Goal: Transaction & Acquisition: Purchase product/service

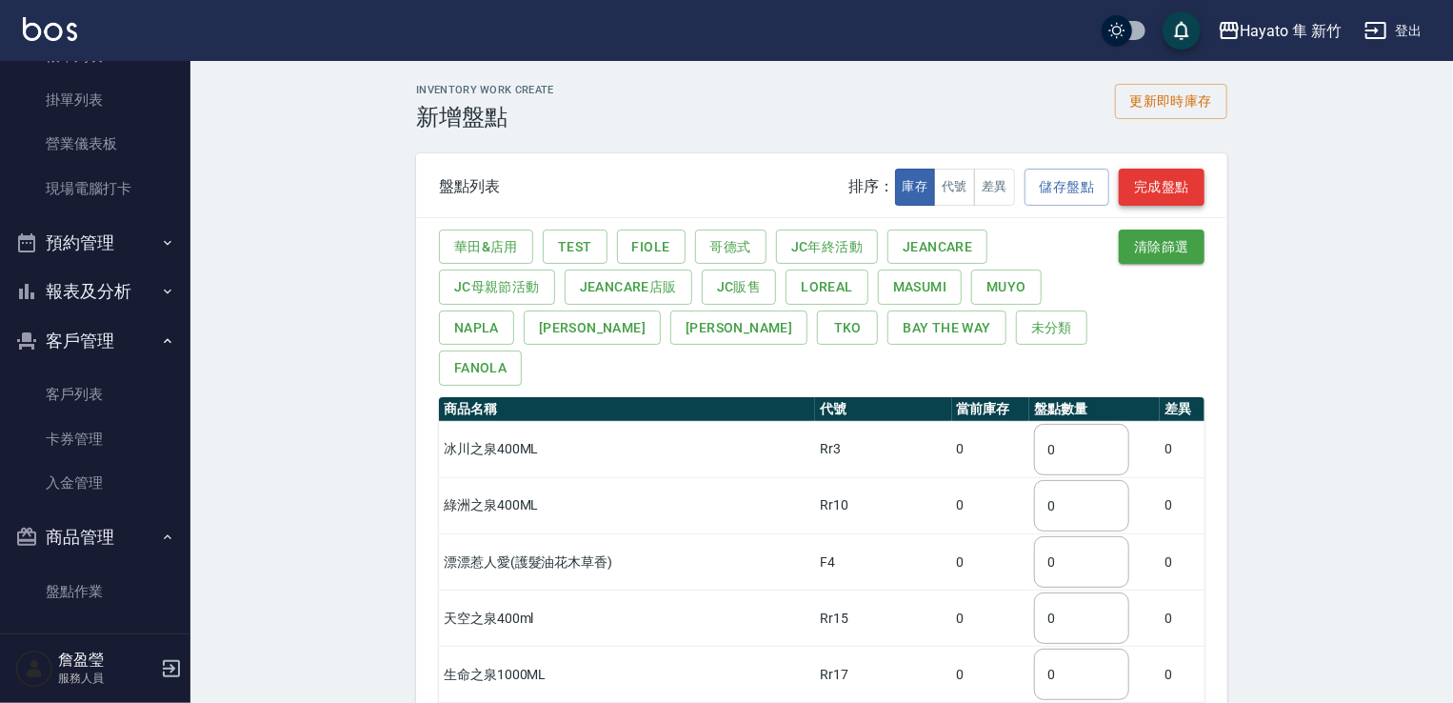
click at [1154, 188] on button "完成盤點" at bounding box center [1162, 187] width 86 height 37
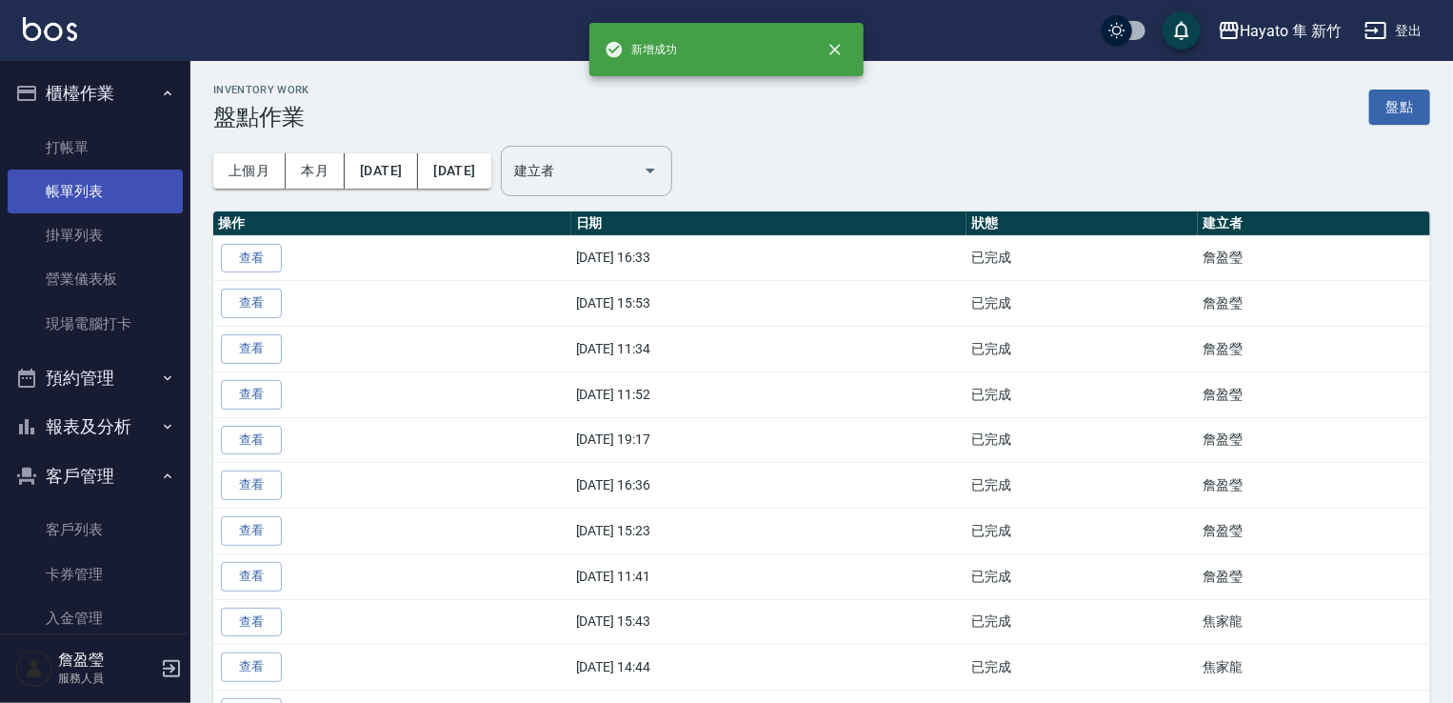
click at [124, 188] on link "帳單列表" at bounding box center [95, 192] width 175 height 44
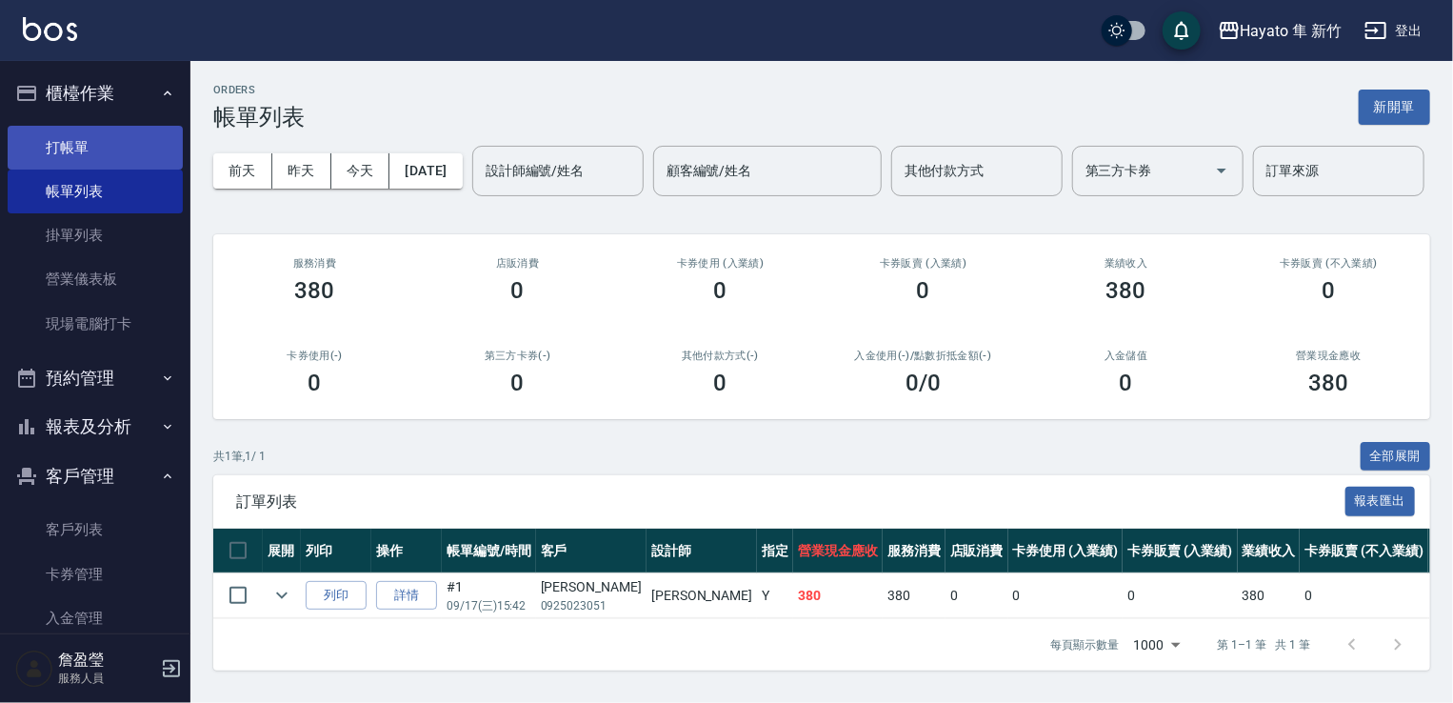
click at [107, 152] on link "打帳單" at bounding box center [95, 148] width 175 height 44
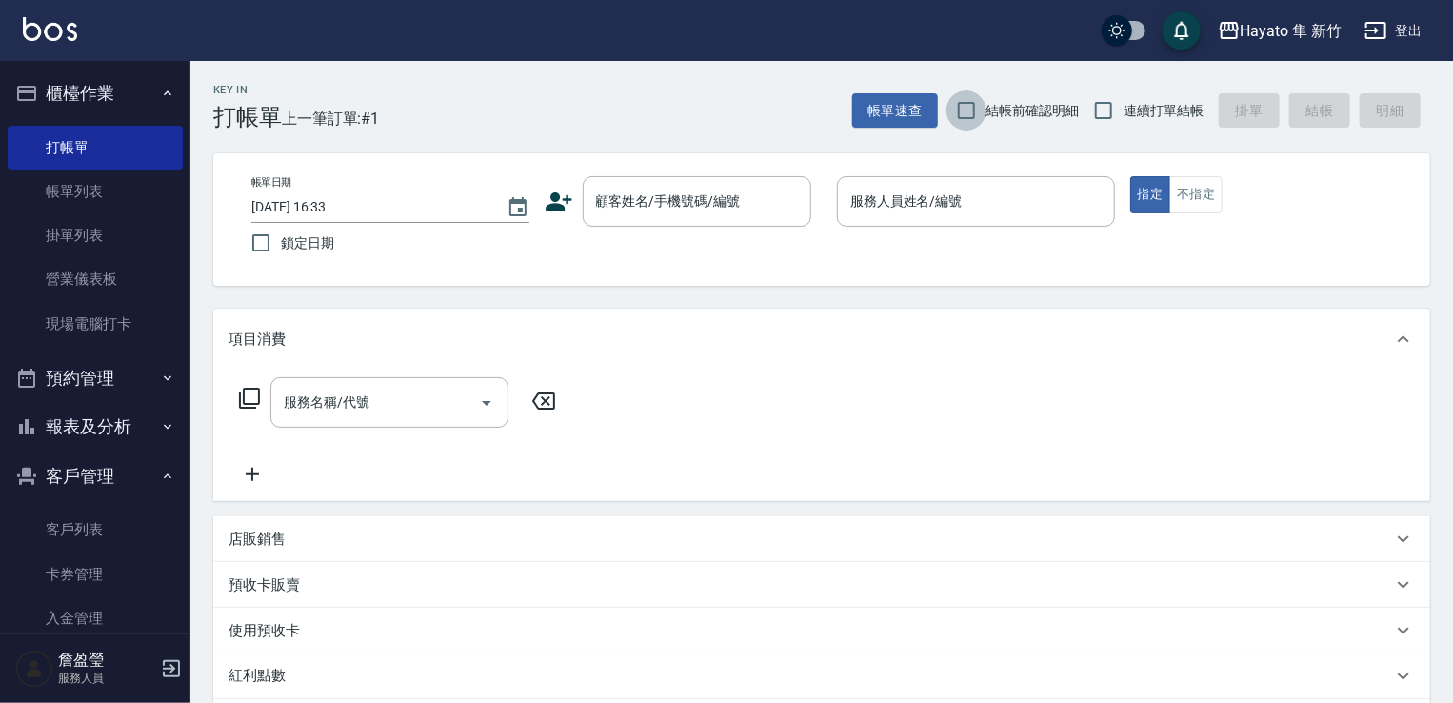
click at [956, 122] on input "結帳前確認明細" at bounding box center [967, 110] width 40 height 40
checkbox input "true"
click at [1109, 95] on input "連續打單結帳" at bounding box center [1104, 110] width 40 height 40
checkbox input "true"
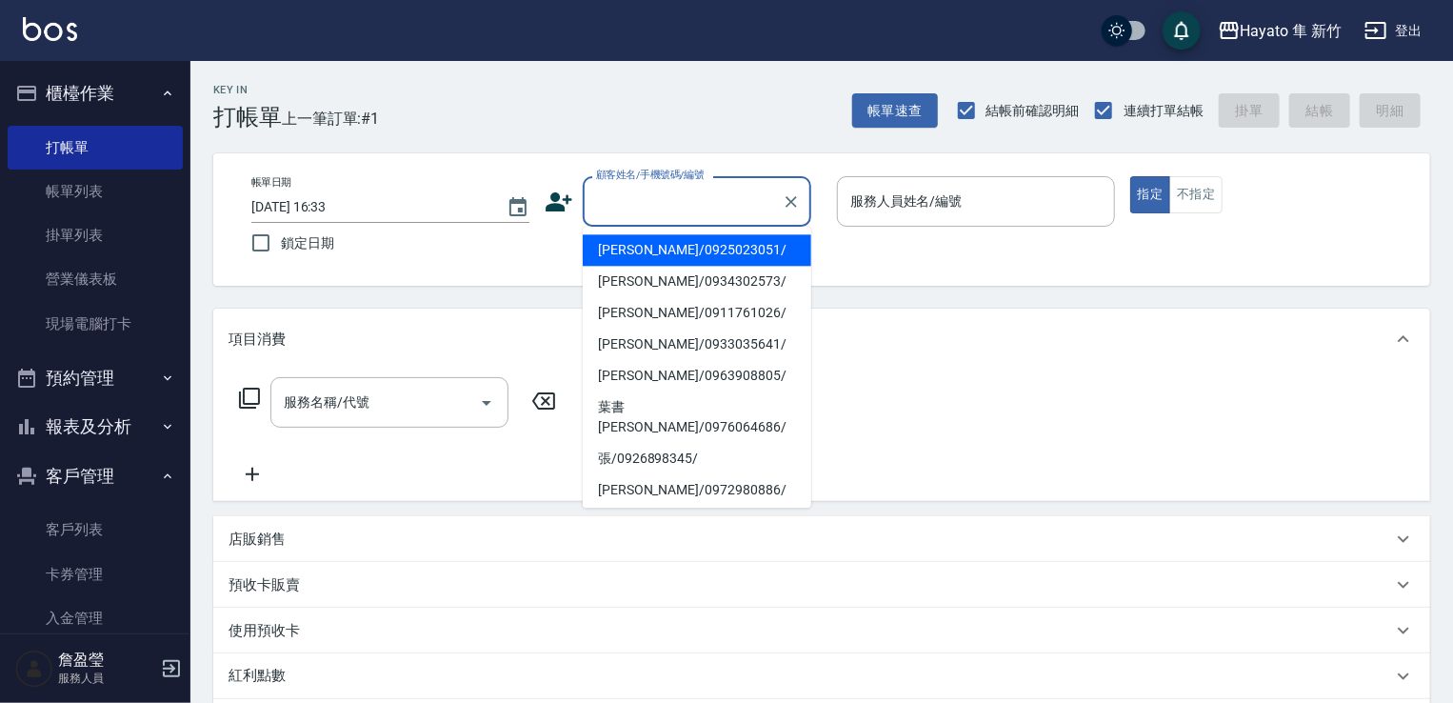
click at [682, 192] on input "顧客姓名/手機號碼/編號" at bounding box center [682, 201] width 183 height 33
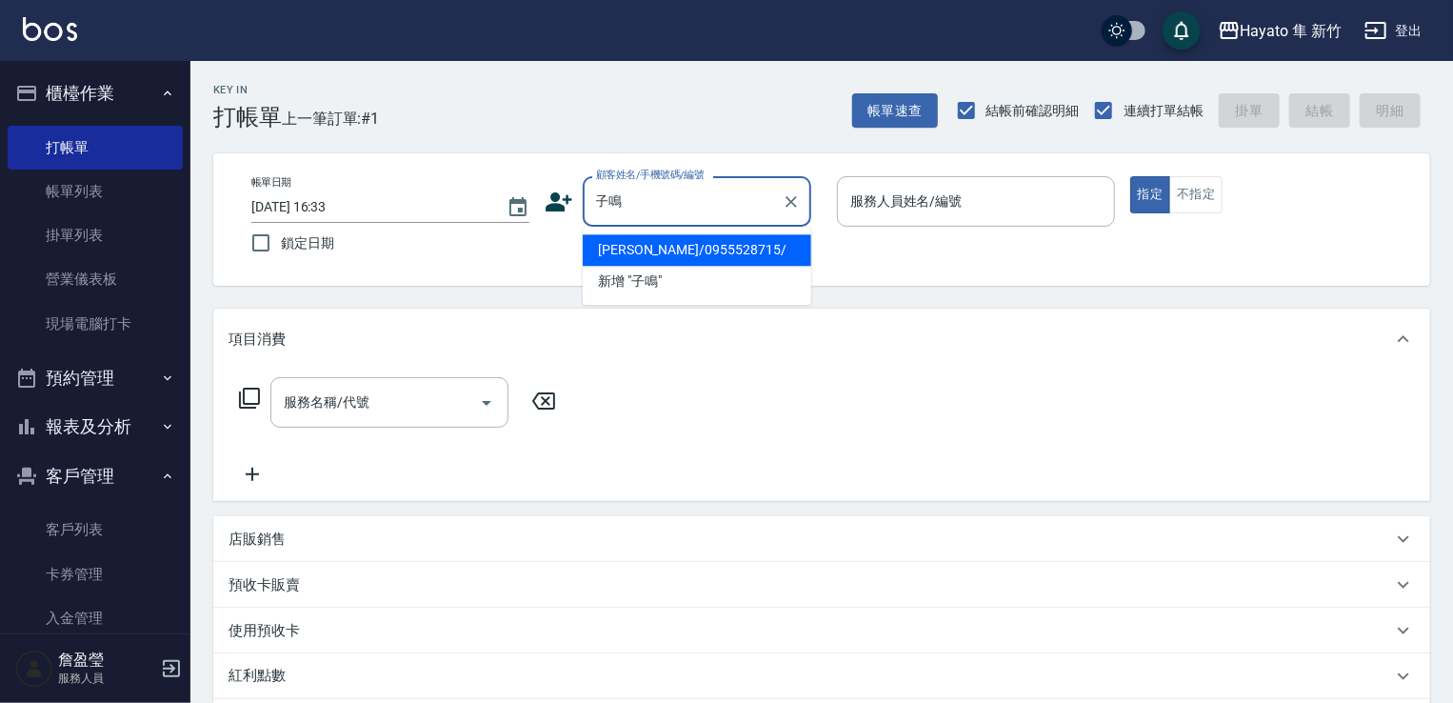
click at [689, 250] on li "[PERSON_NAME]/0955528715/" at bounding box center [697, 249] width 229 height 31
type input "[PERSON_NAME]/0955528715/"
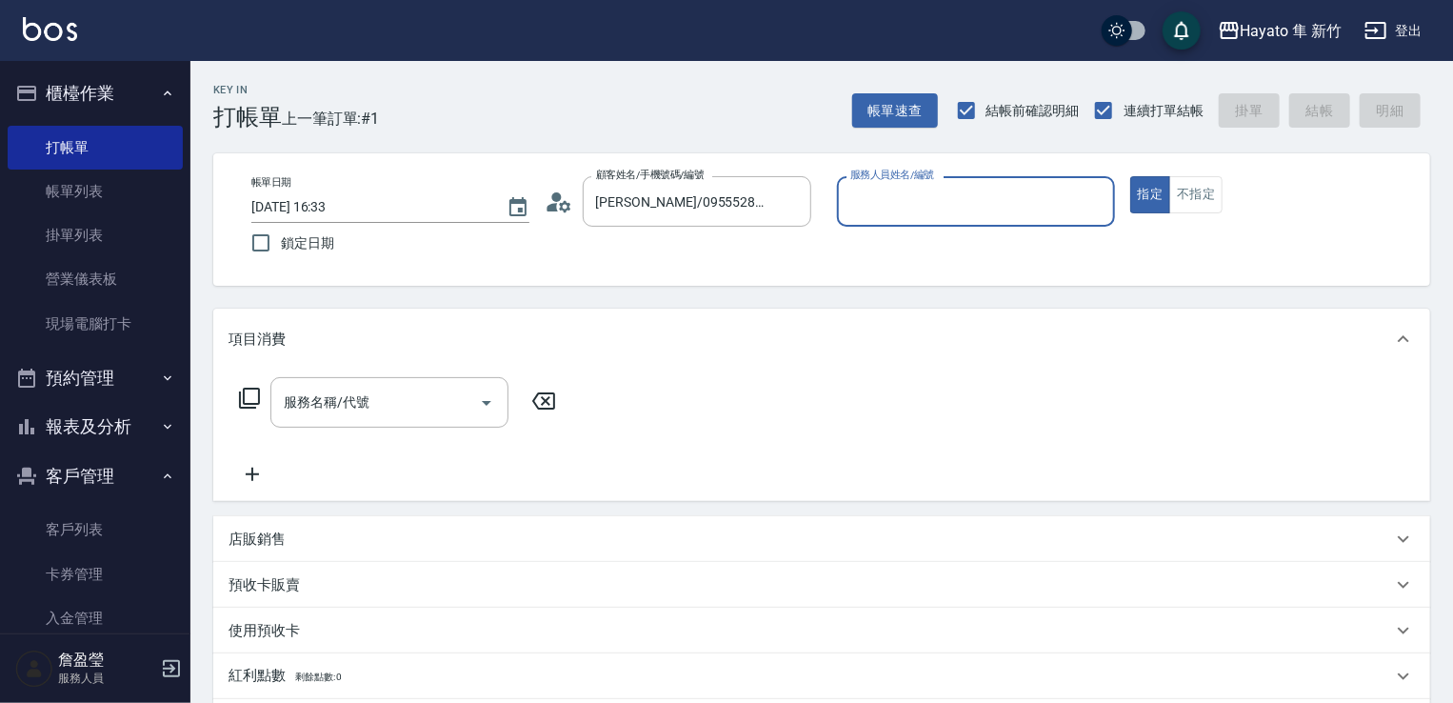
type input "En(無代號)"
click at [477, 402] on icon "Open" at bounding box center [486, 402] width 23 height 23
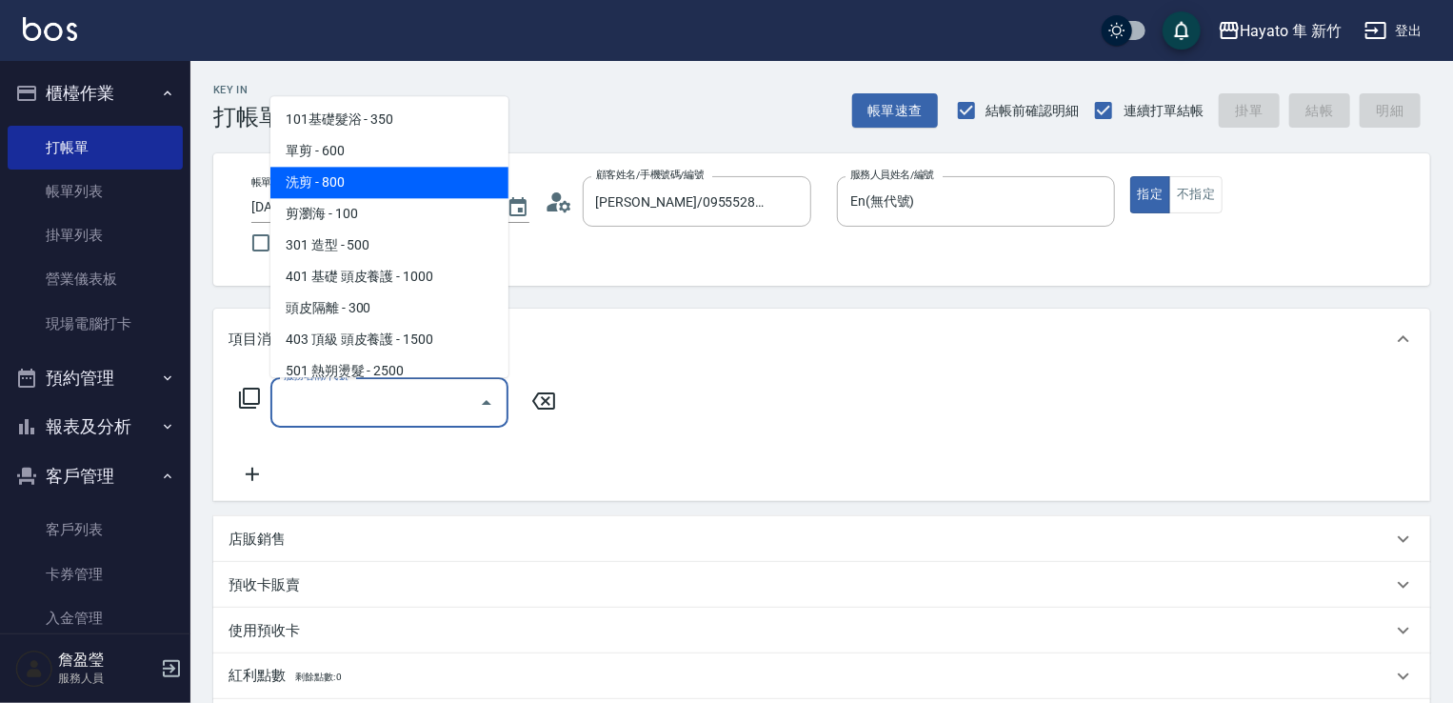
click at [411, 173] on span "洗剪 - 800" at bounding box center [389, 182] width 238 height 31
type input "洗剪(201)"
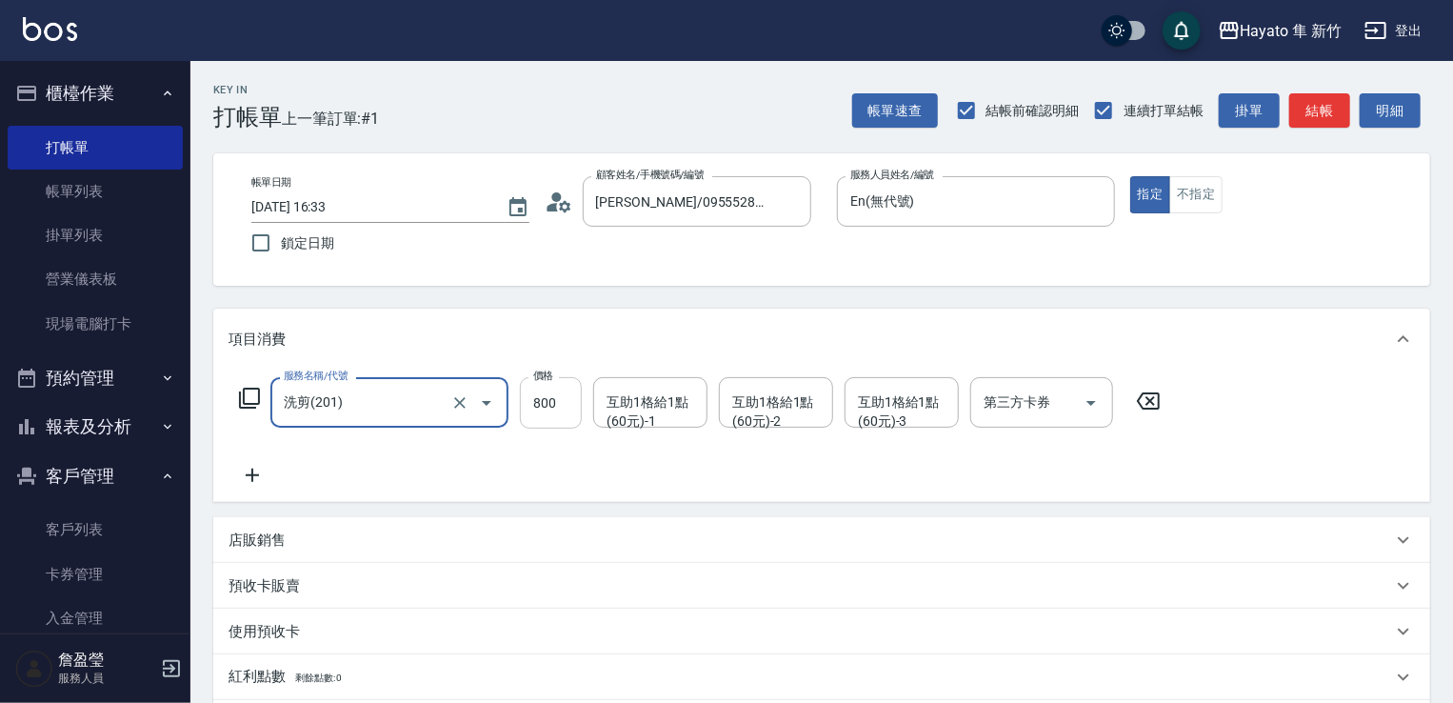
click at [559, 402] on input "800" at bounding box center [551, 402] width 62 height 51
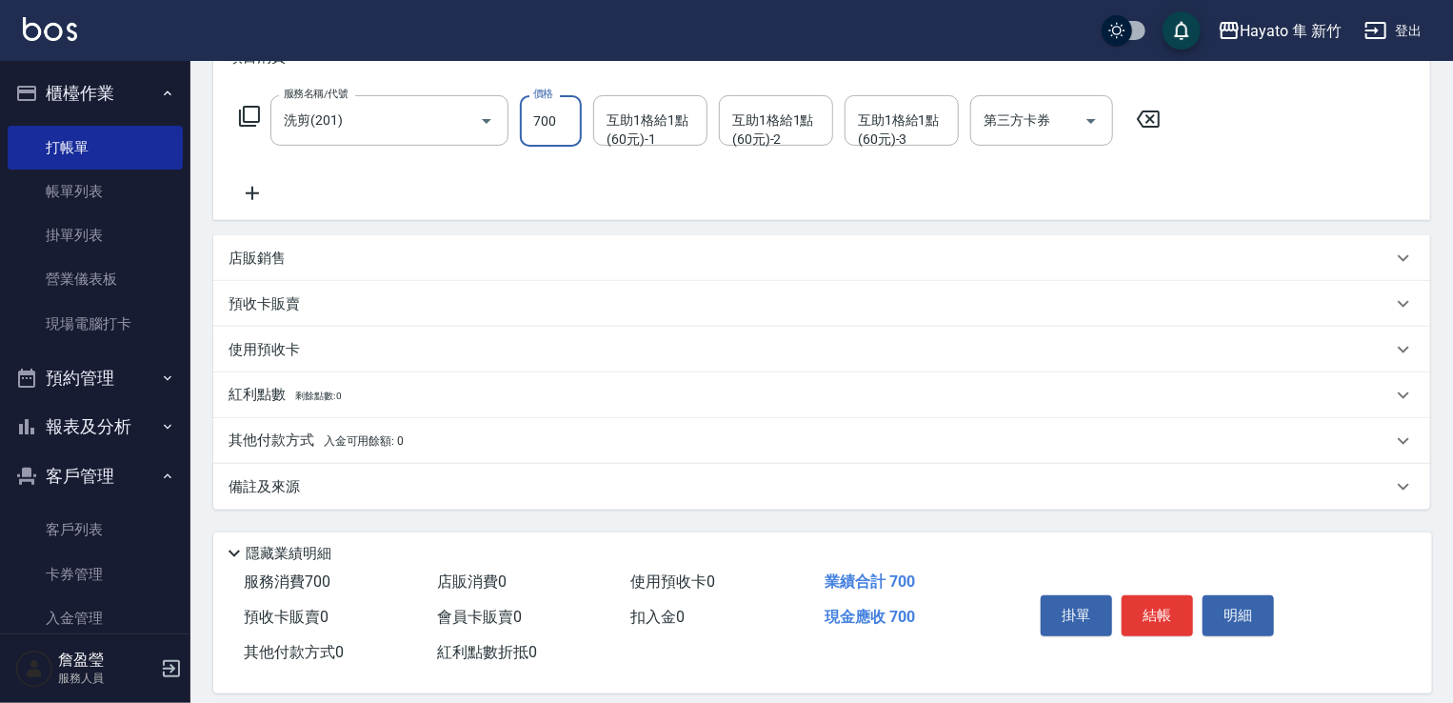
scroll to position [286, 0]
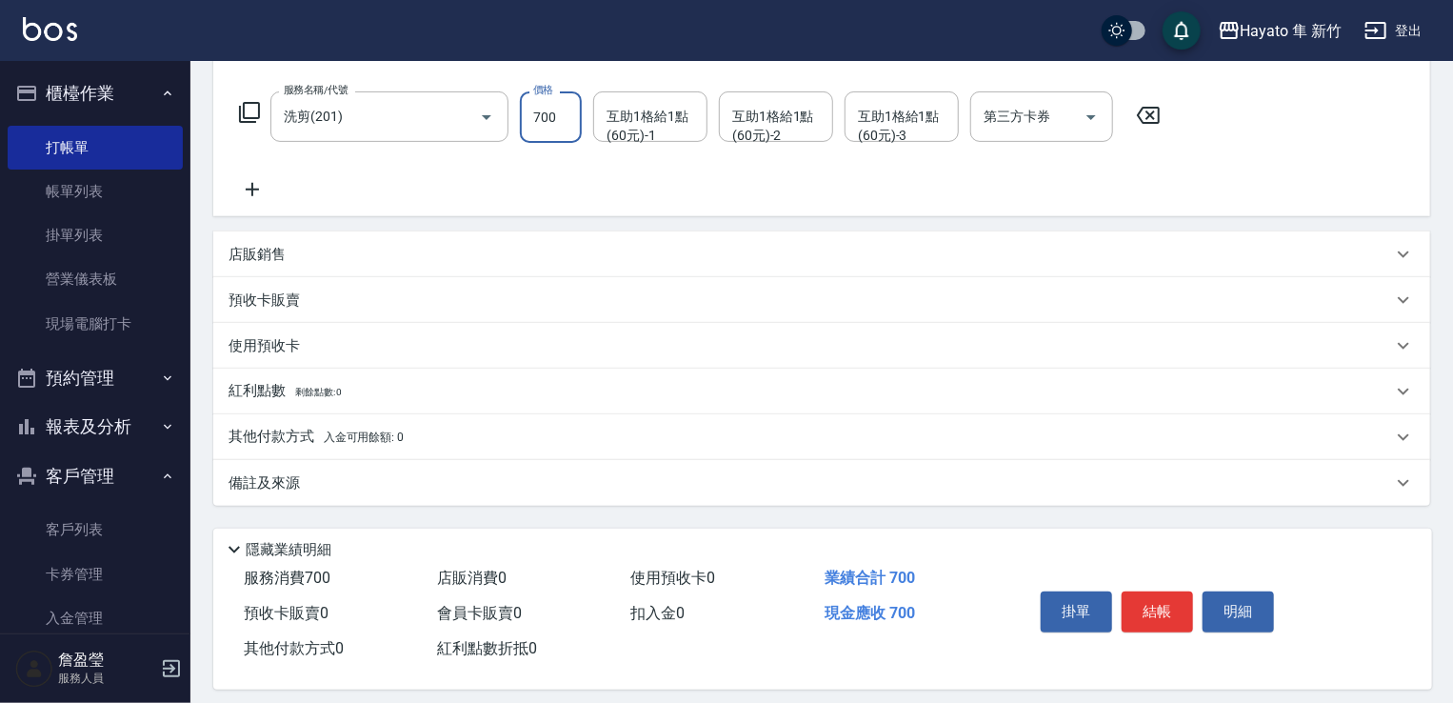
type input "700"
click at [411, 481] on div "備註及來源" at bounding box center [811, 483] width 1164 height 20
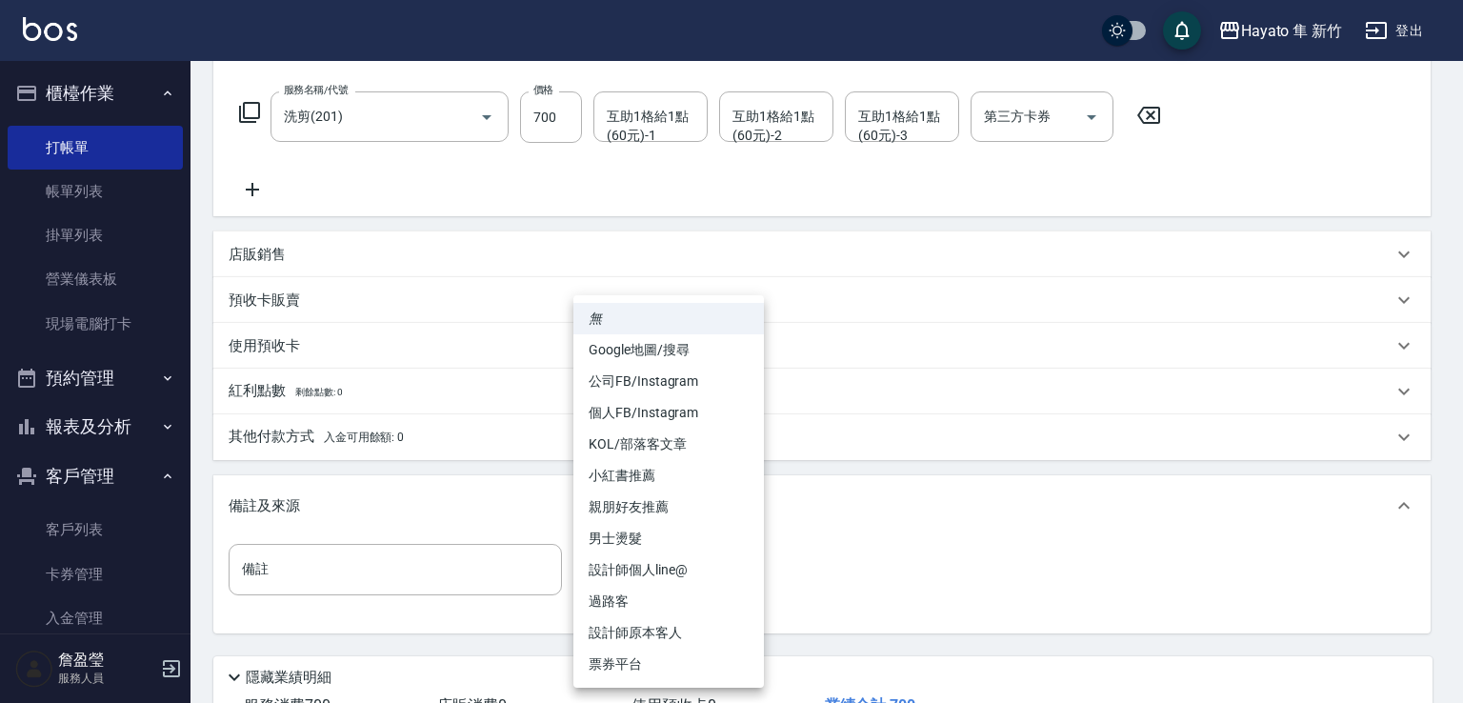
click at [699, 569] on body "Hayato 隼 新竹 登出 櫃檯作業 打帳單 帳單列表 掛單列表 營業儀表板 現場電腦打卡 預約管理 預約管理 報表及分析 報表目錄 店家日報表 互助日報表…" at bounding box center [731, 277] width 1463 height 1126
click at [678, 633] on li "設計師原本客人" at bounding box center [668, 632] width 190 height 31
type input "設計師原本客人"
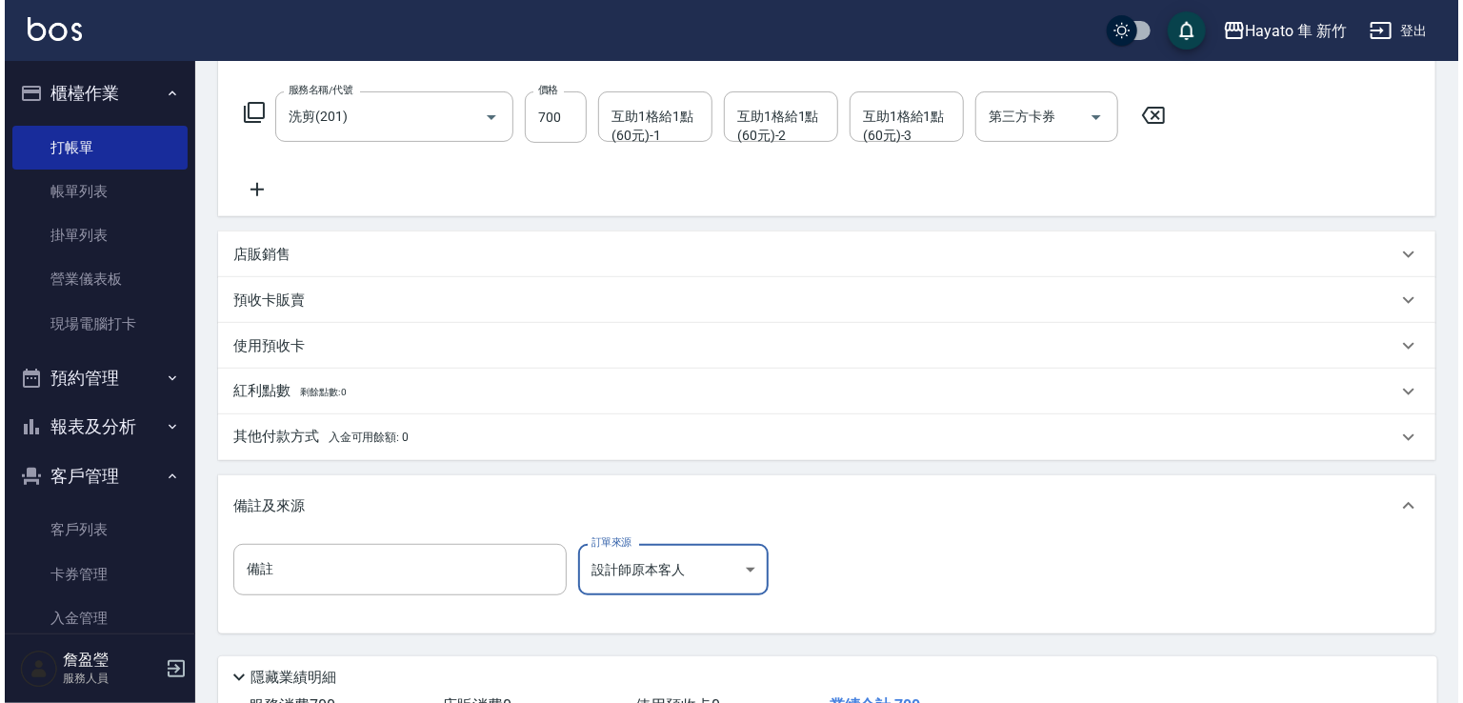
scroll to position [429, 0]
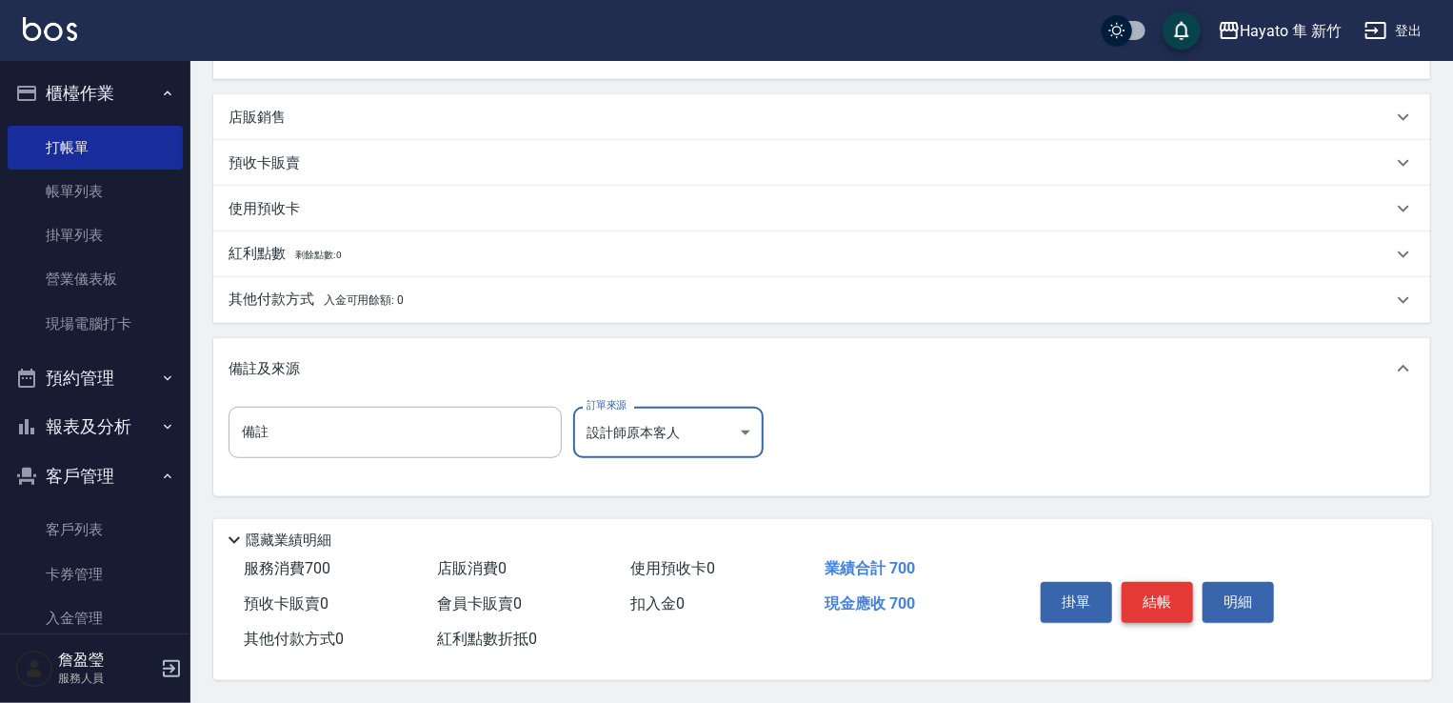
click at [1159, 595] on button "結帳" at bounding box center [1157, 602] width 71 height 40
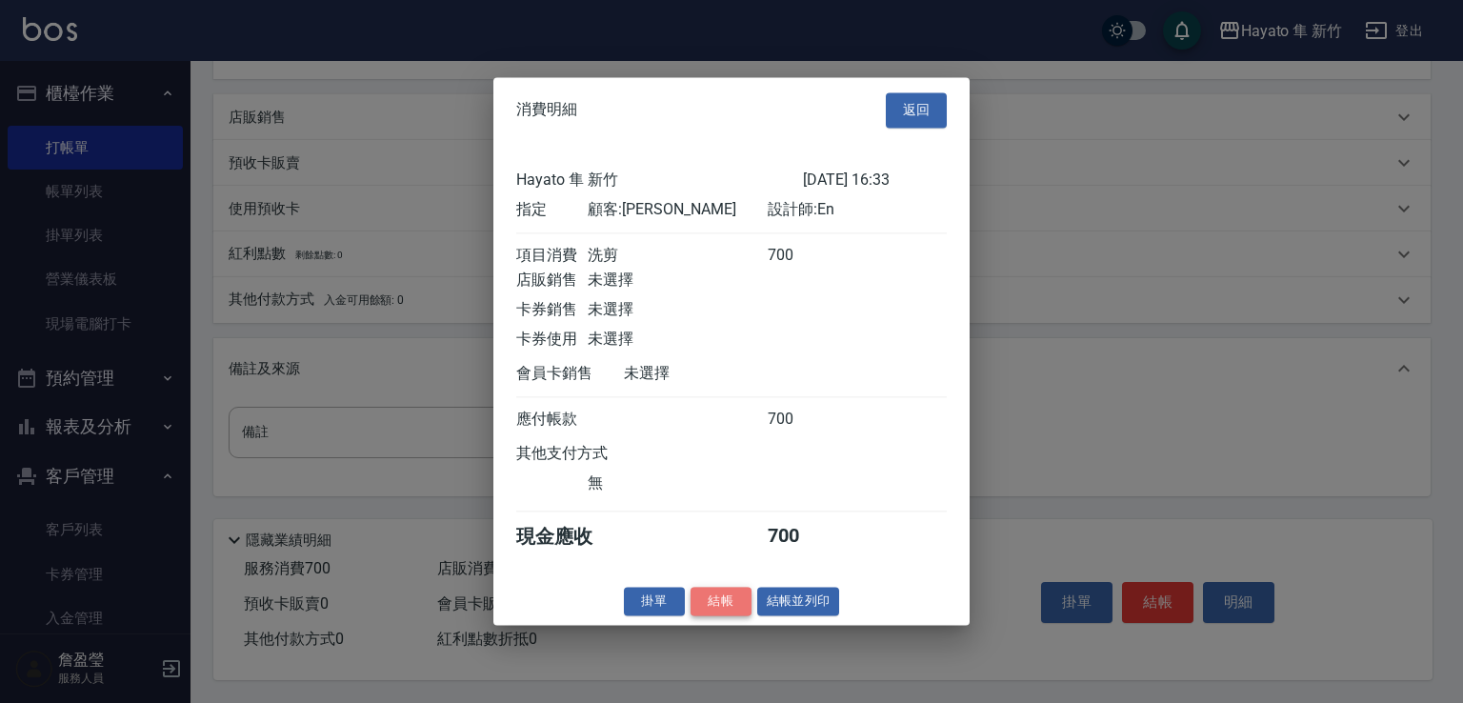
click at [728, 614] on button "結帳" at bounding box center [720, 602] width 61 height 30
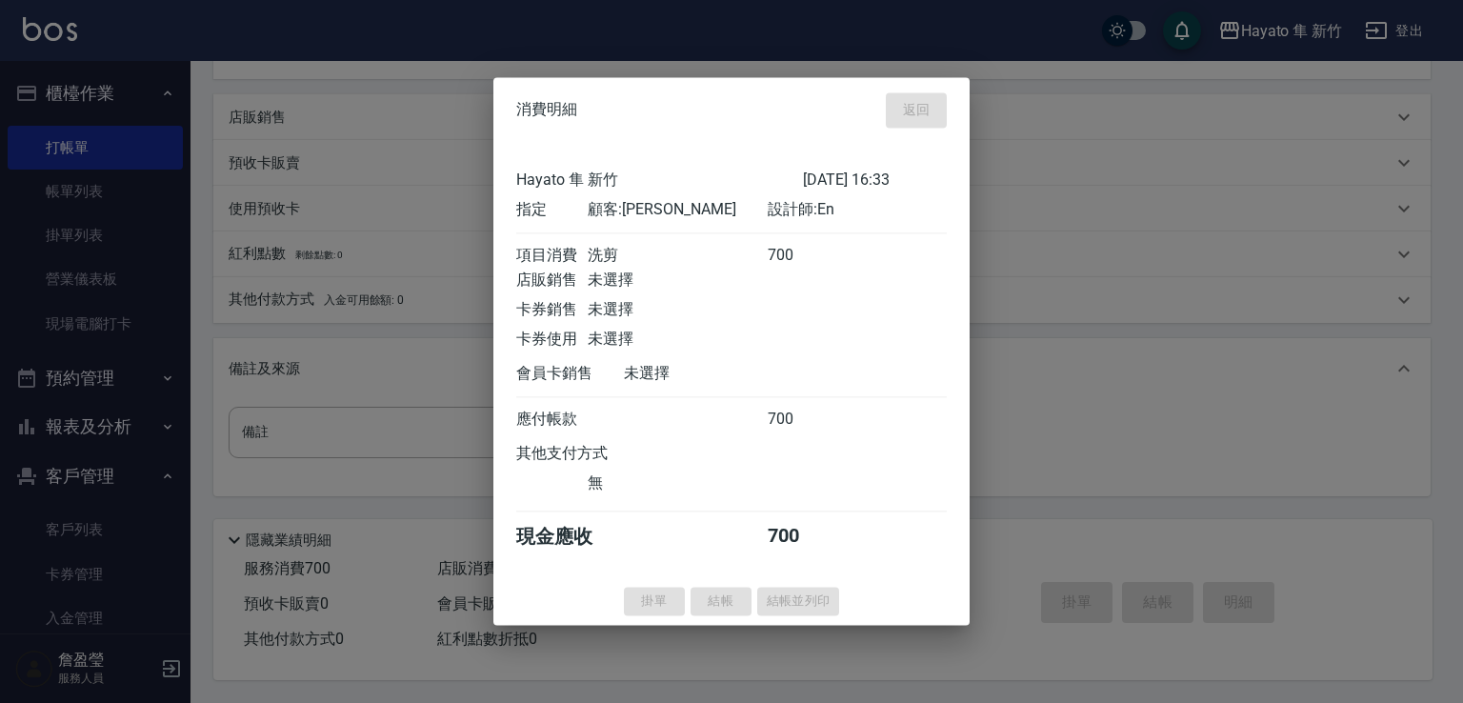
type input "[DATE] 16:34"
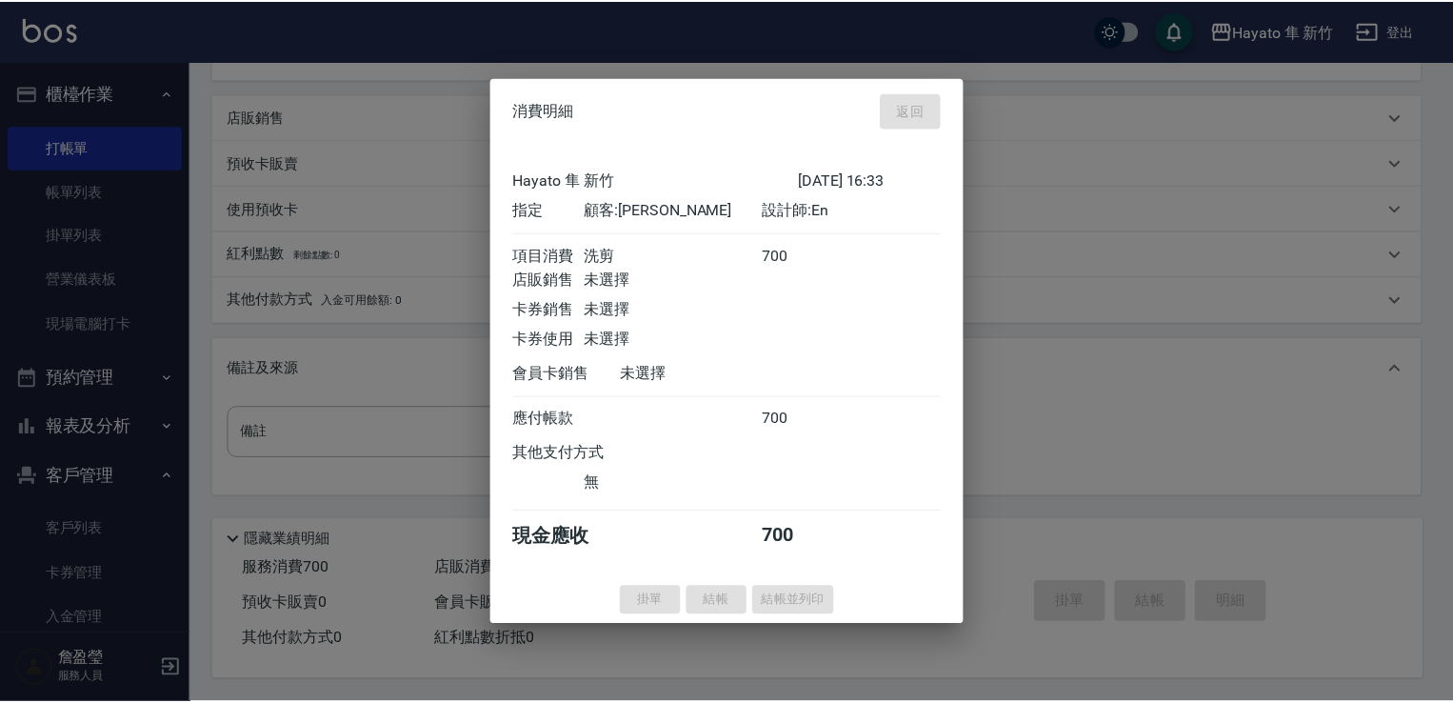
scroll to position [0, 0]
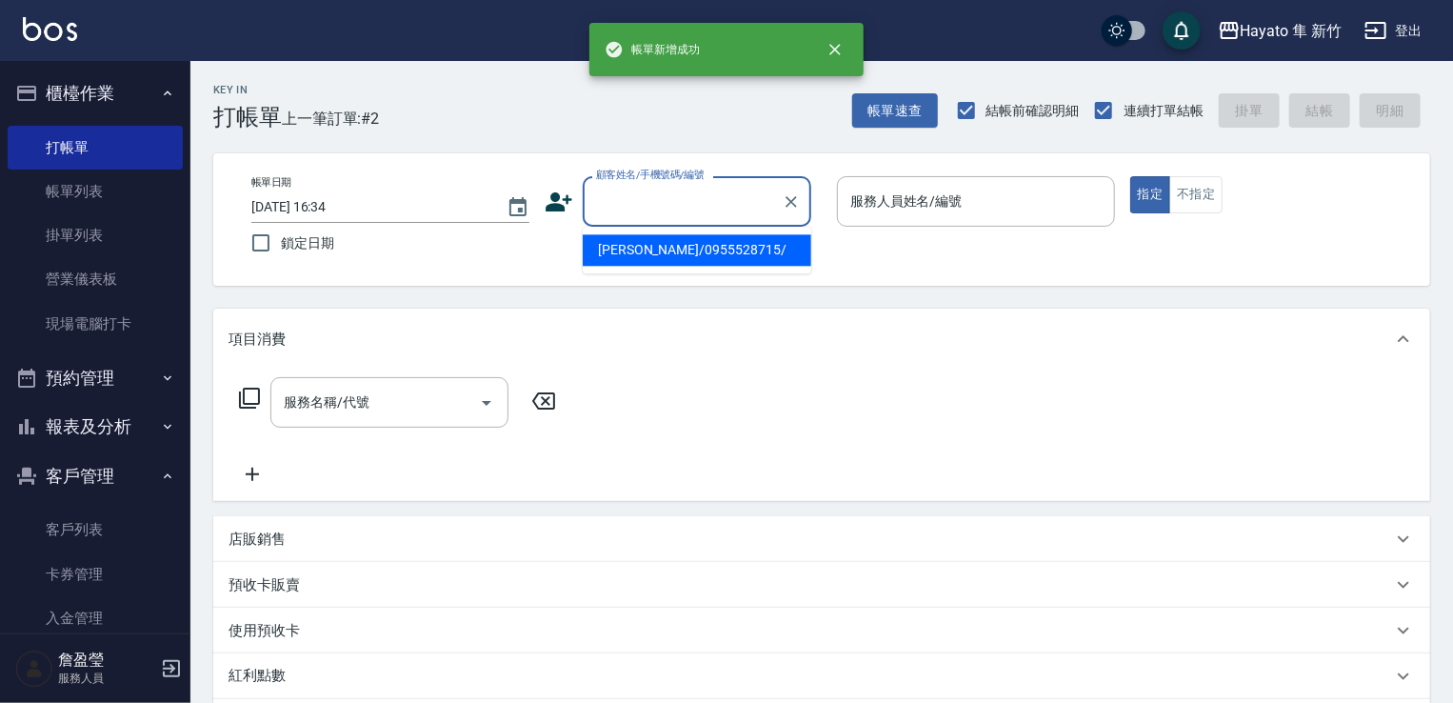
click at [666, 211] on input "顧客姓名/手機號碼/編號" at bounding box center [682, 201] width 183 height 33
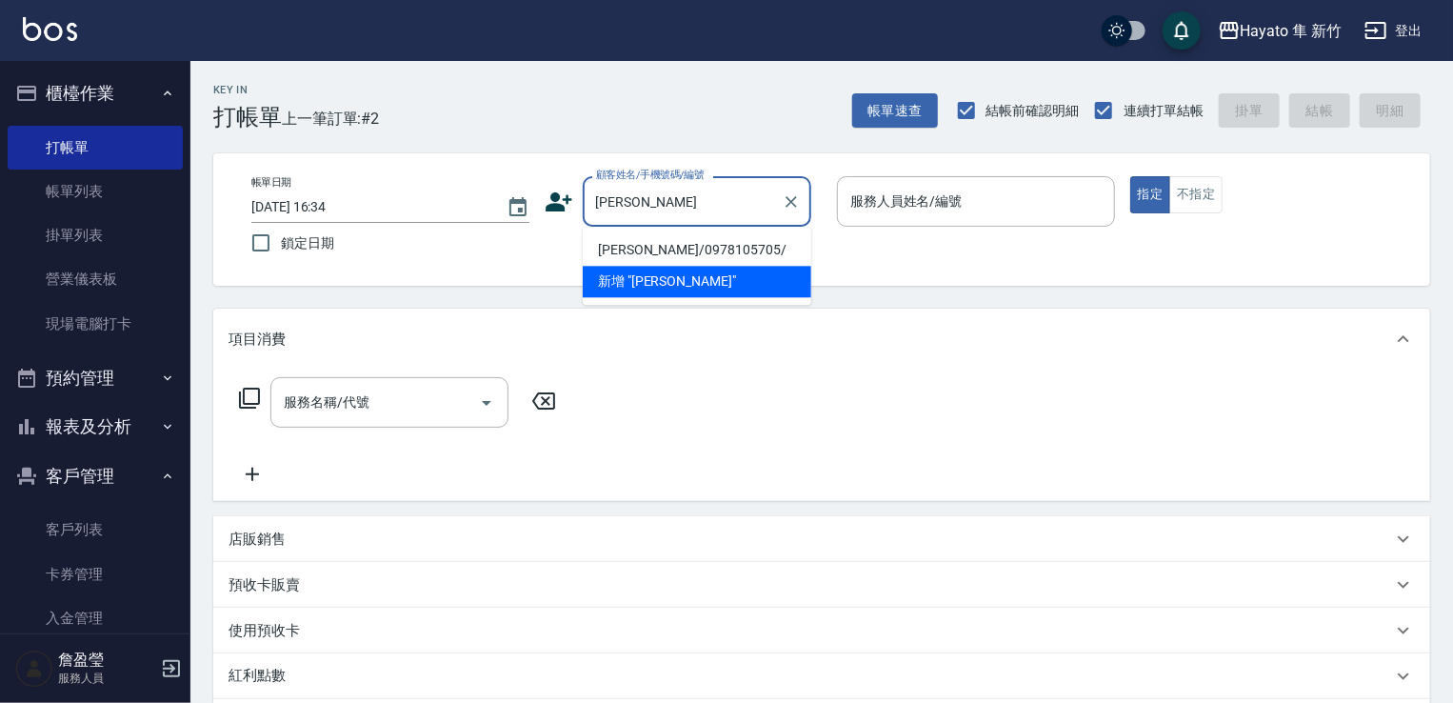
click at [644, 250] on li "[PERSON_NAME]/0978105705/" at bounding box center [697, 249] width 229 height 31
type input "[PERSON_NAME]/0978105705/"
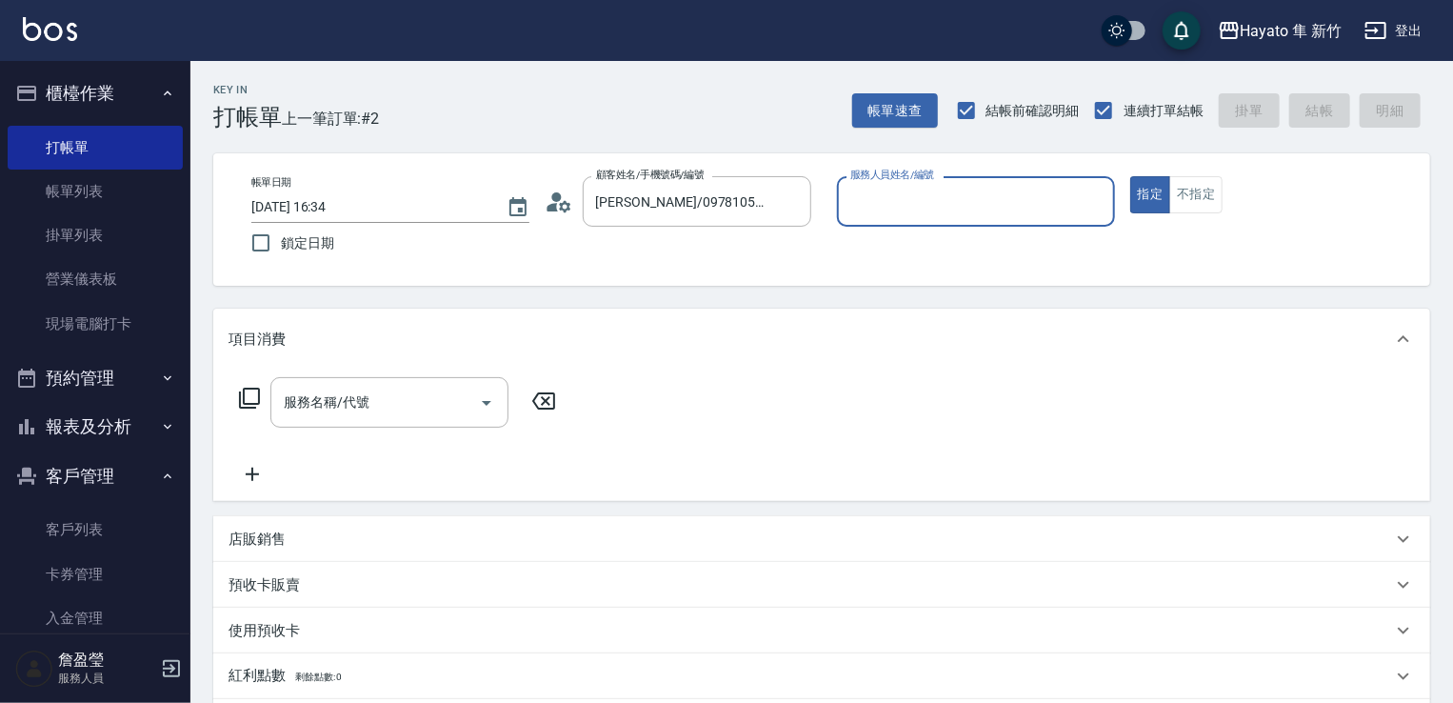
type input "En(無代號)"
click at [480, 410] on icon "Open" at bounding box center [486, 402] width 23 height 23
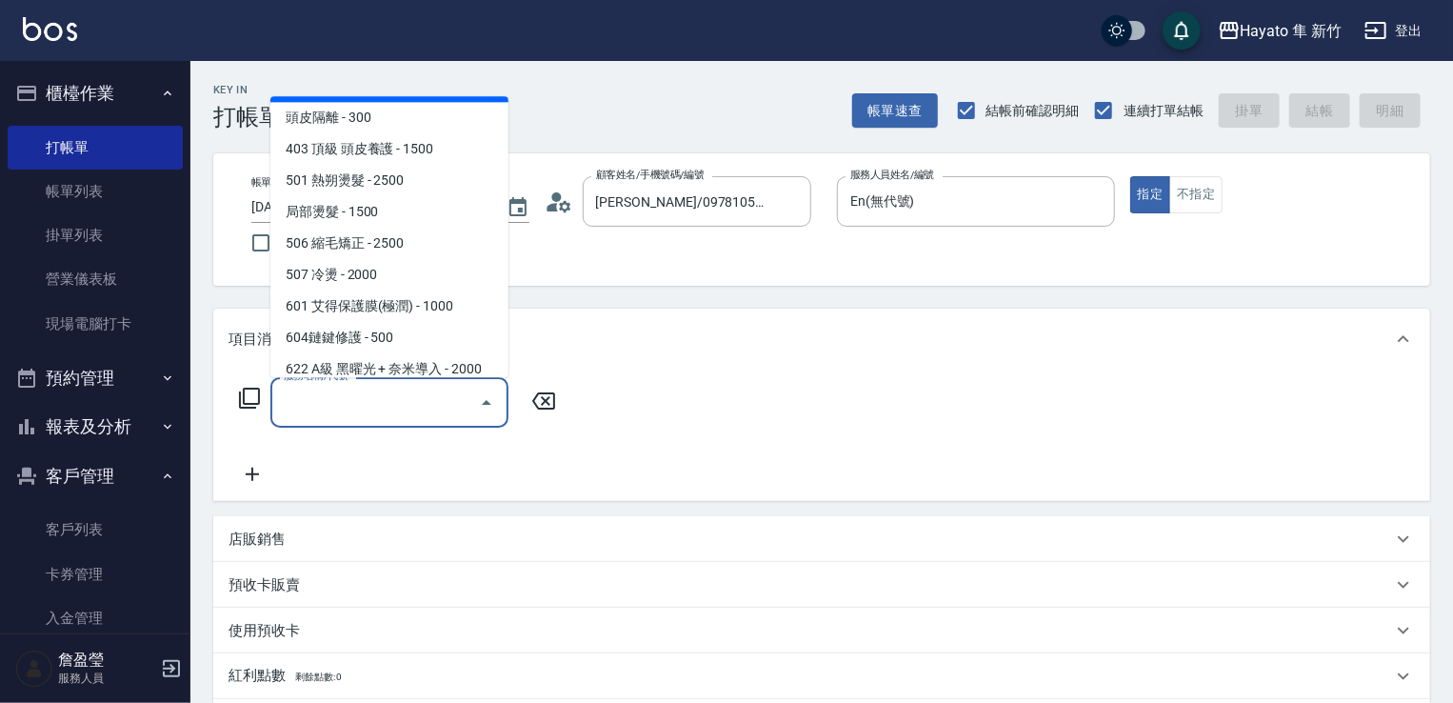
scroll to position [286, 0]
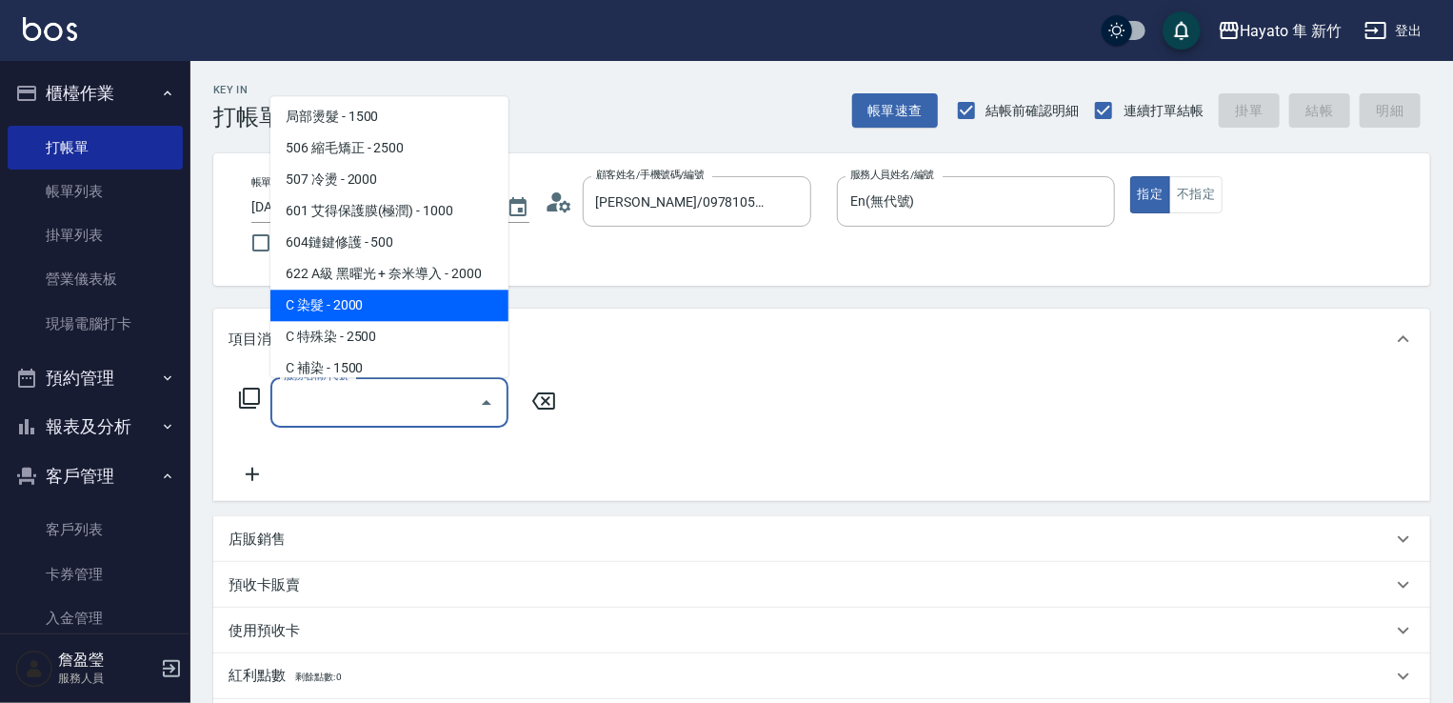
click at [392, 302] on span "C 染髮 - 2000" at bounding box center [389, 305] width 238 height 31
type input "C 染髮(701)"
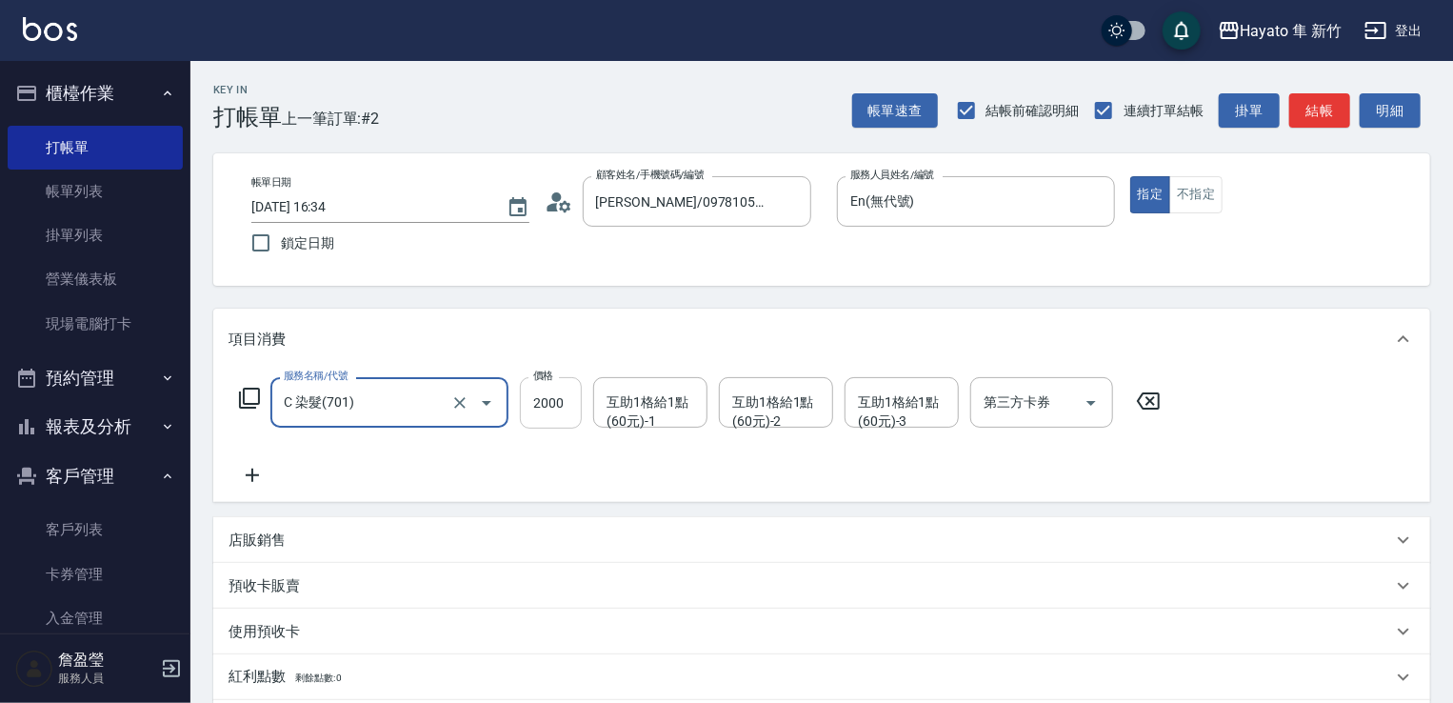
click at [561, 408] on input "2000" at bounding box center [551, 402] width 62 height 51
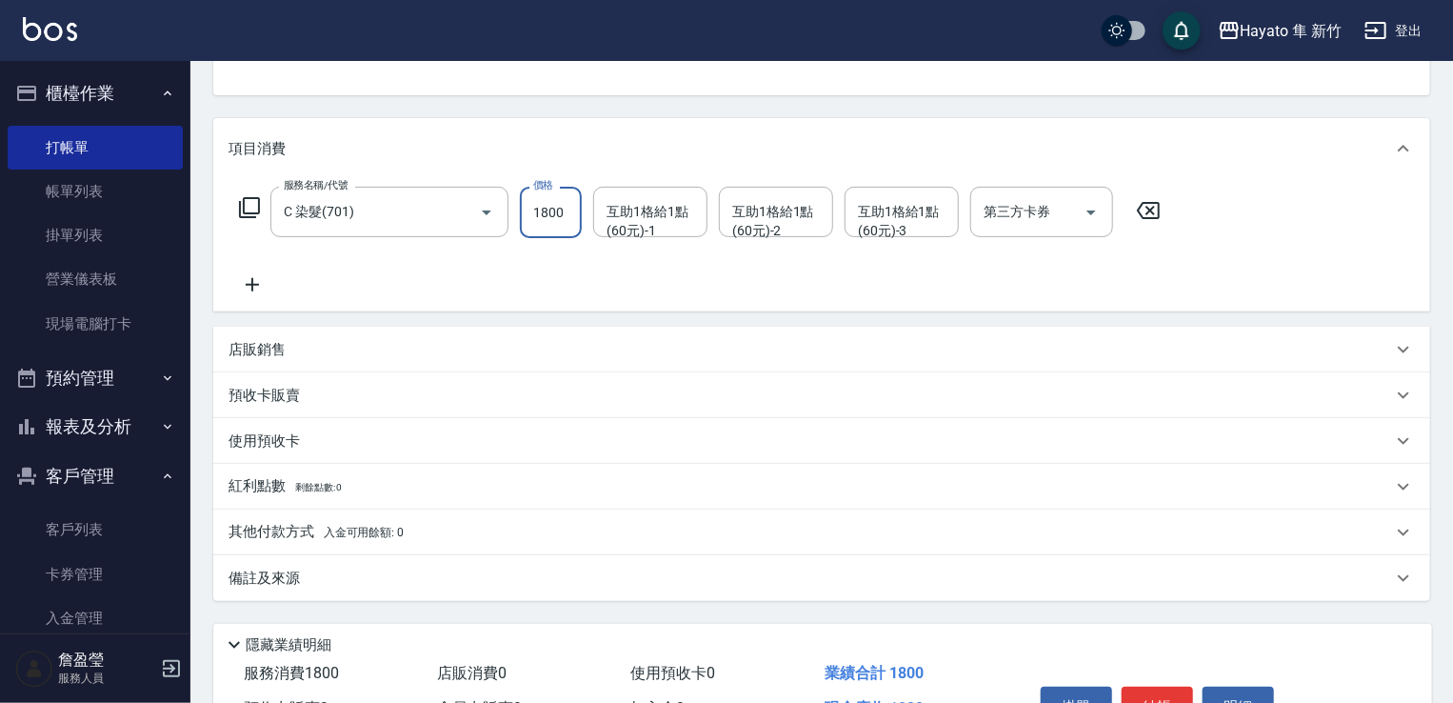
type input "1800"
click at [464, 585] on div "備註及來源" at bounding box center [811, 579] width 1164 height 20
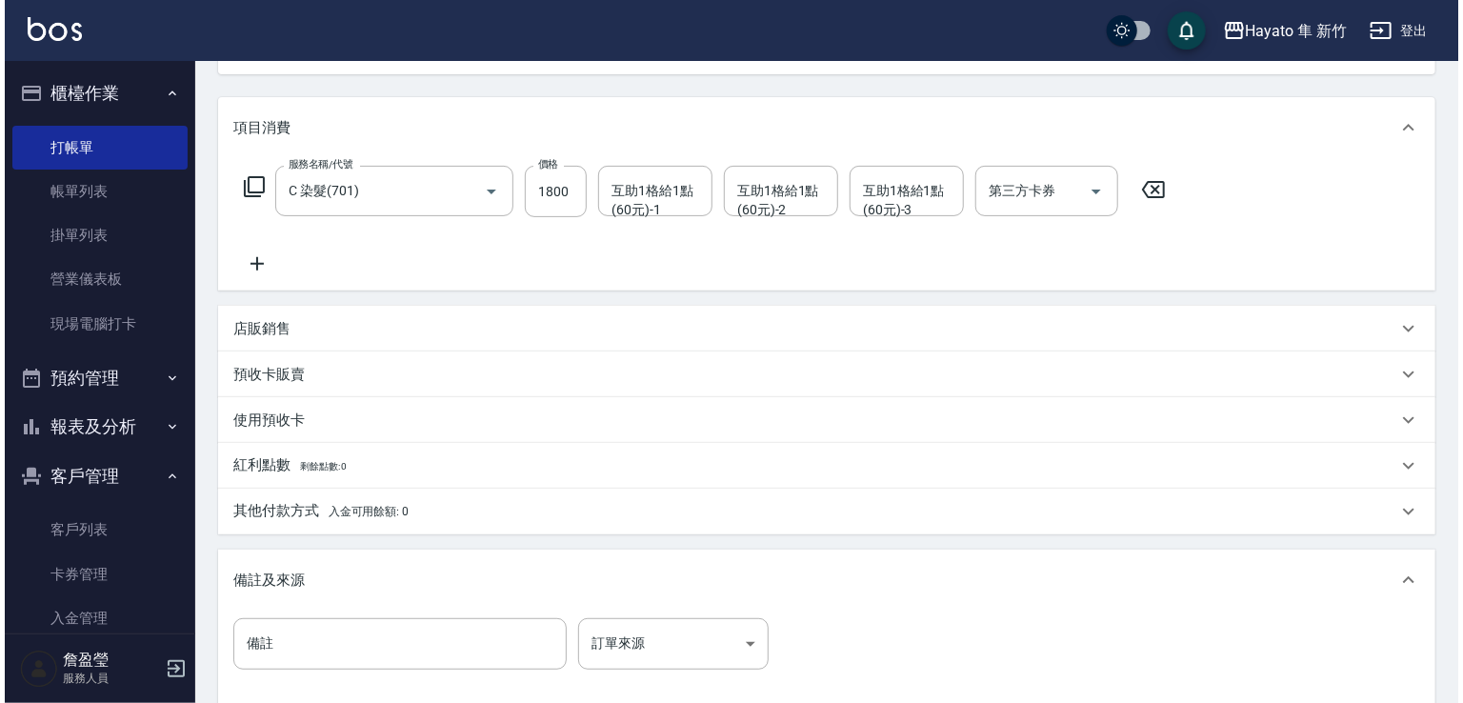
scroll to position [429, 0]
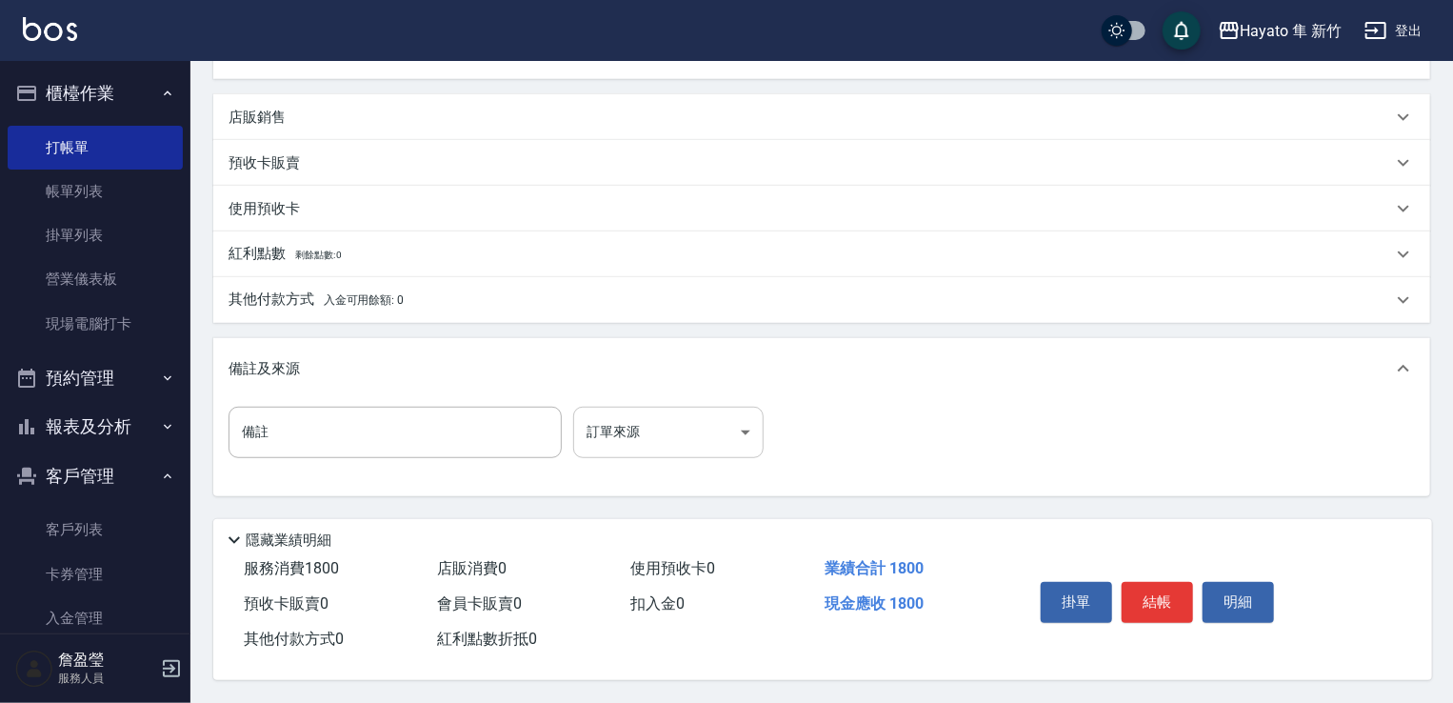
click at [737, 435] on body "Hayato 隼 新竹 登出 櫃檯作業 打帳單 帳單列表 掛單列表 營業儀表板 現場電腦打卡 預約管理 預約管理 報表及分析 報表目錄 店家日報表 互助日報表…" at bounding box center [726, 140] width 1453 height 1126
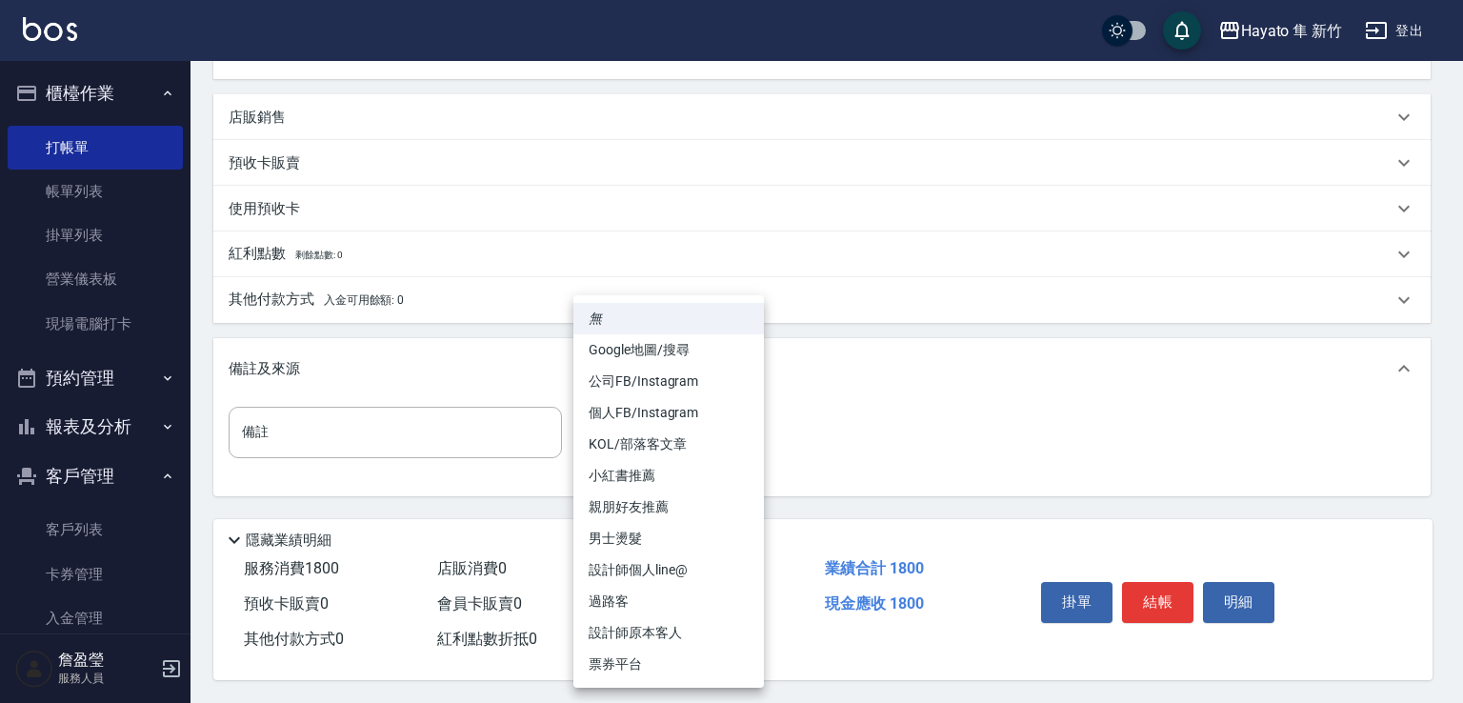
click at [670, 638] on li "設計師原本客人" at bounding box center [668, 632] width 190 height 31
type input "設計師原本客人"
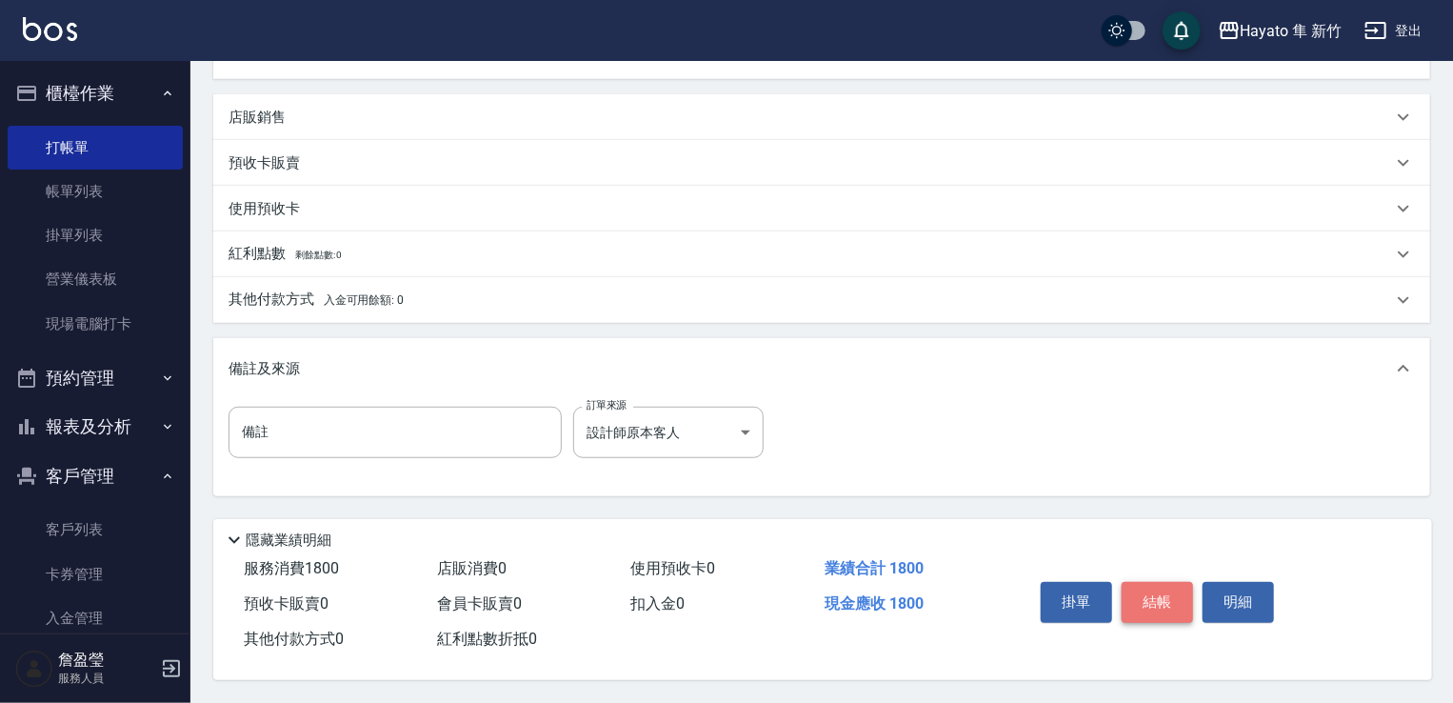
click at [1170, 609] on button "結帳" at bounding box center [1157, 602] width 71 height 40
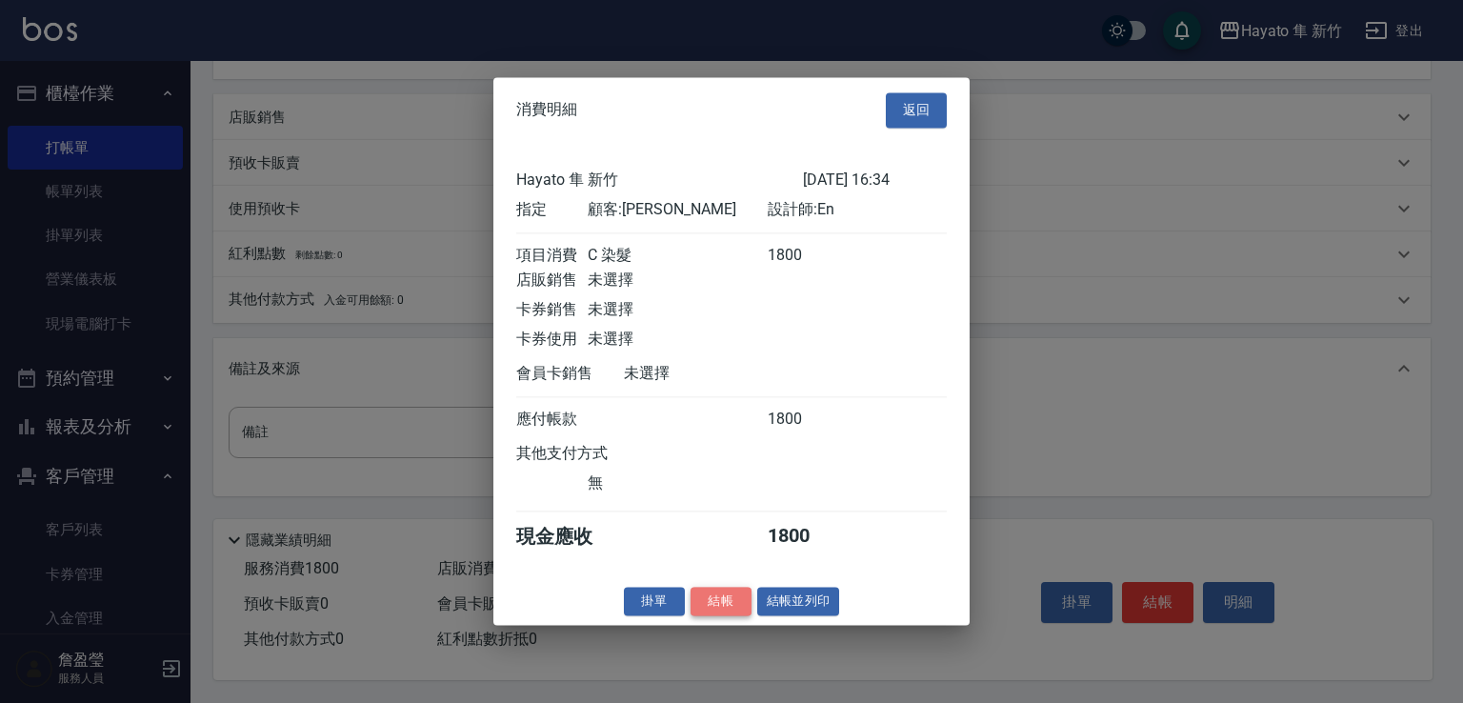
click at [728, 605] on button "結帳" at bounding box center [720, 602] width 61 height 30
type input "[DATE] 16:35"
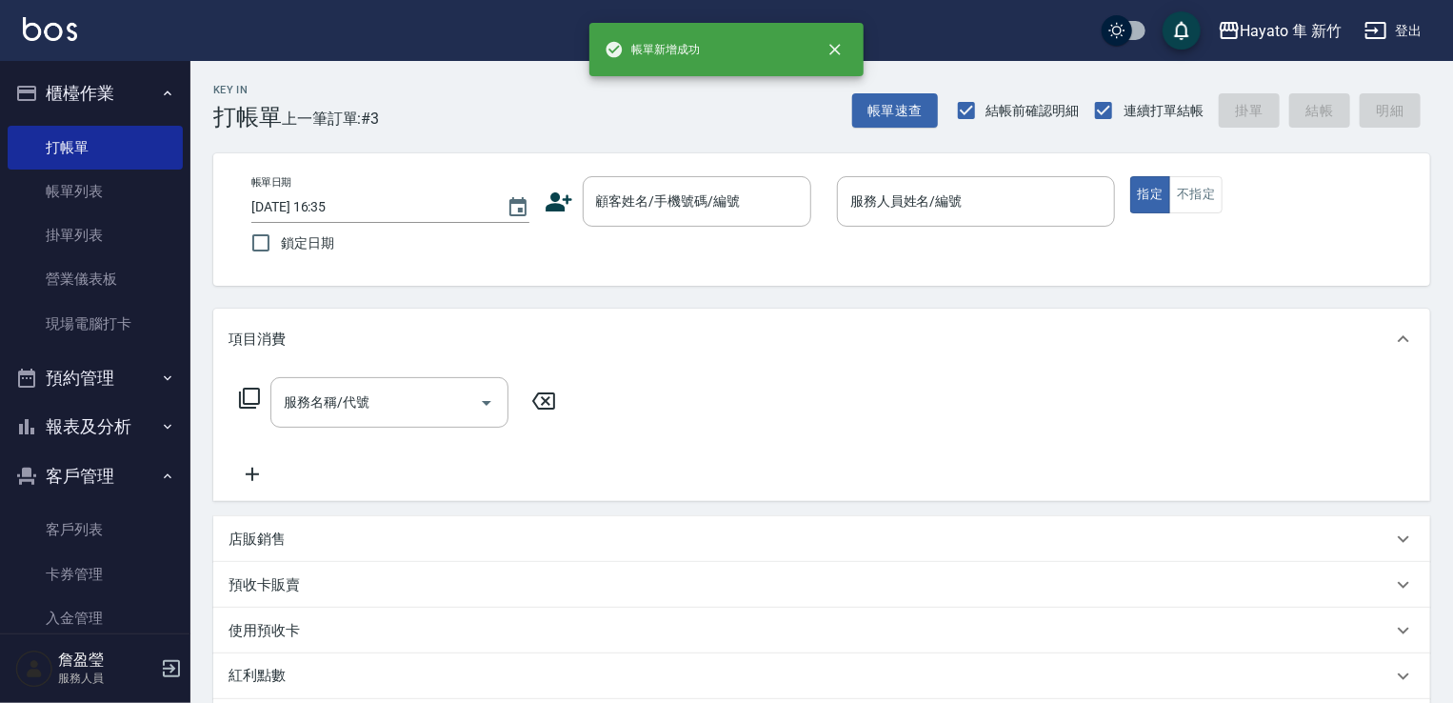
scroll to position [194, 0]
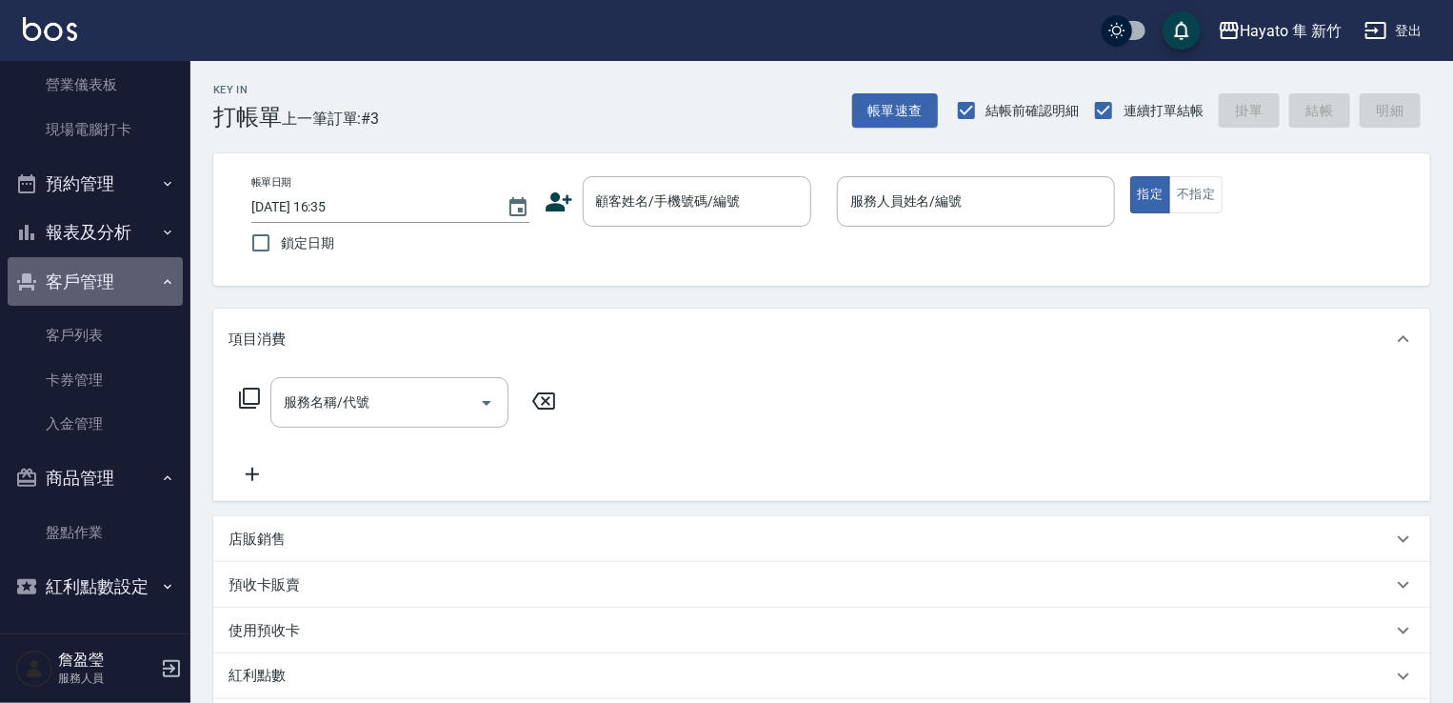
click at [164, 274] on icon "button" at bounding box center [167, 281] width 15 height 15
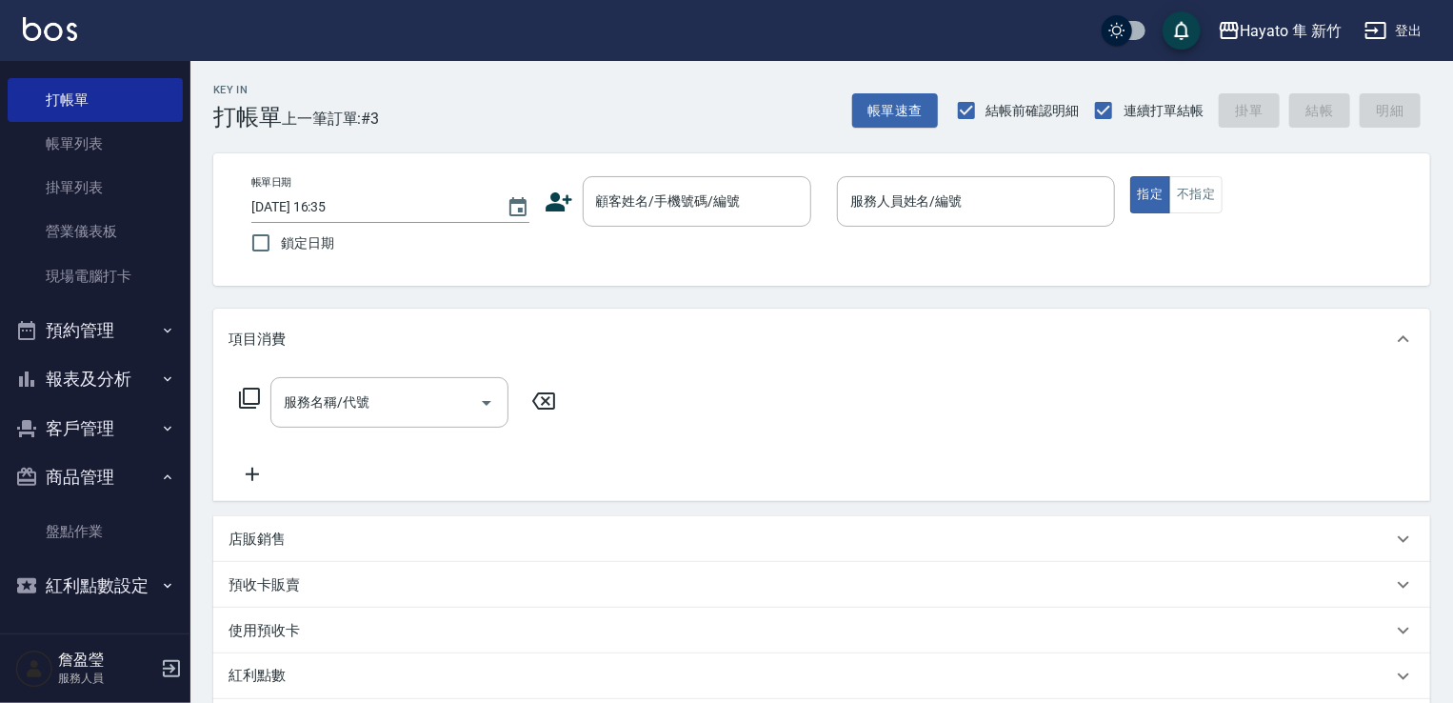
scroll to position [47, 0]
click at [150, 389] on button "報表及分析" at bounding box center [95, 380] width 175 height 50
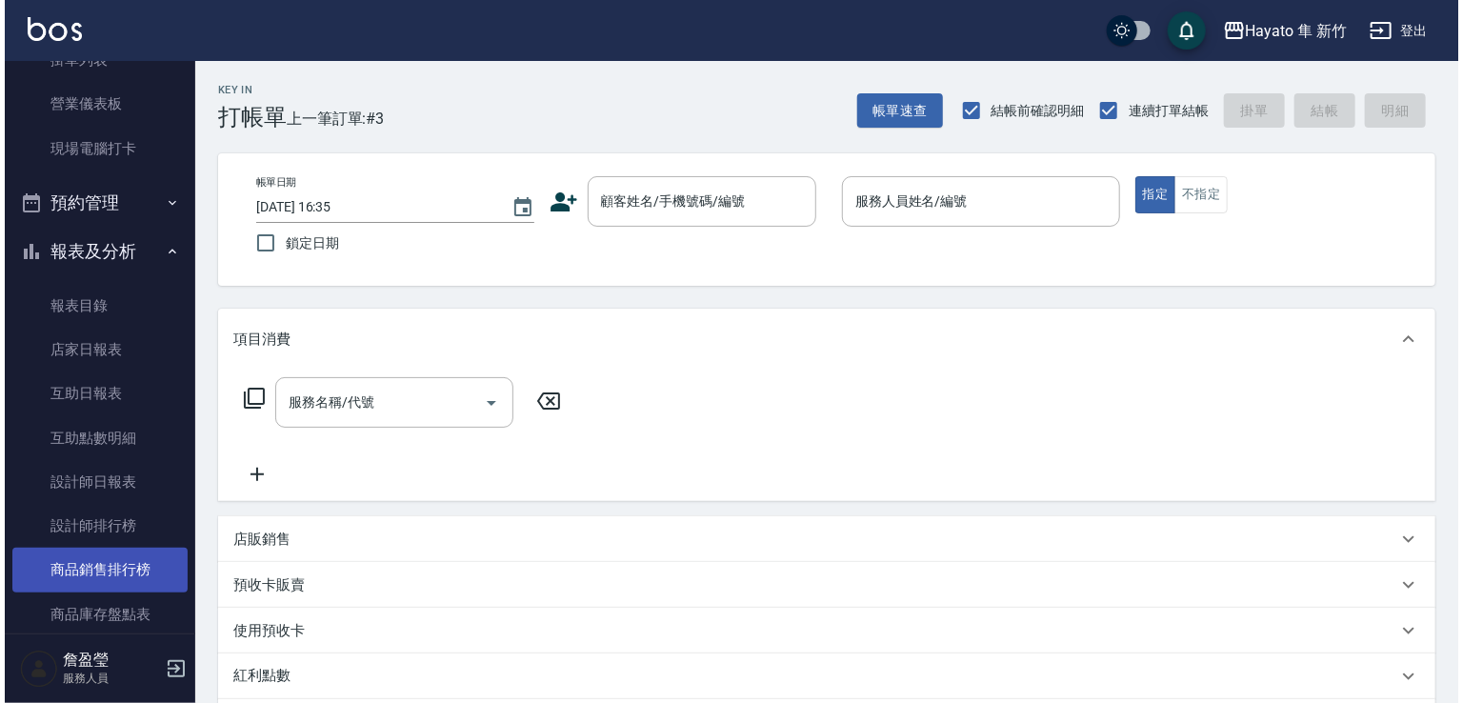
scroll to position [332, 0]
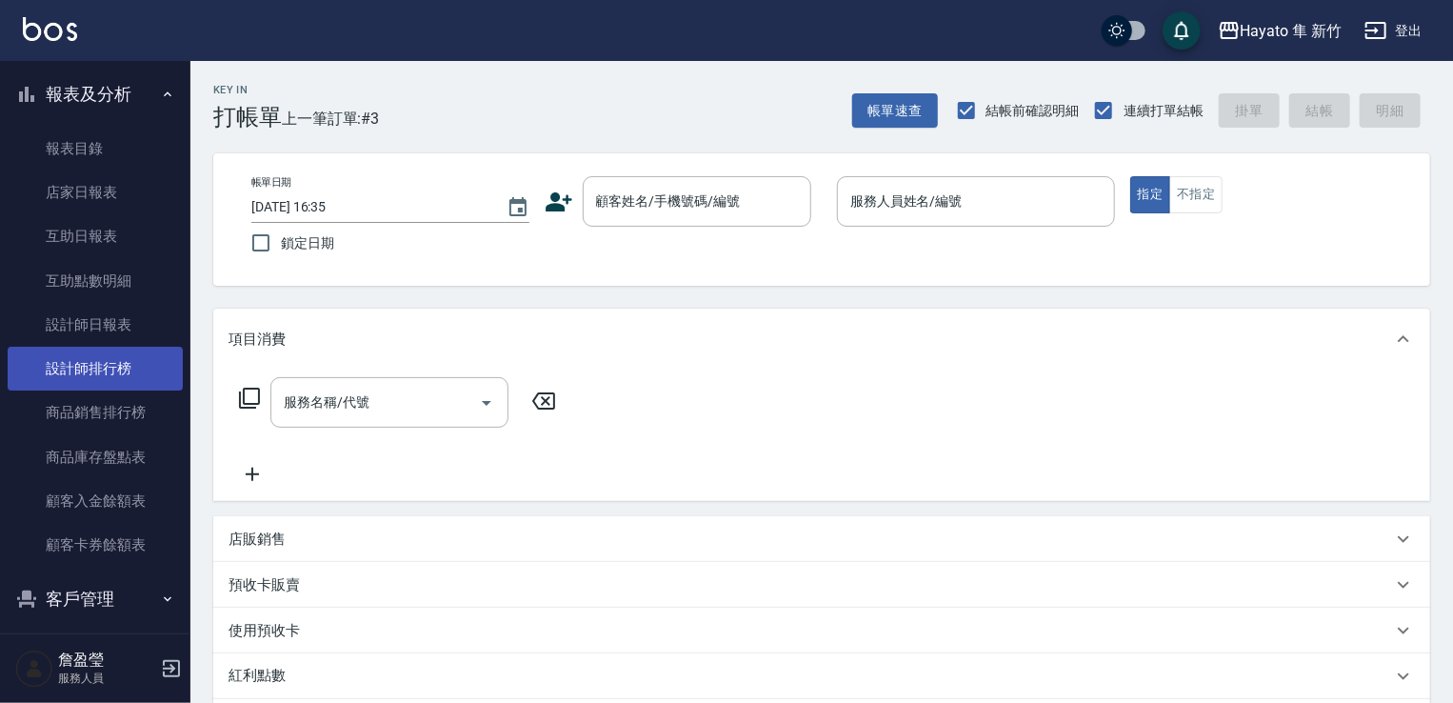
click at [104, 371] on link "設計師排行榜" at bounding box center [95, 369] width 175 height 44
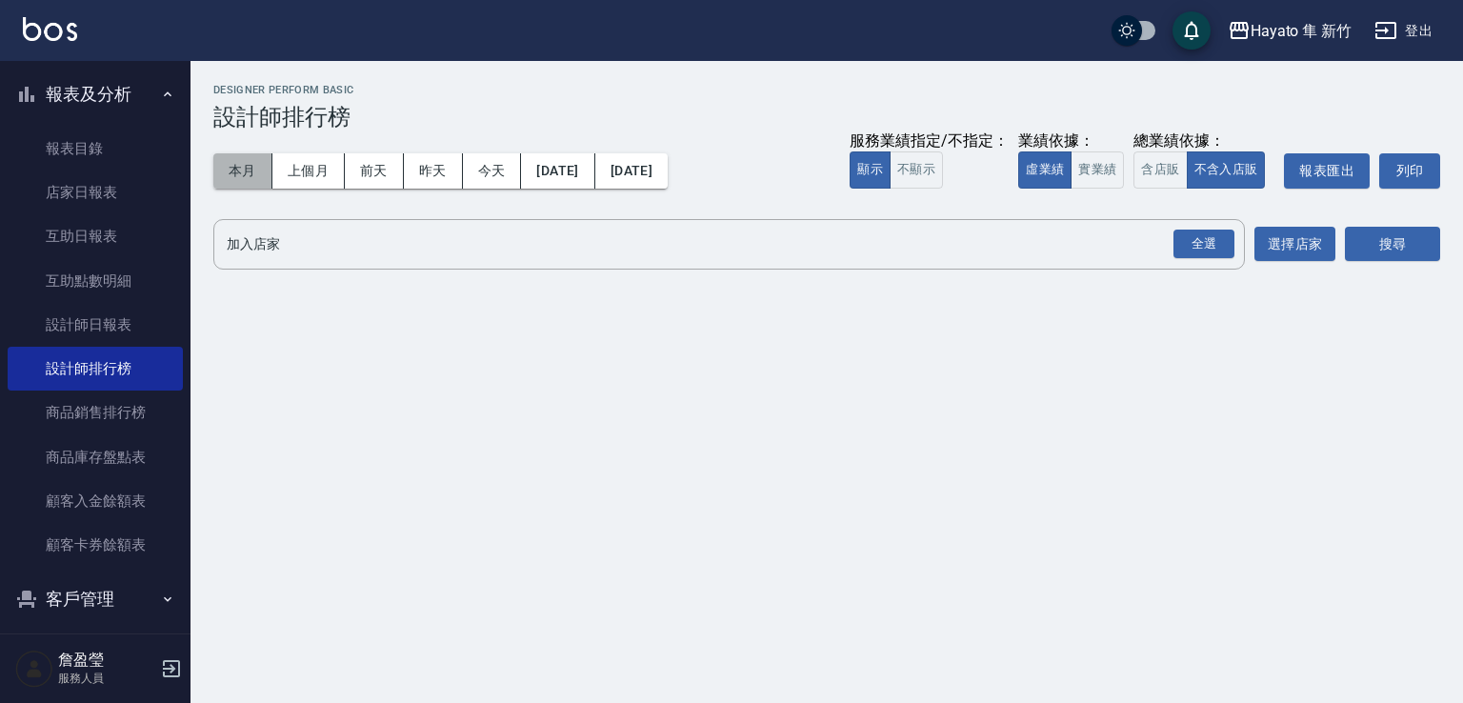
click at [229, 183] on button "本月" at bounding box center [242, 170] width 59 height 35
click at [1194, 248] on div "全選" at bounding box center [1203, 245] width 61 height 30
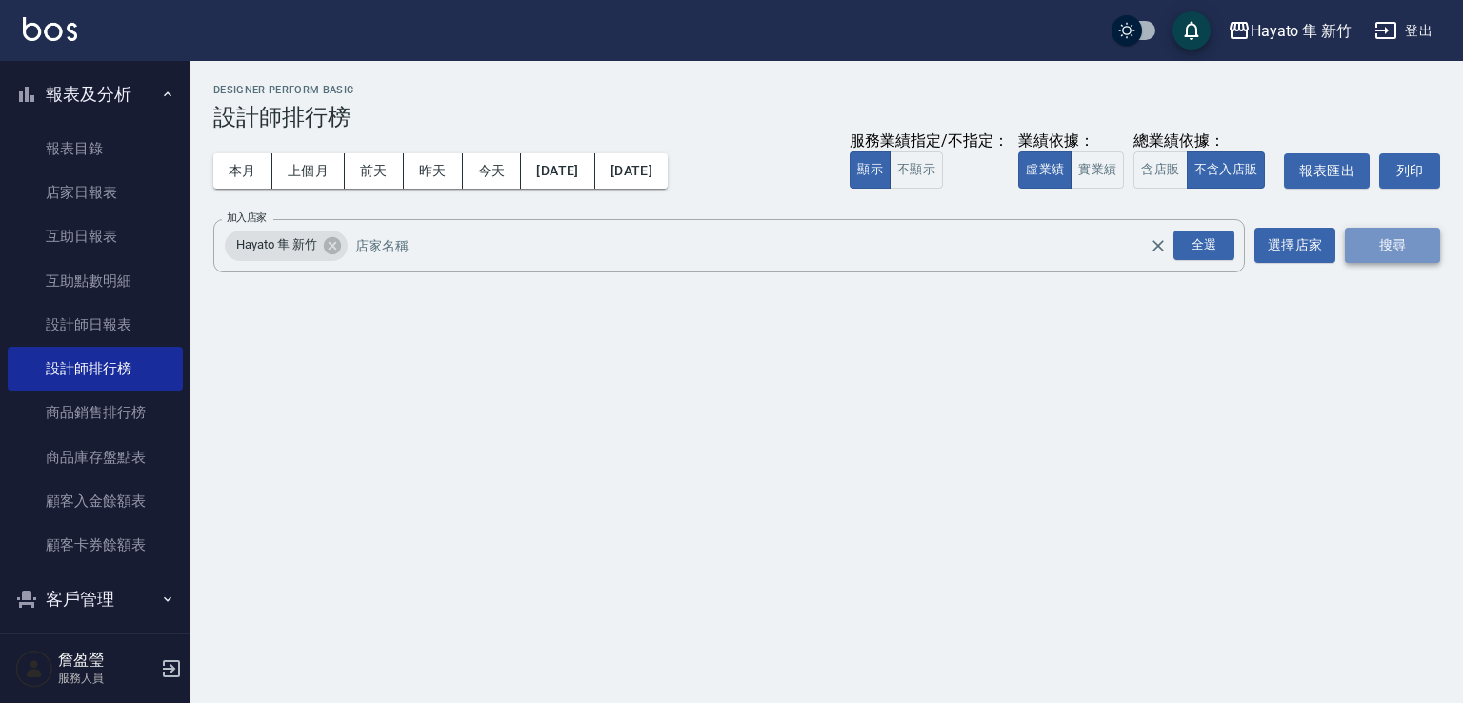
click at [1397, 245] on button "搜尋" at bounding box center [1392, 245] width 95 height 35
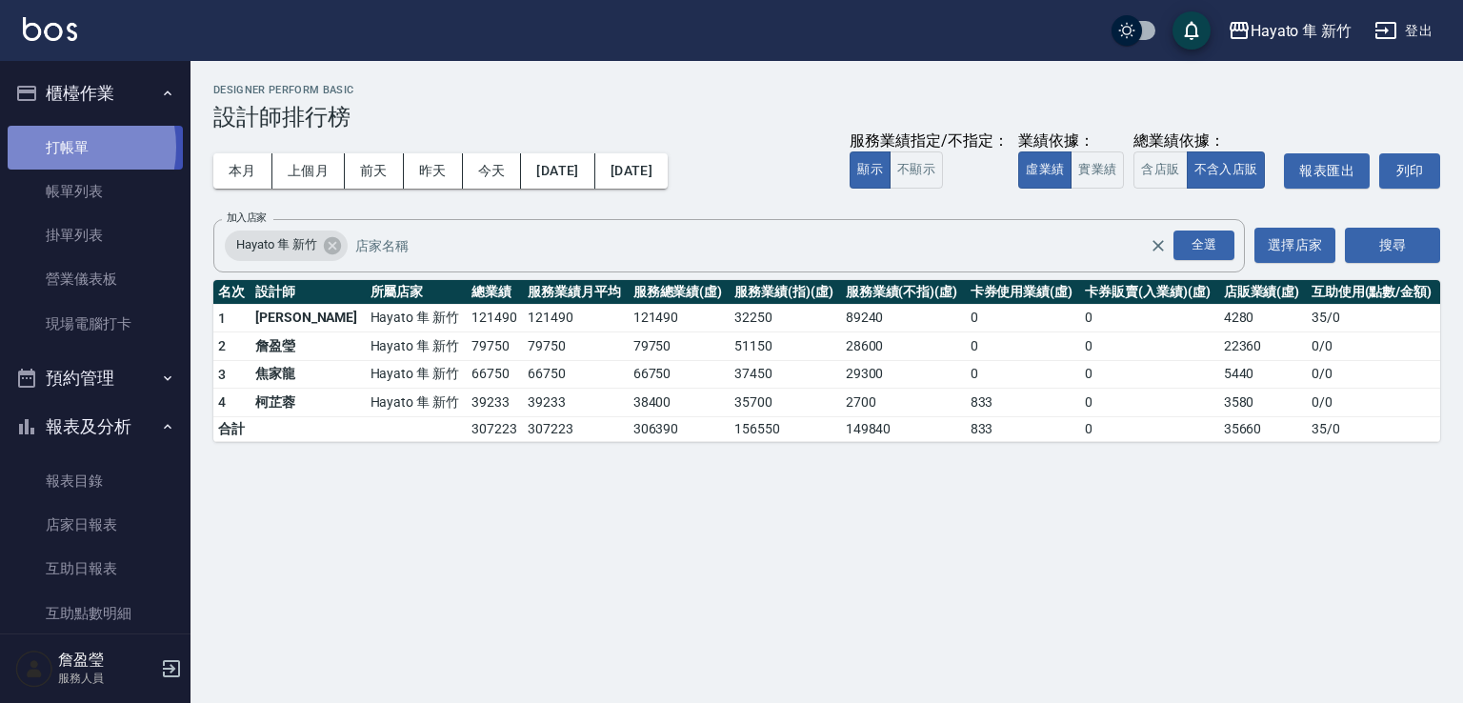
click at [58, 147] on link "打帳單" at bounding box center [95, 148] width 175 height 44
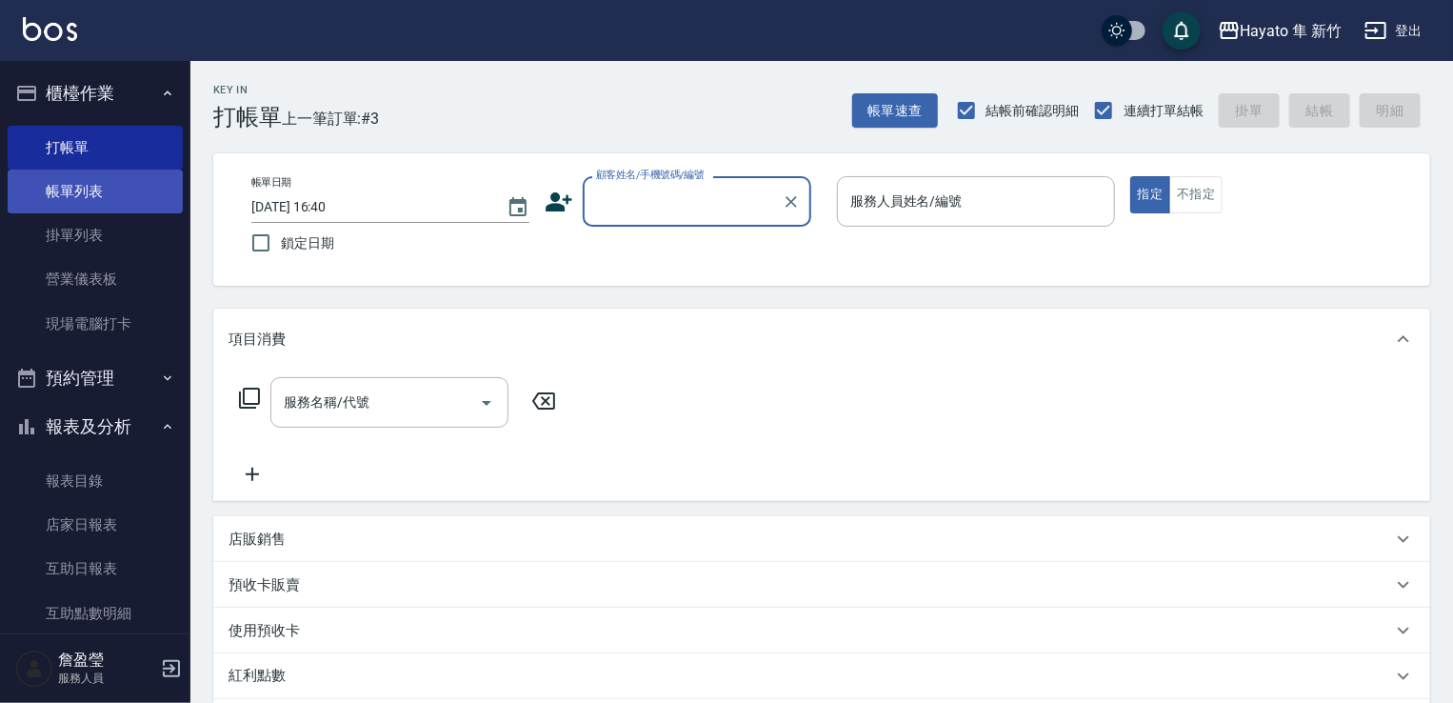
click at [104, 190] on link "帳單列表" at bounding box center [95, 192] width 175 height 44
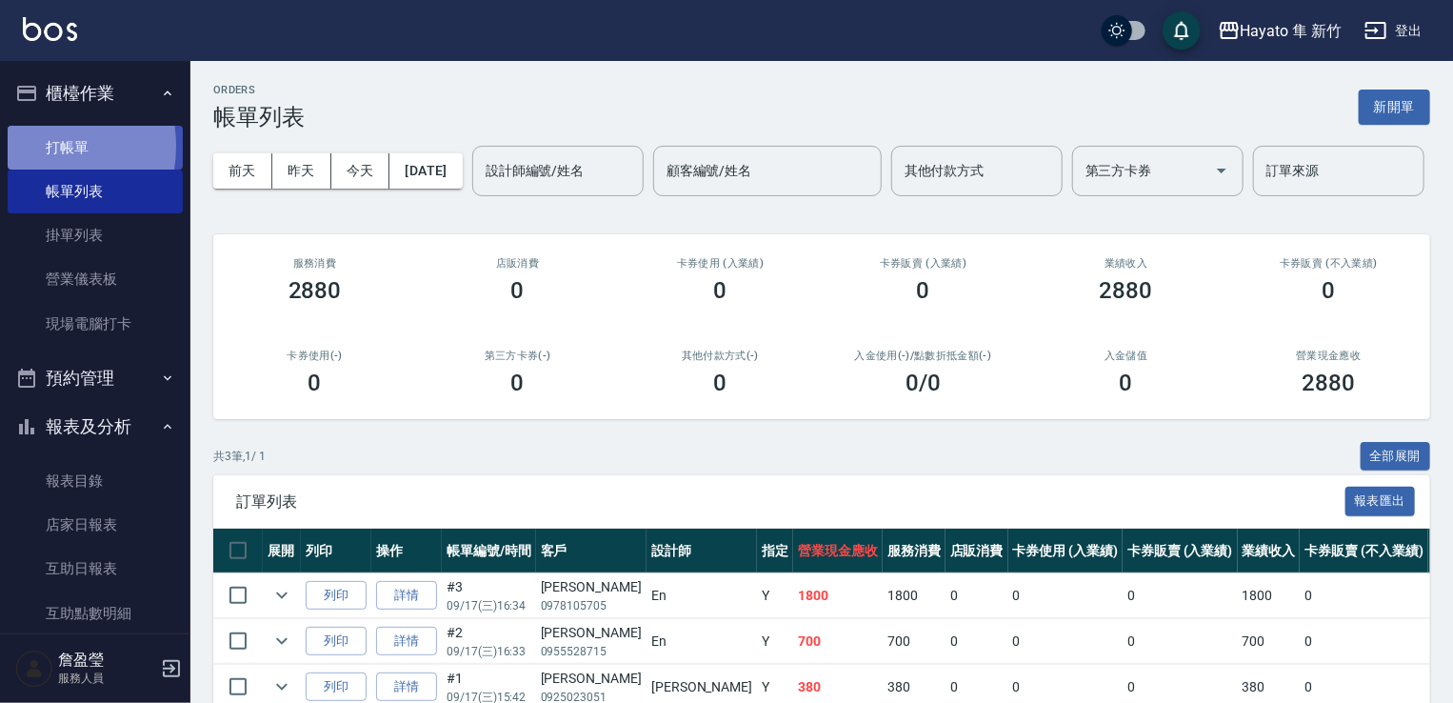
click at [23, 146] on link "打帳單" at bounding box center [95, 148] width 175 height 44
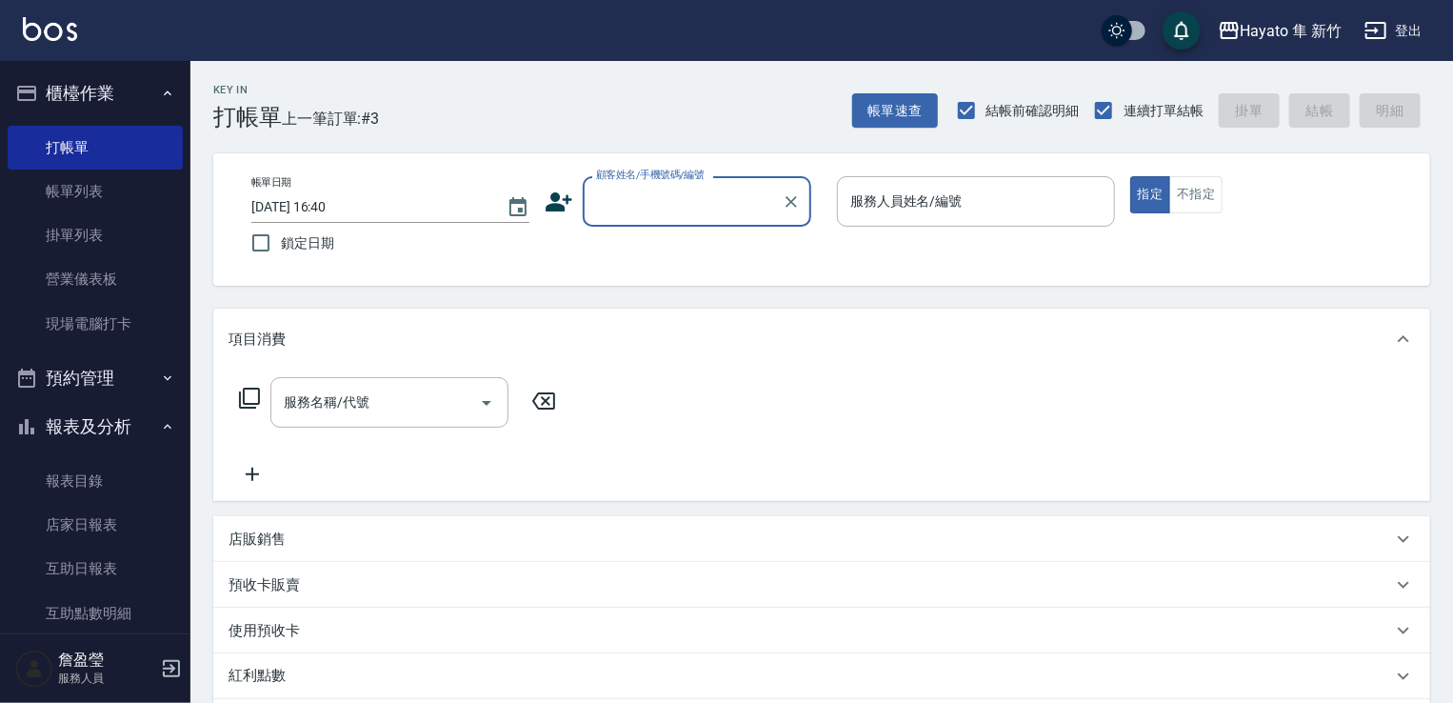
click at [735, 203] on input "顧客姓名/手機號碼/編號" at bounding box center [682, 201] width 183 height 33
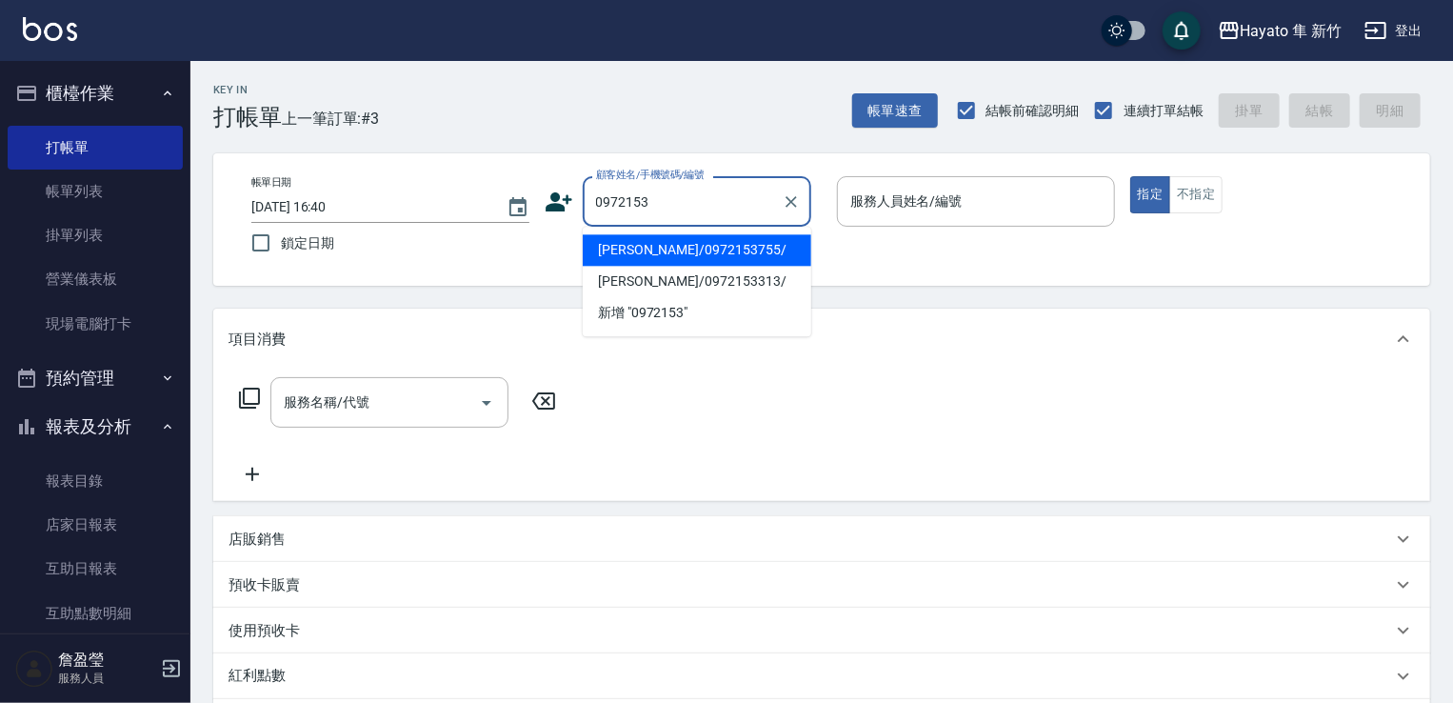
click at [673, 257] on li "[PERSON_NAME]/0972153755/" at bounding box center [697, 249] width 229 height 31
type input "[PERSON_NAME]/0972153755/"
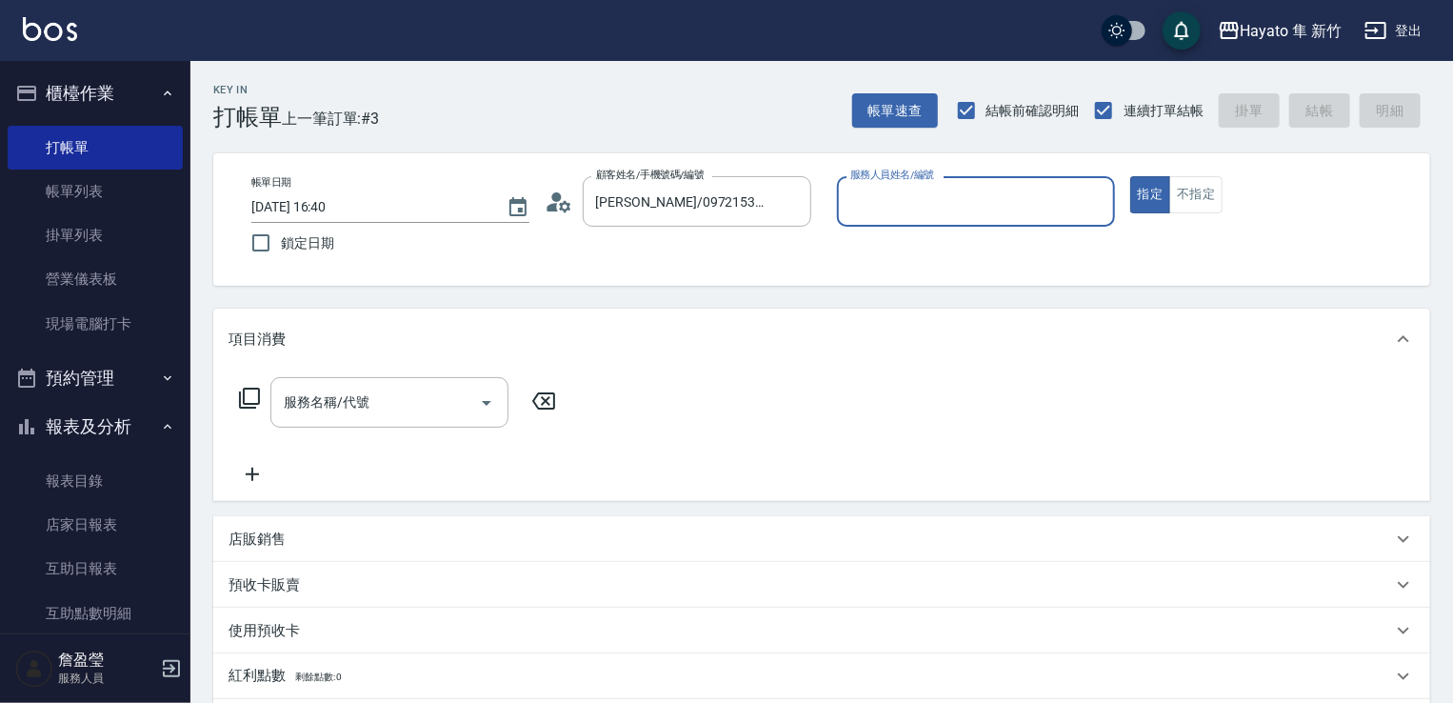
type input "[PERSON_NAME](無代號)"
click at [343, 399] on input "服務名稱/代號" at bounding box center [375, 402] width 192 height 33
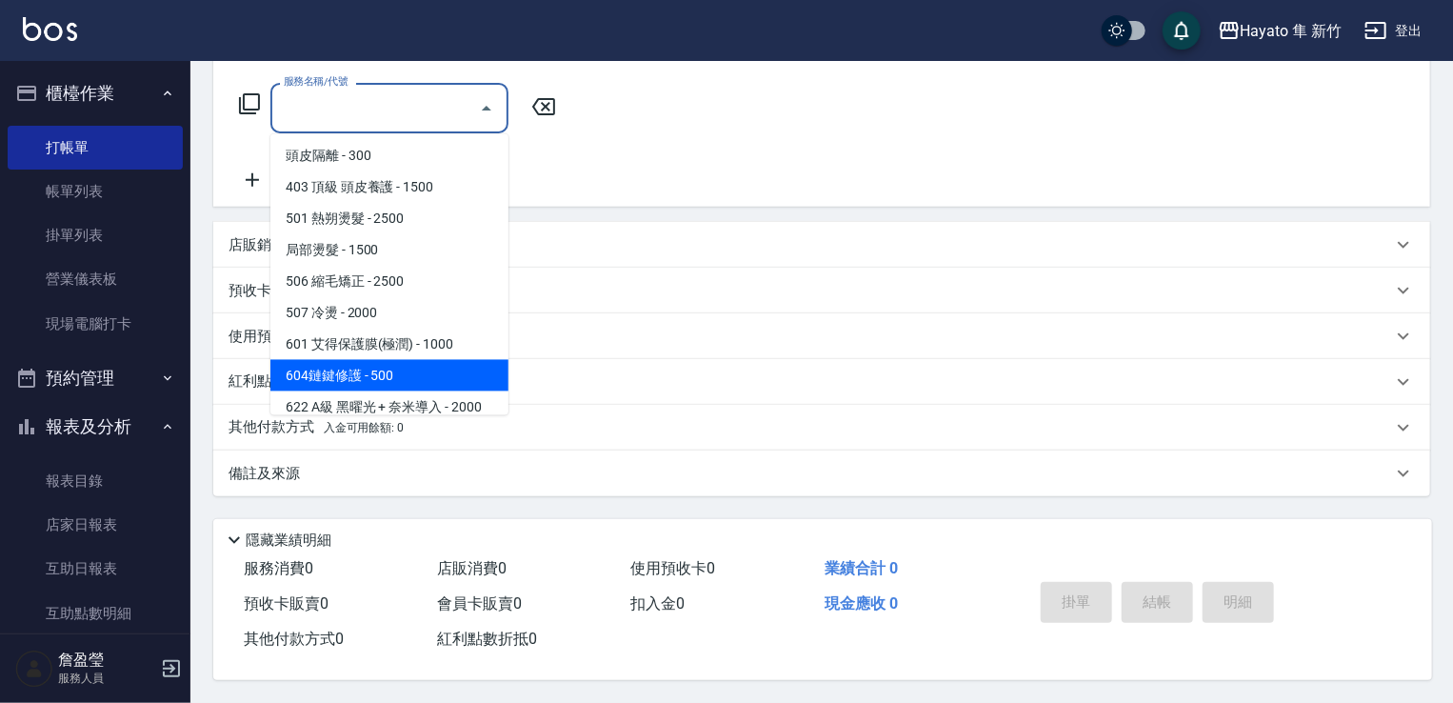
scroll to position [331, 0]
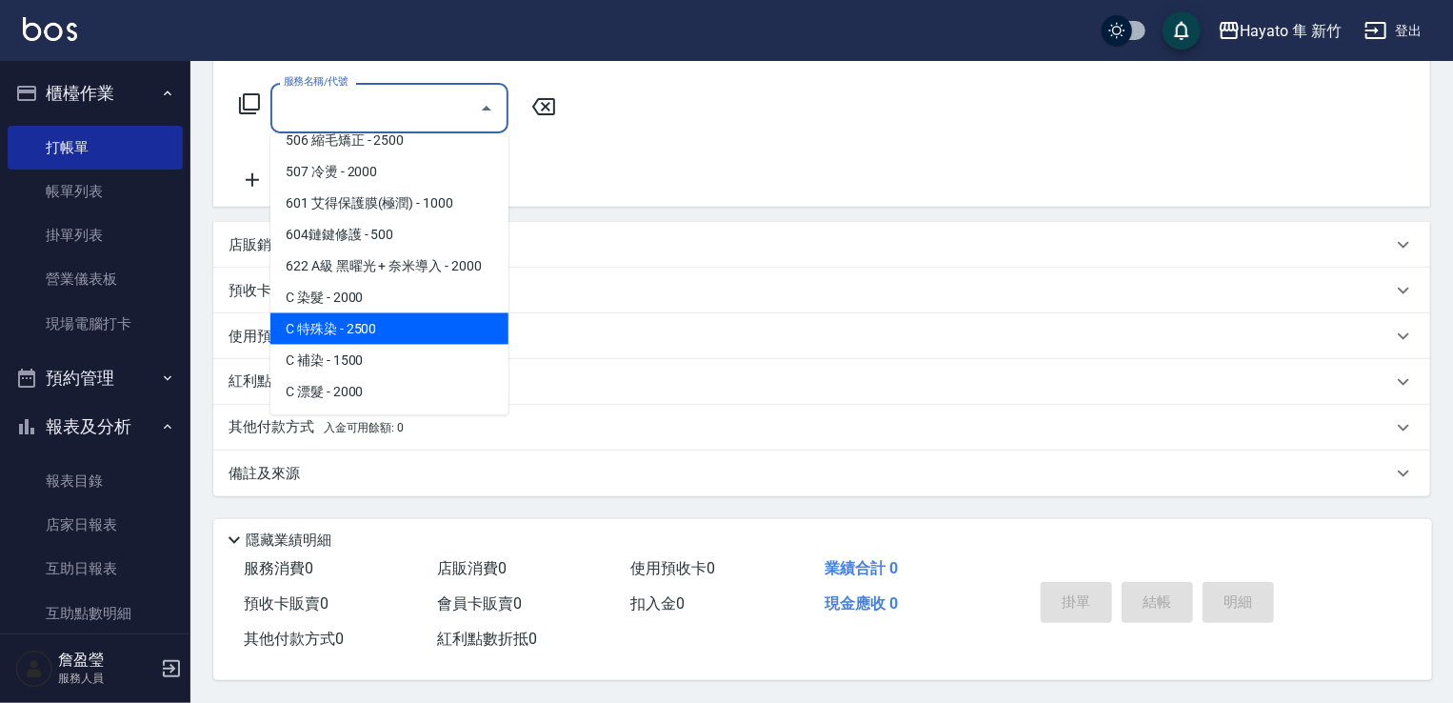
click at [392, 313] on span "C 特殊染 - 2500" at bounding box center [389, 328] width 238 height 31
type input "C 特殊染(703)"
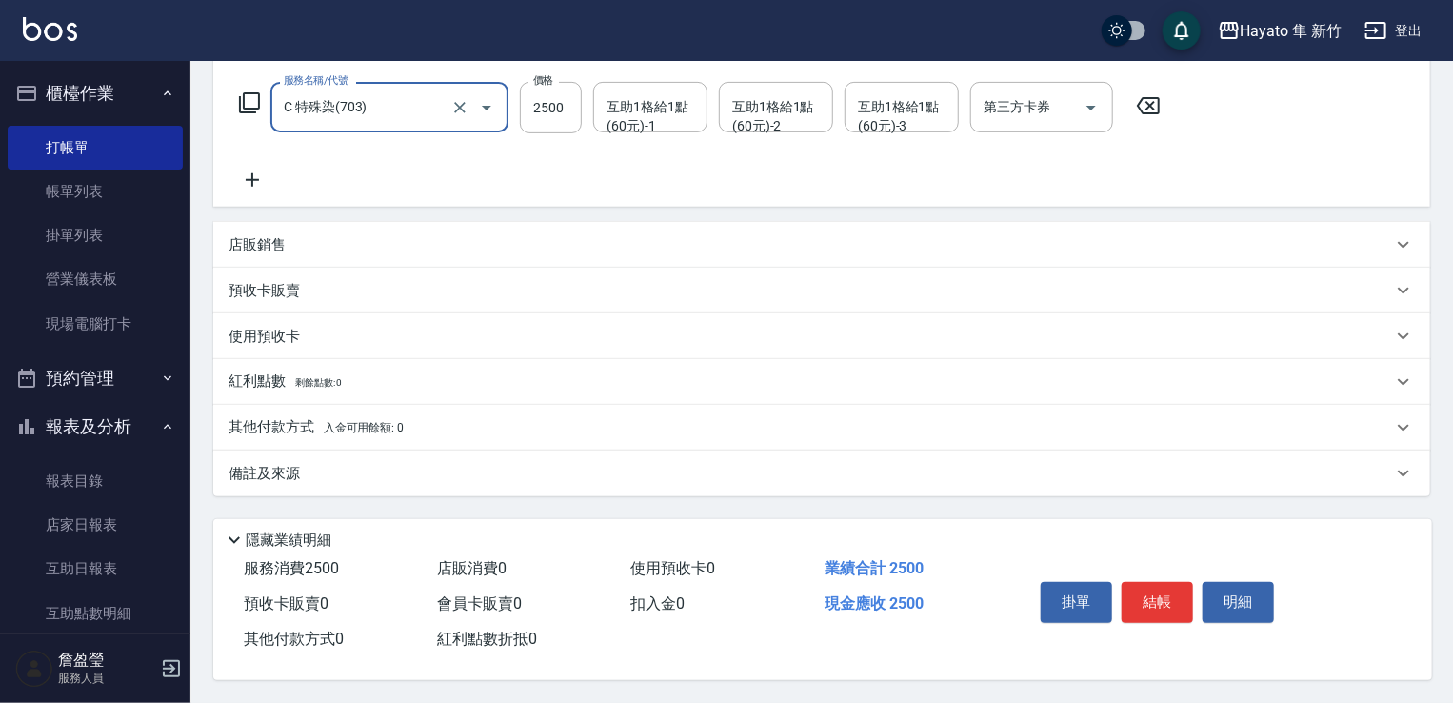
click at [259, 173] on icon at bounding box center [252, 179] width 13 height 13
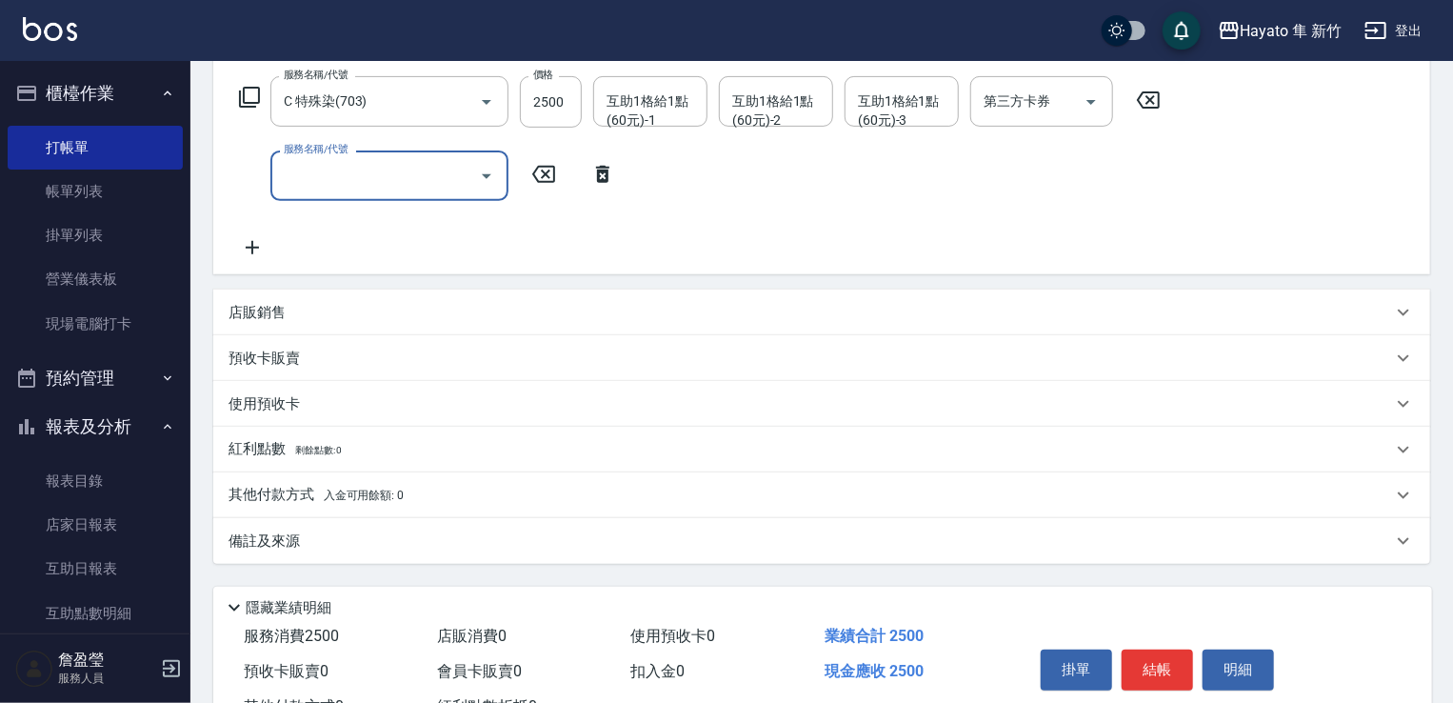
click at [494, 165] on icon "Open" at bounding box center [486, 176] width 23 height 23
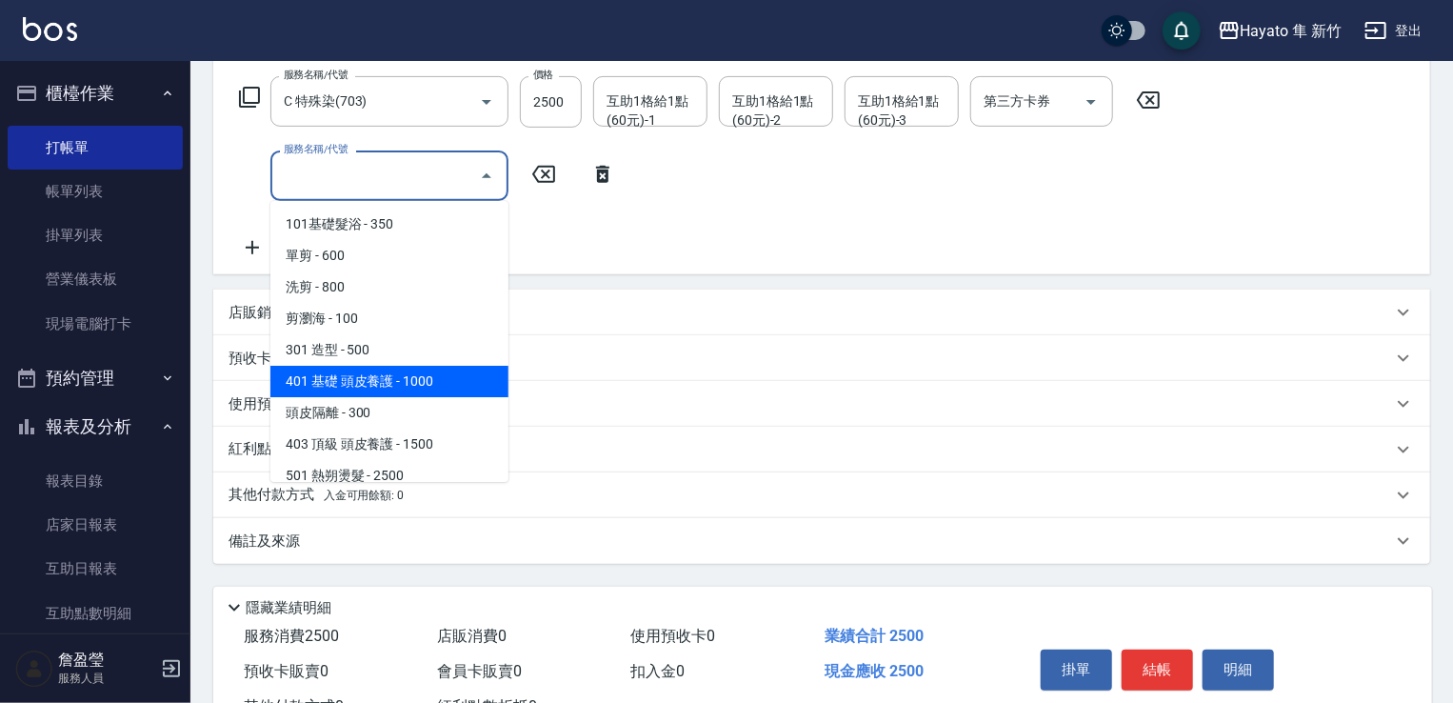
scroll to position [190, 0]
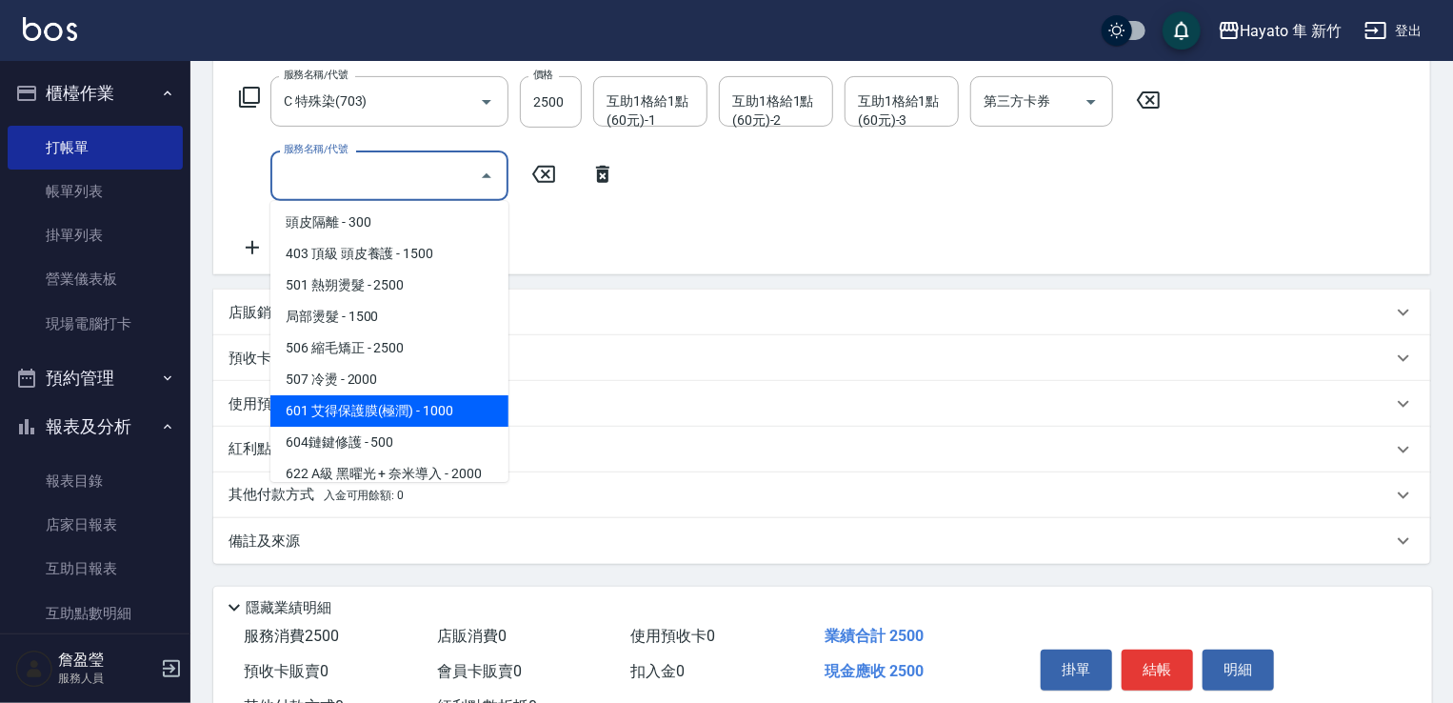
click at [402, 411] on span "601 艾得保護膜(極潤) - 1000" at bounding box center [389, 410] width 238 height 31
type input "601 艾得保護膜(極潤)(601)"
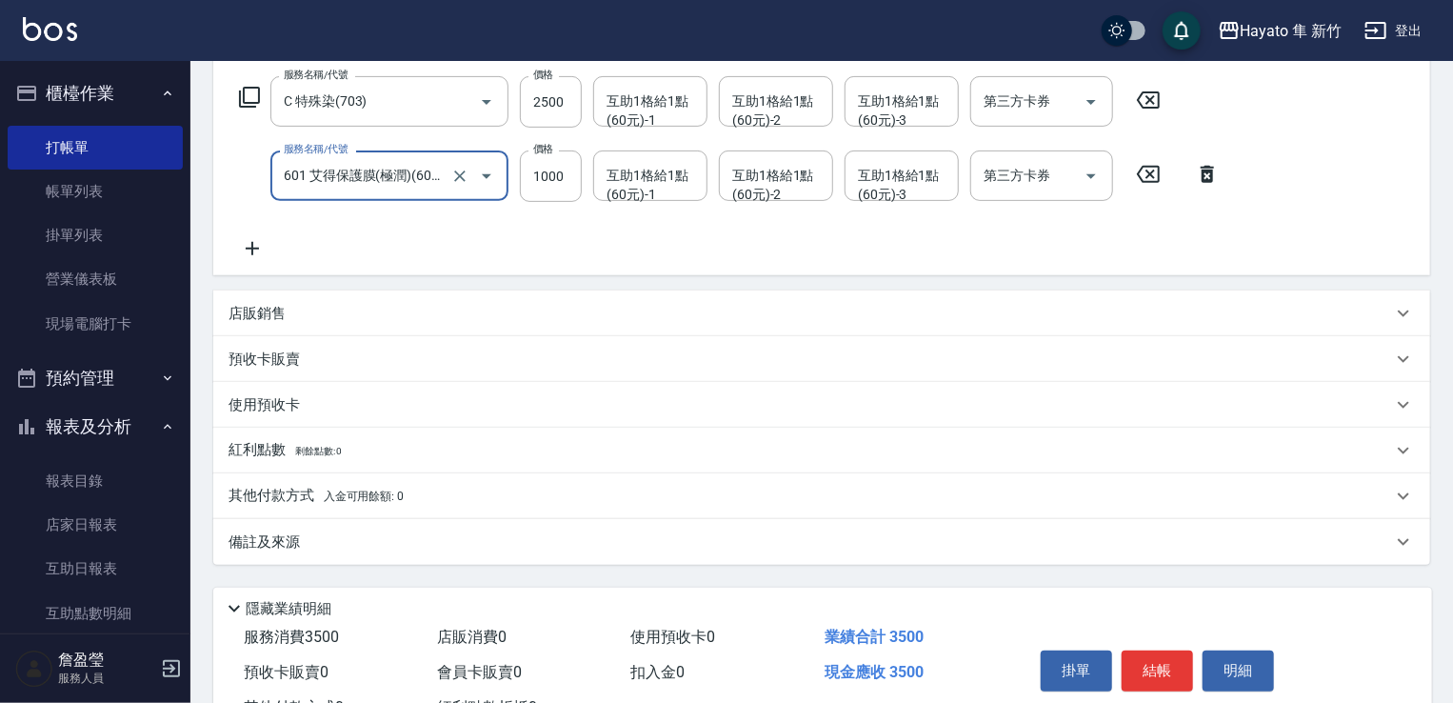
click at [482, 264] on div "服務名稱/代號 C 特殊染(703) 服務名稱/代號 價格 2500 價格 互助1格給1點(60元)-1 互助1格給1點(60元)-1 互助1格給1點(60元…" at bounding box center [821, 172] width 1217 height 207
click at [250, 241] on icon at bounding box center [253, 248] width 48 height 23
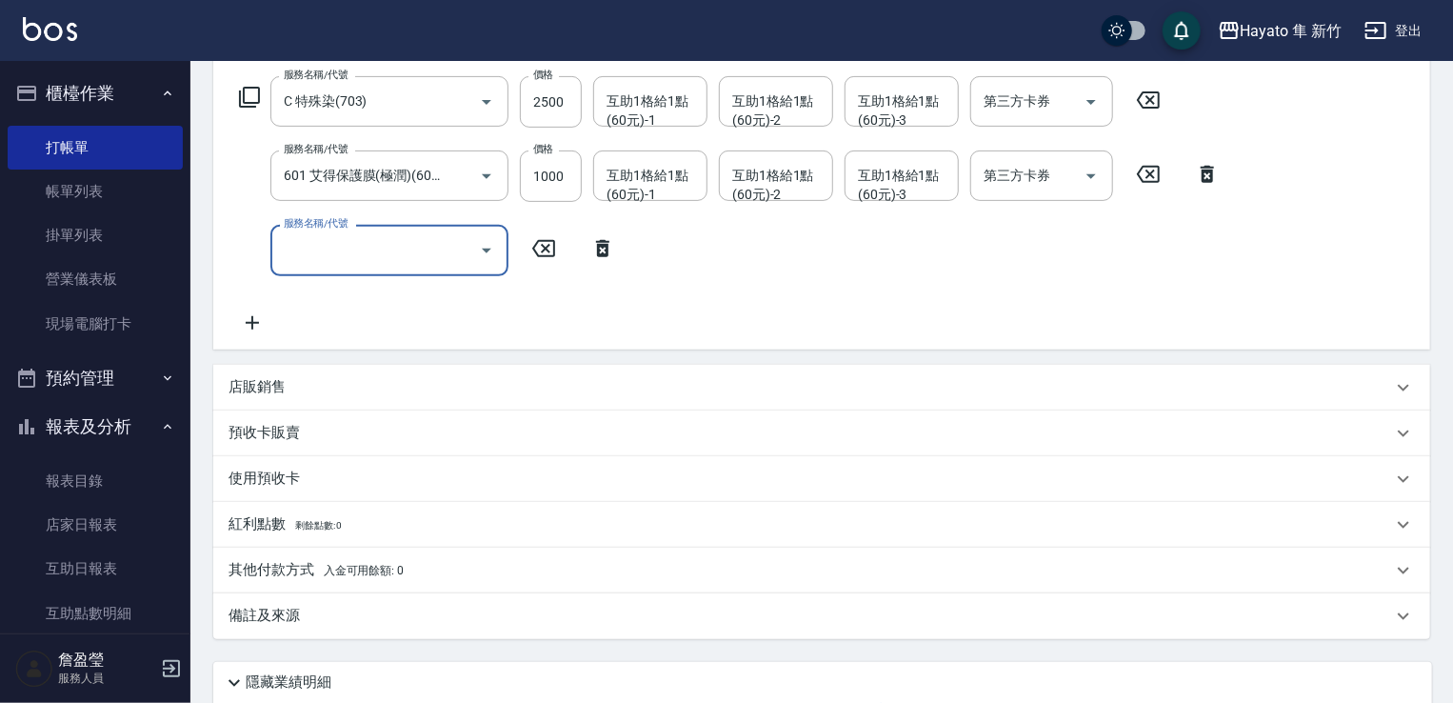
click at [480, 240] on icon "Open" at bounding box center [486, 250] width 23 height 23
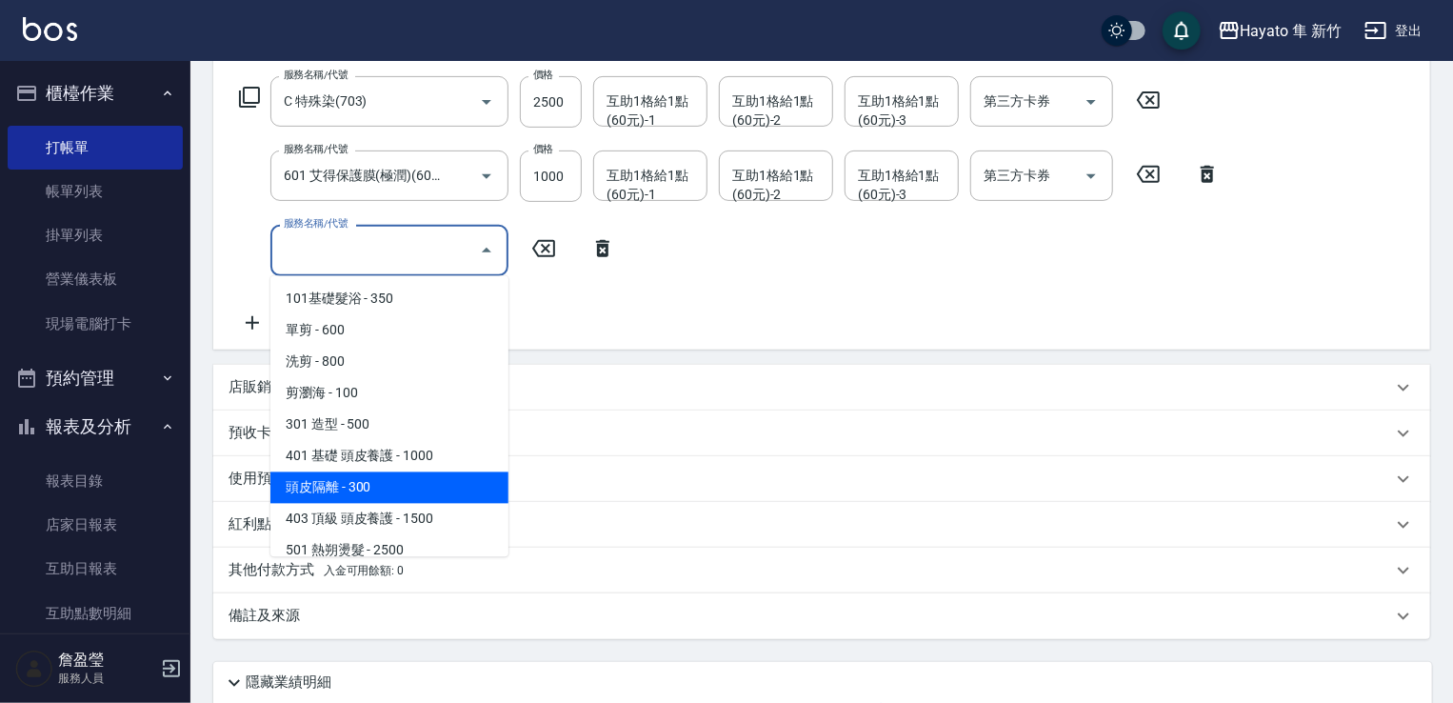
click at [377, 492] on span "頭皮隔離 - 300" at bounding box center [389, 487] width 238 height 31
type input "頭皮隔離(402)"
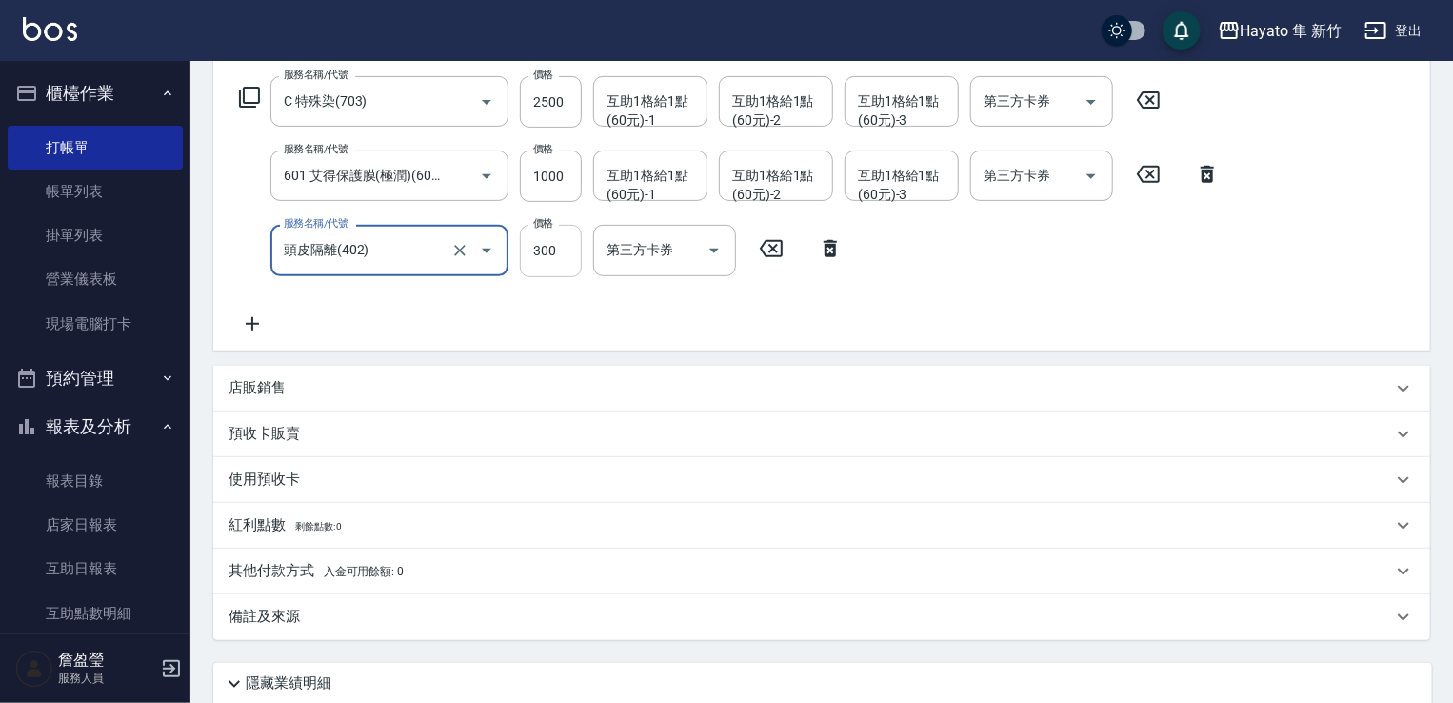
click at [553, 252] on input "300" at bounding box center [551, 250] width 62 height 51
type input "200"
click at [328, 342] on div "服務名稱/代號 C 特殊染(703) 服務名稱/代號 價格 2500 價格 互助1格給1點(60元)-1 互助1格給1點(60元)-1 互助1格給1點(60元…" at bounding box center [821, 209] width 1217 height 281
click at [292, 386] on div "店販銷售" at bounding box center [811, 388] width 1164 height 20
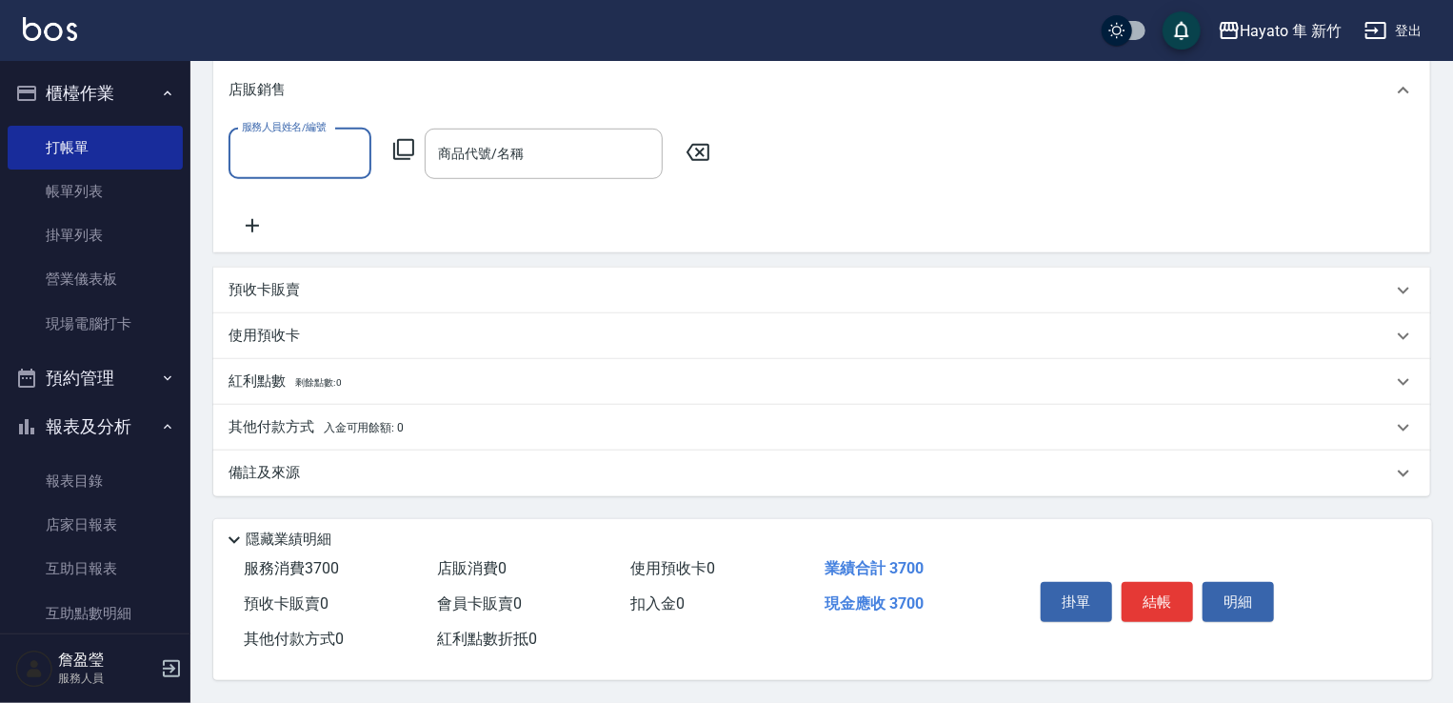
scroll to position [613, 0]
click at [269, 417] on p "其他付款方式 入金可用餘額: 0" at bounding box center [316, 427] width 175 height 21
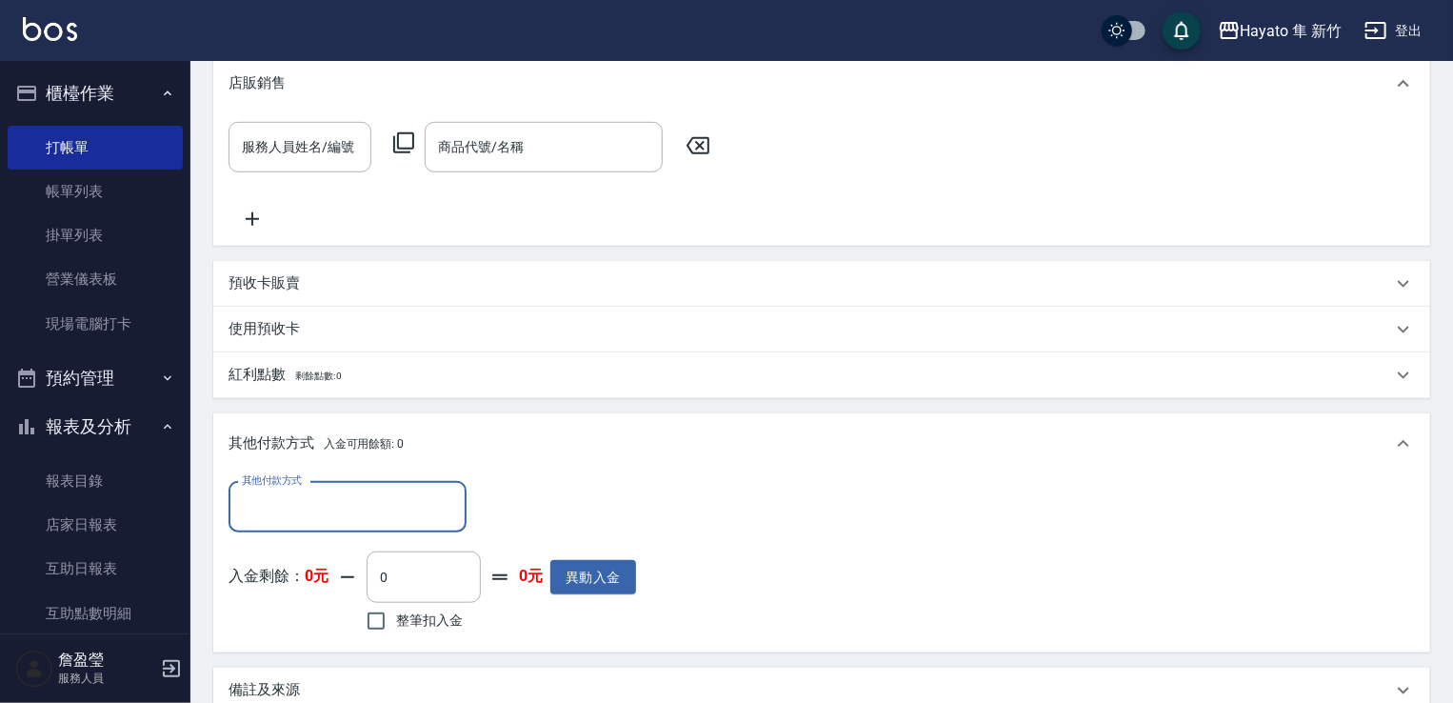
scroll to position [0, 0]
click at [391, 489] on div "其他付款方式" at bounding box center [348, 507] width 238 height 50
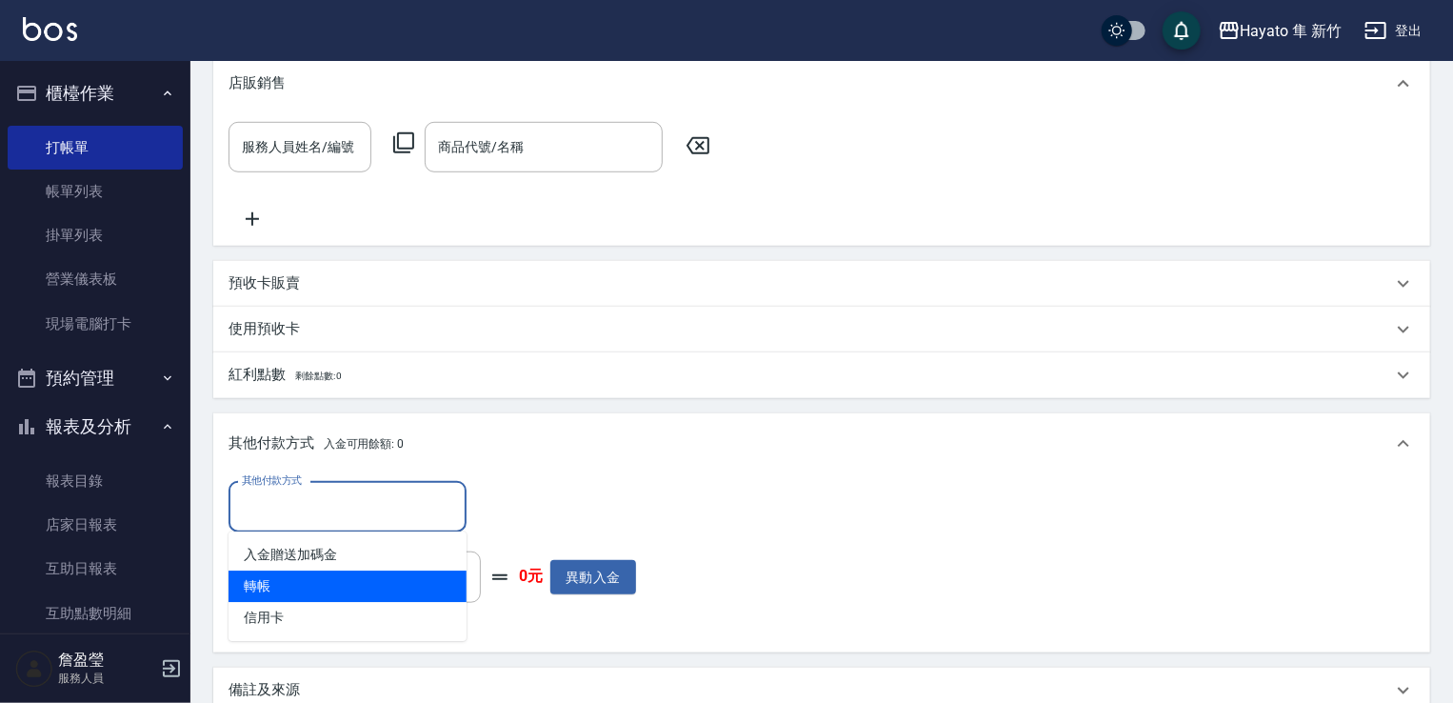
click at [332, 588] on span "轉帳" at bounding box center [348, 585] width 238 height 31
type input "轉帳"
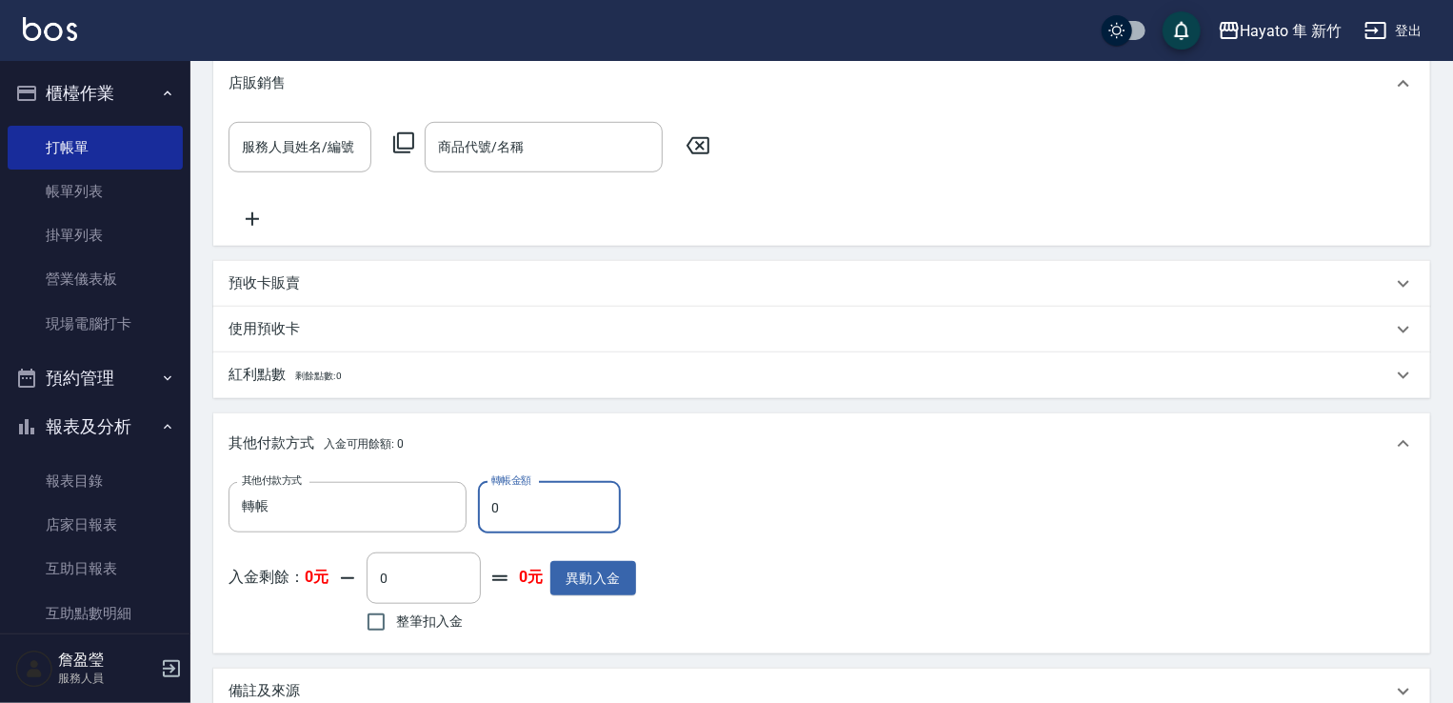
drag, startPoint x: 503, startPoint y: 511, endPoint x: 419, endPoint y: 405, distance: 135.6
click at [469, 513] on div "其他付款方式 轉帳 其他付款方式 轉帳金額 0 轉帳金額" at bounding box center [433, 507] width 408 height 51
type input "3700"
click at [766, 564] on div "其他付款方式 轉帳 其他付款方式 轉帳金額 3700 轉帳金額 入金剩餘： 0元 0 ​ 整筆扣入金 0元 異動入金" at bounding box center [822, 560] width 1187 height 156
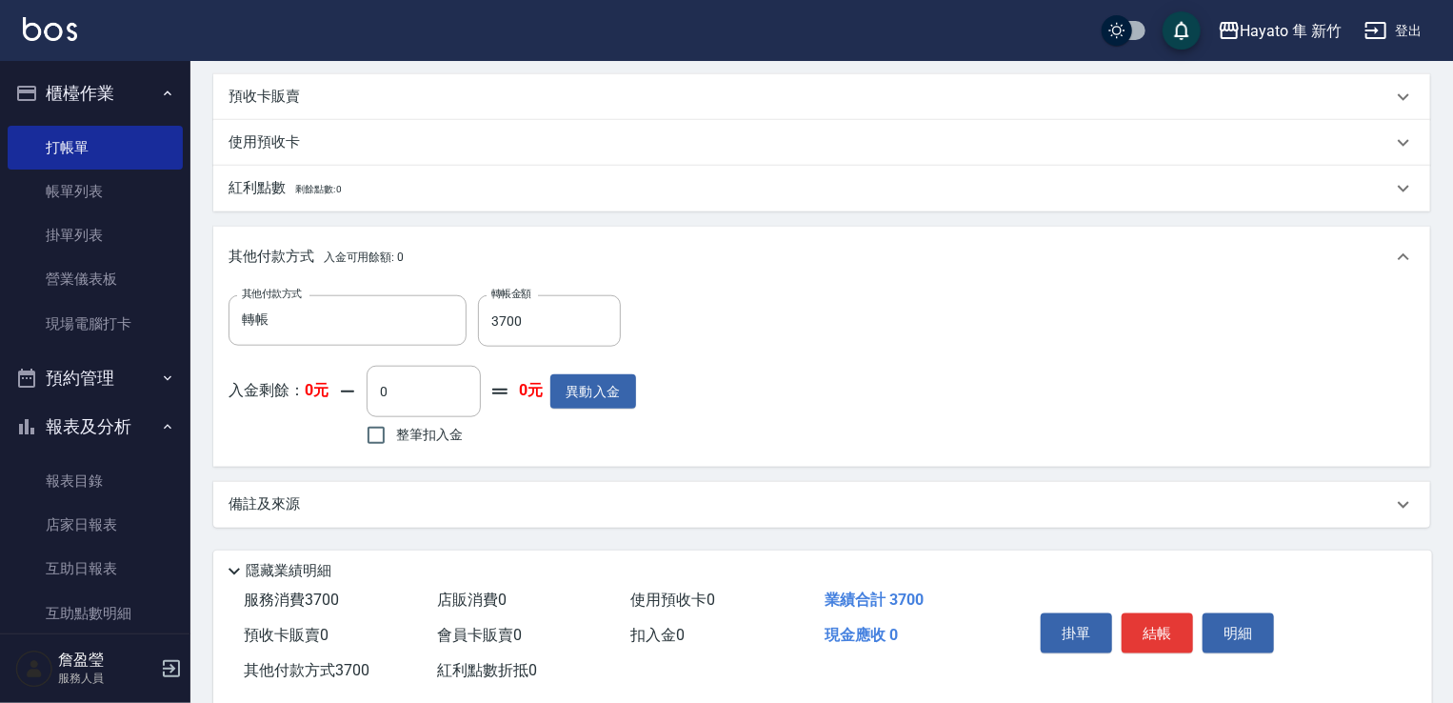
scroll to position [804, 0]
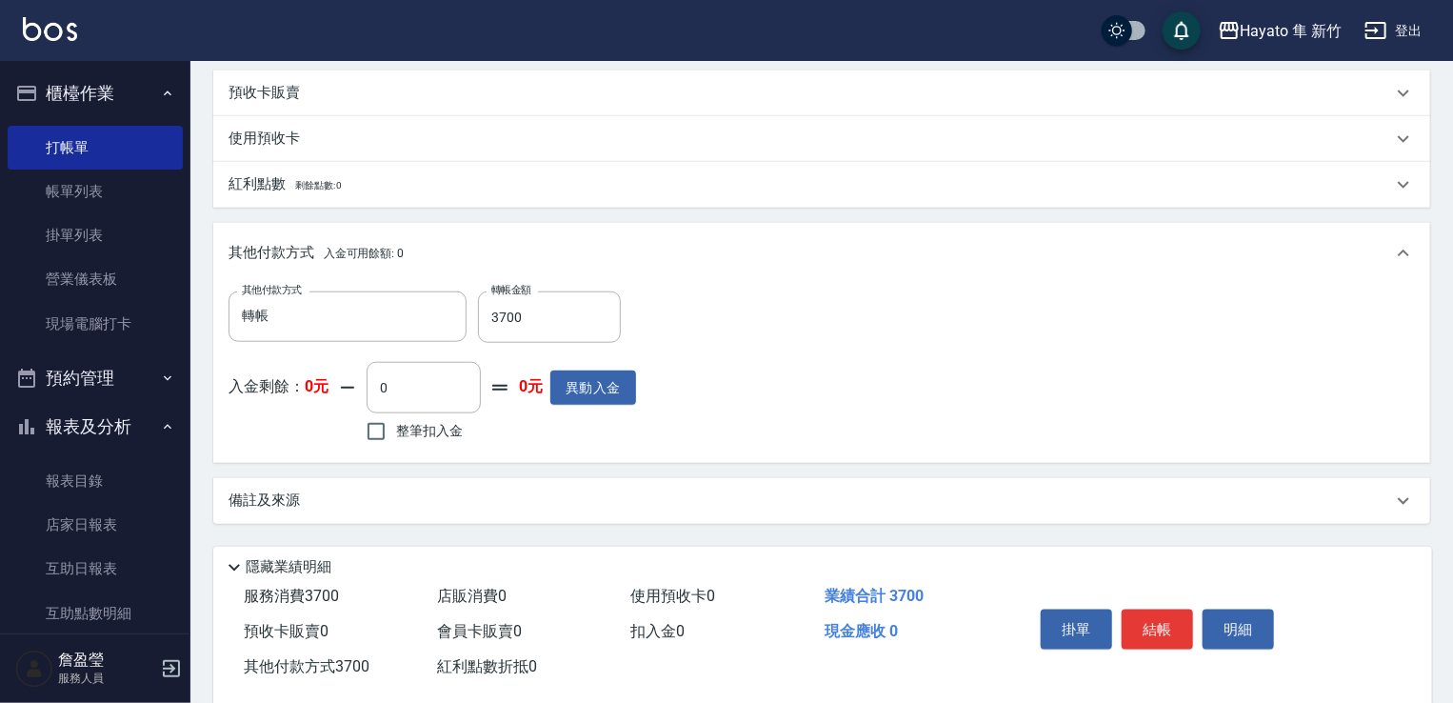
click at [609, 502] on div "備註及來源" at bounding box center [811, 500] width 1164 height 20
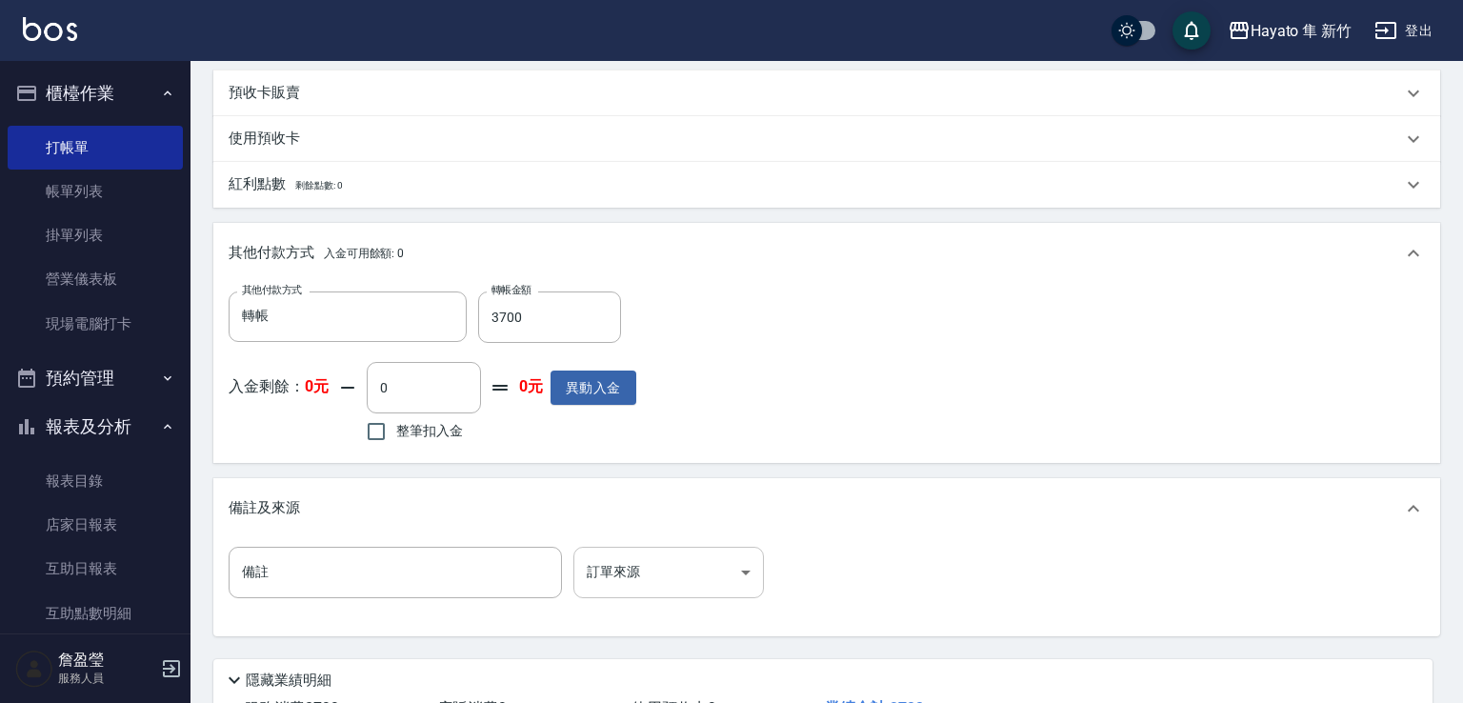
click at [674, 581] on body "Hayato 隼 新竹 登出 櫃檯作業 打帳單 帳單列表 掛單列表 營業儀表板 現場電腦打卡 預約管理 預約管理 報表及分析 報表目錄 店家日報表 互助日報表…" at bounding box center [731, 19] width 1463 height 1647
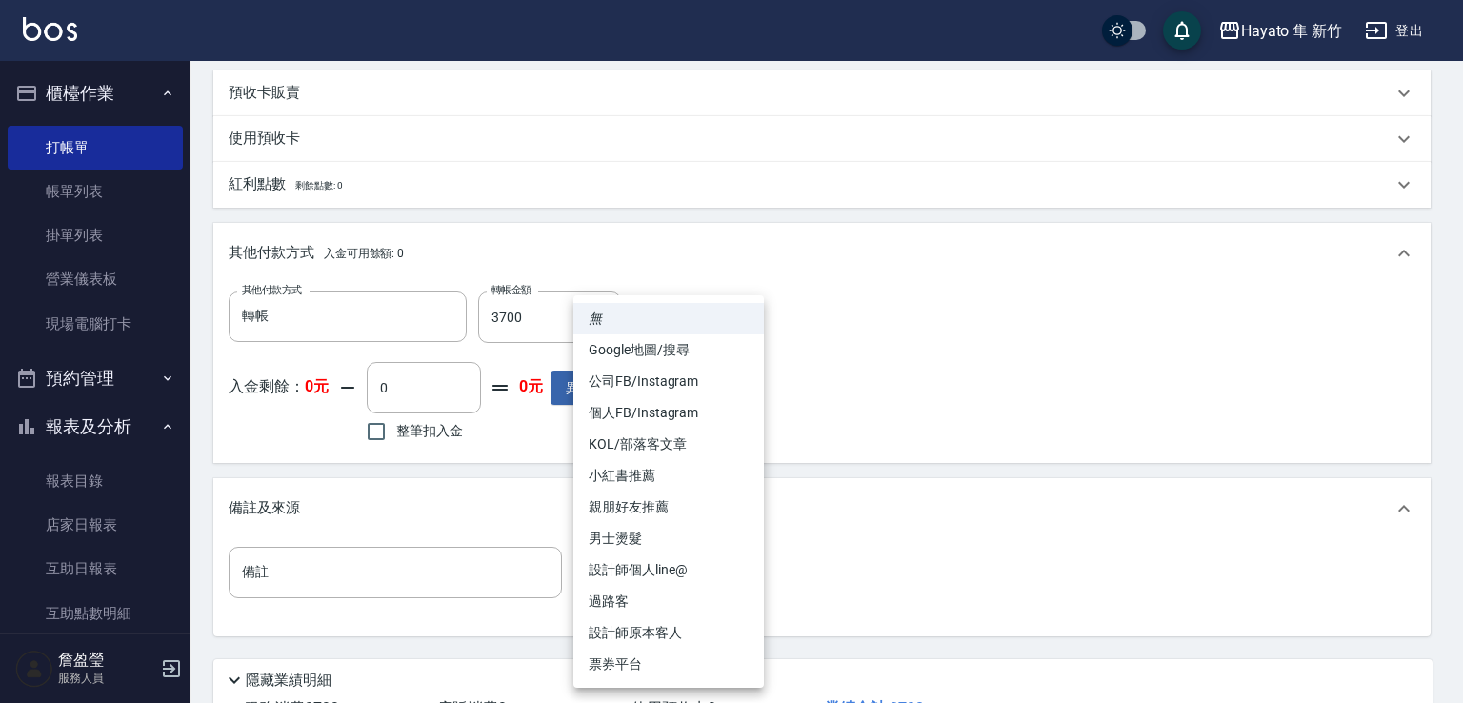
click at [680, 633] on li "設計師原本客人" at bounding box center [668, 632] width 190 height 31
type input "設計師原本客人"
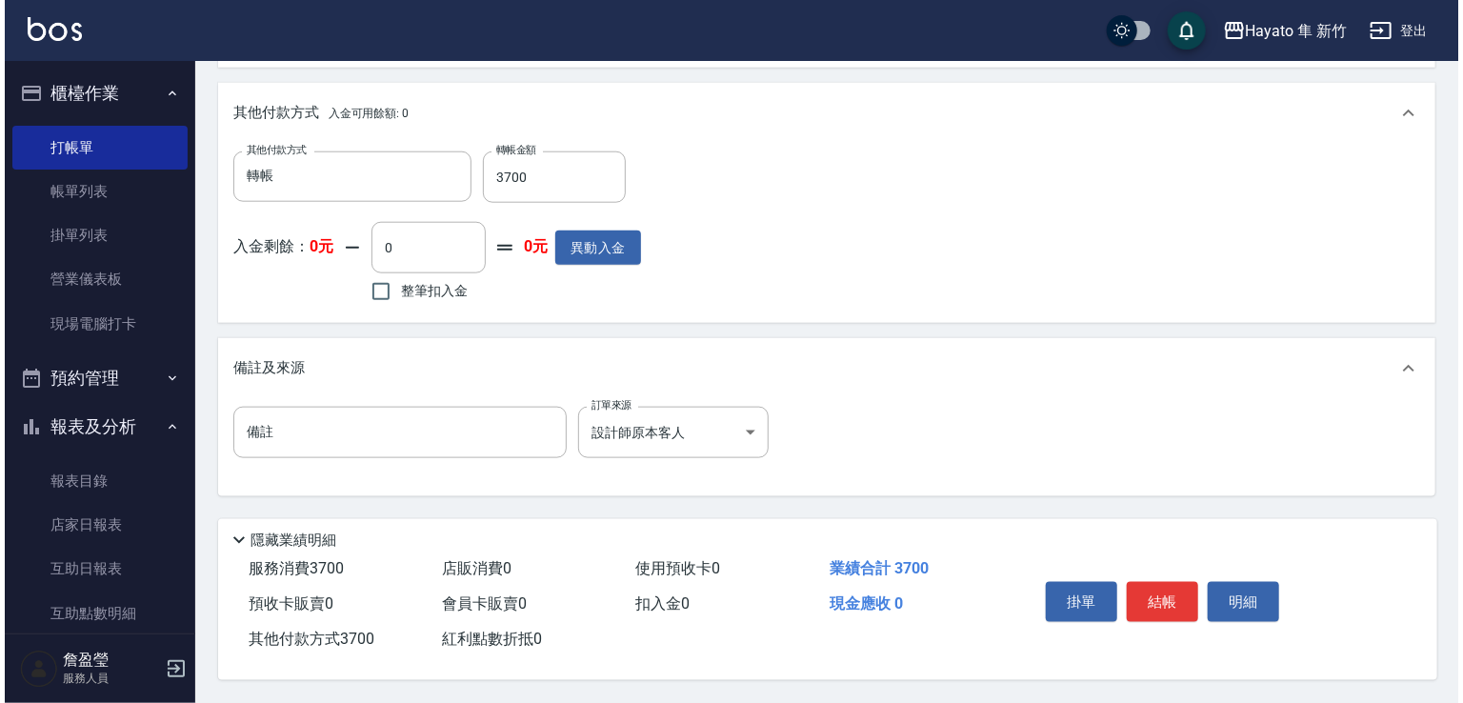
scroll to position [950, 0]
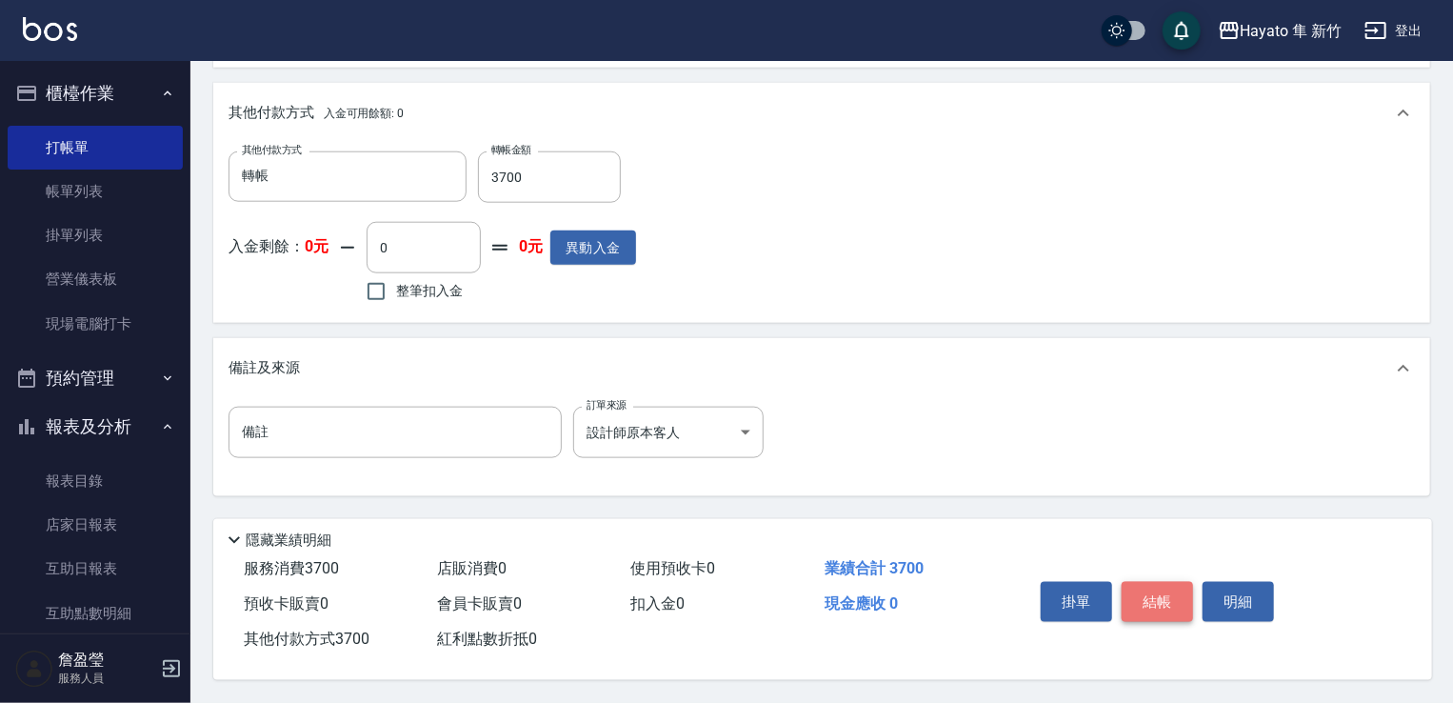
click at [1156, 600] on button "結帳" at bounding box center [1157, 602] width 71 height 40
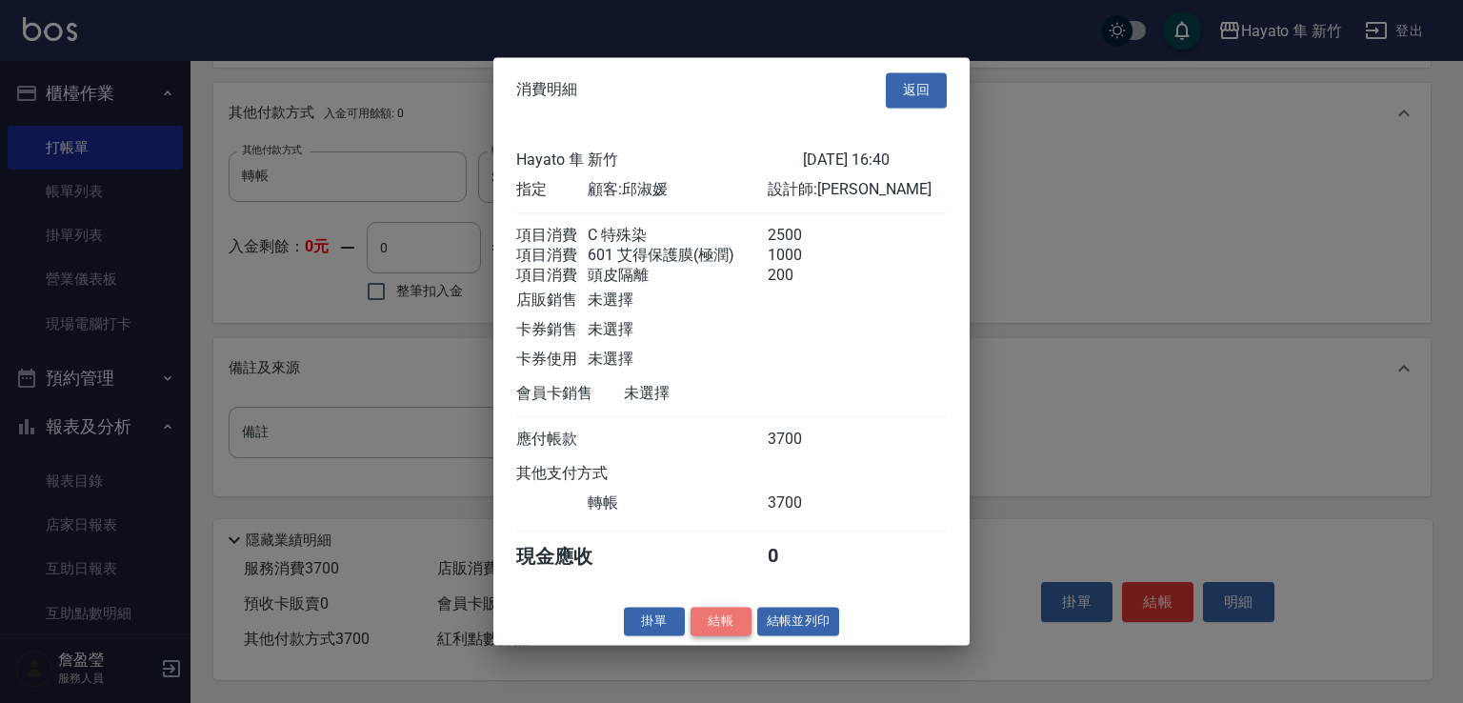
click at [705, 623] on button "結帳" at bounding box center [720, 622] width 61 height 30
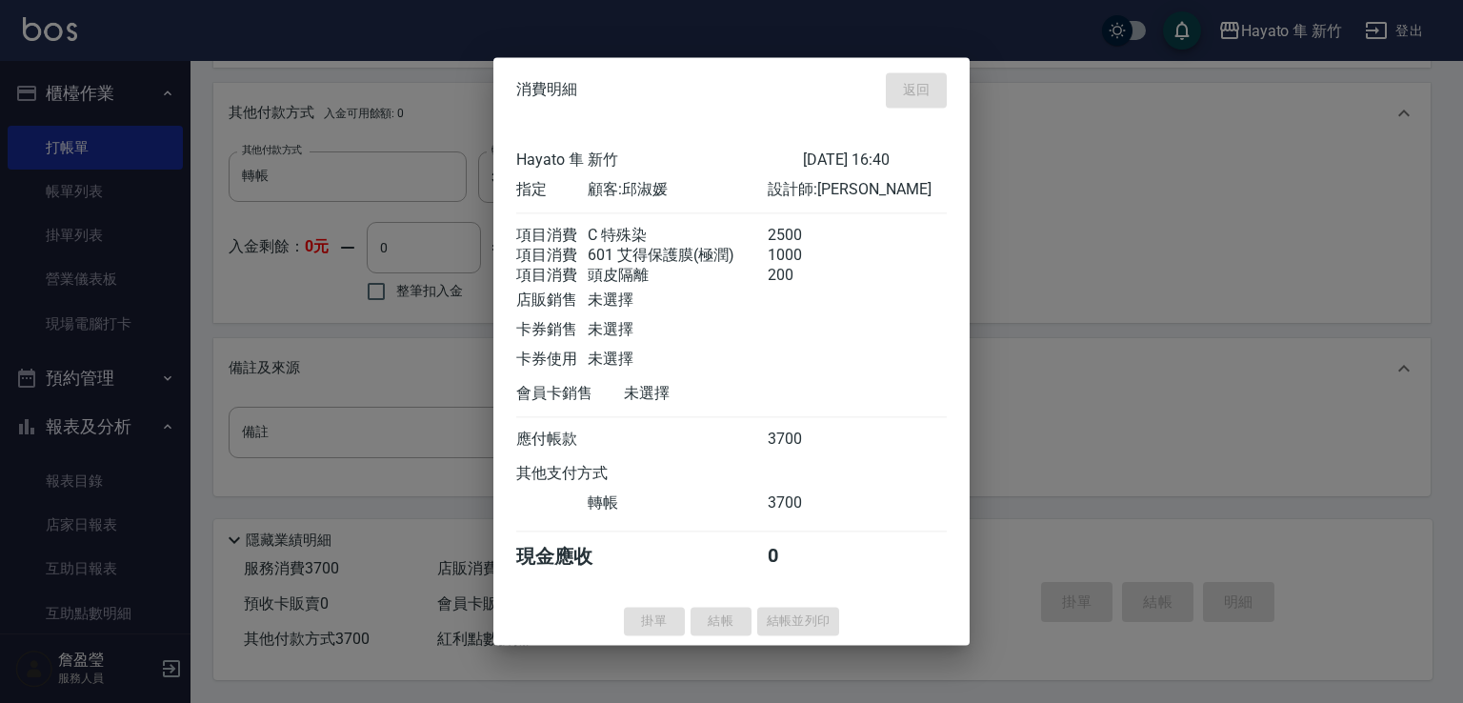
type input "[DATE] 16:41"
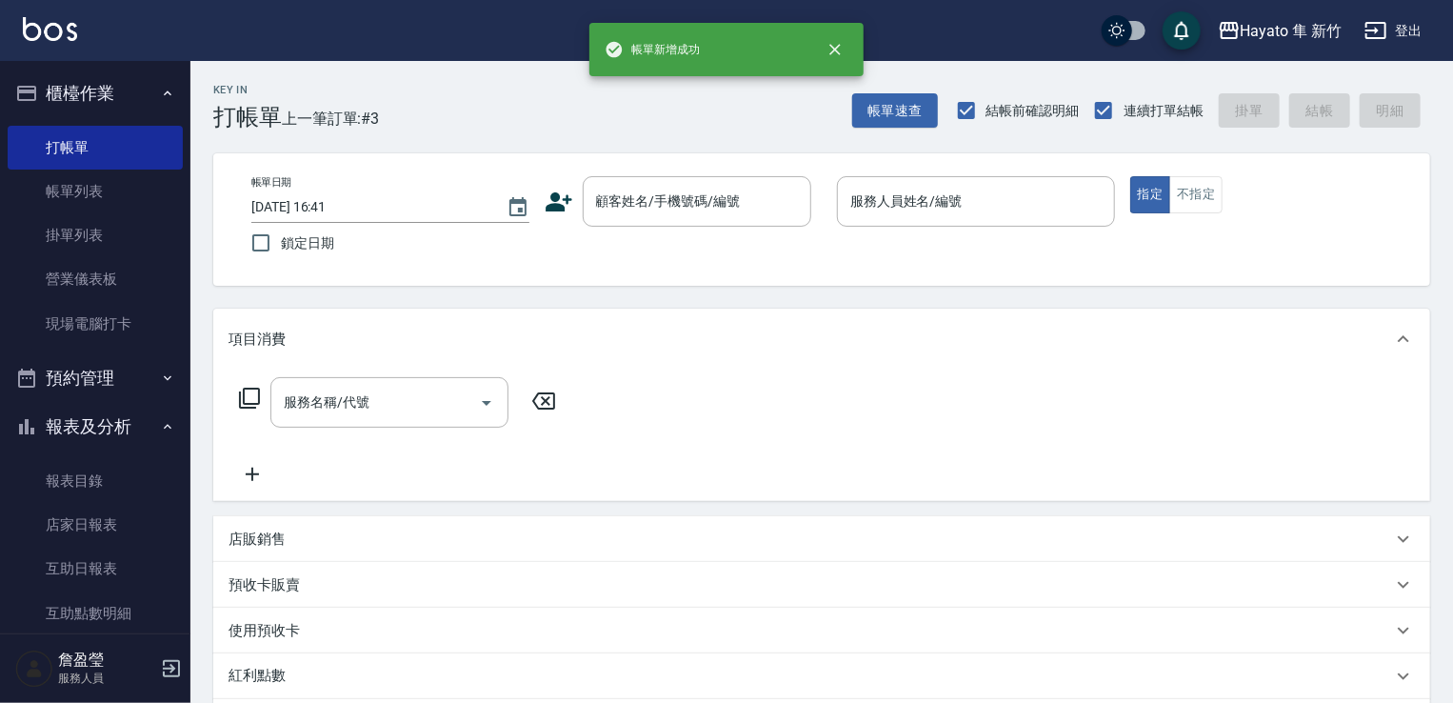
scroll to position [0, 0]
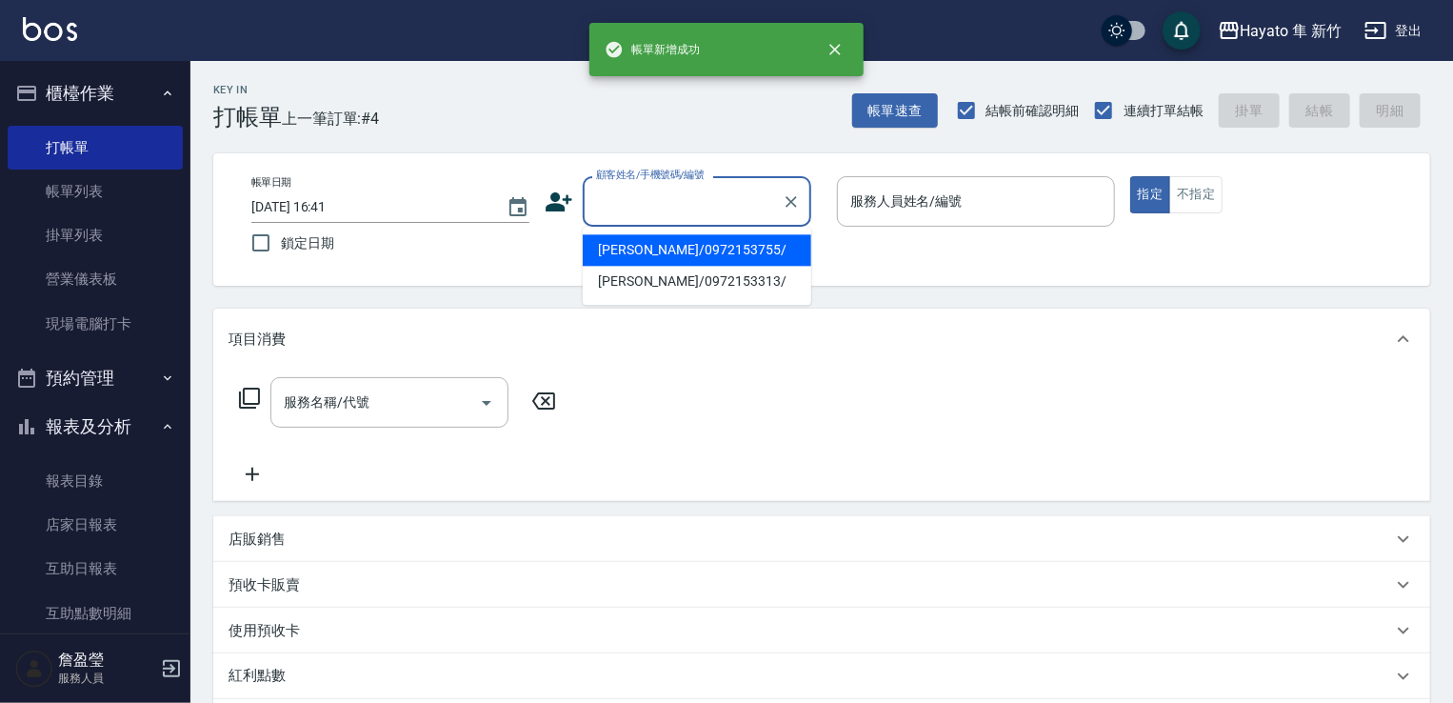
click at [661, 185] on div "顧客姓名/手機號碼/編號 顧客姓名/手機號碼/編號" at bounding box center [697, 201] width 229 height 50
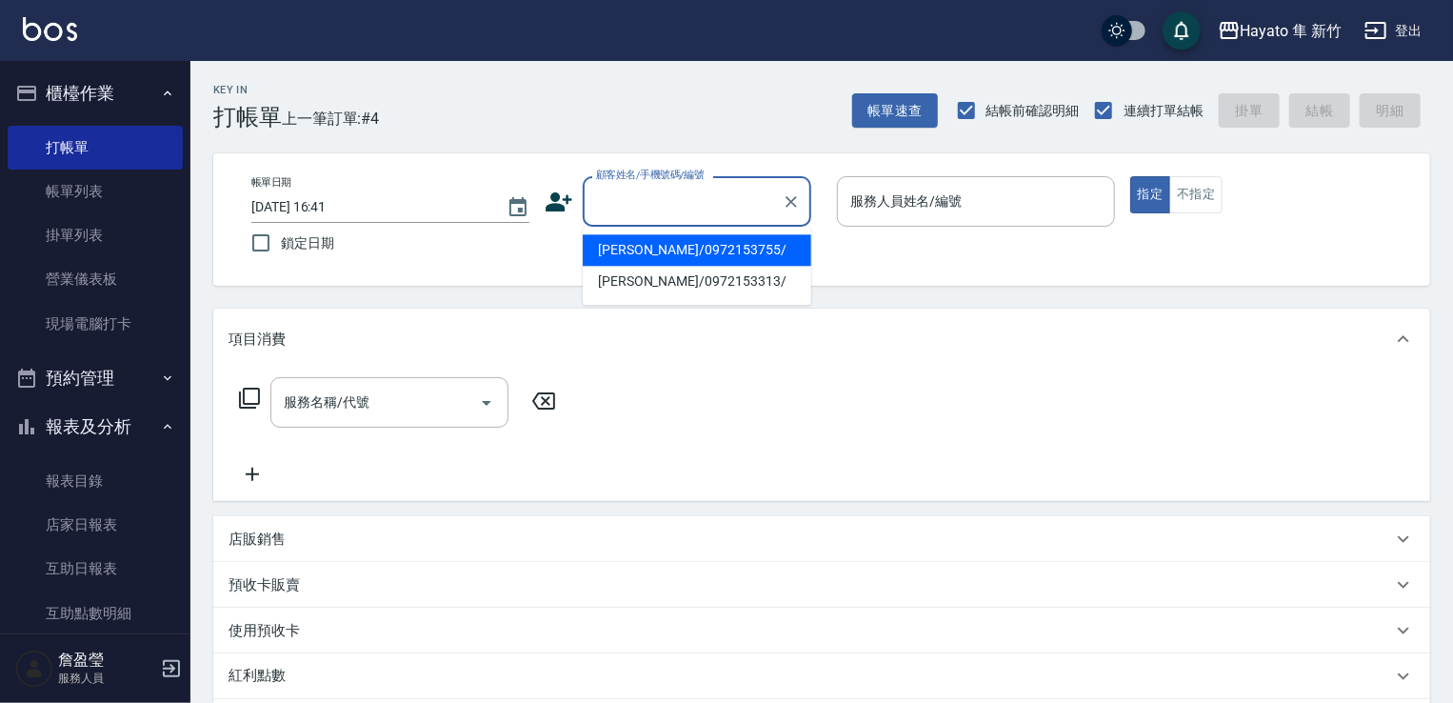
click at [564, 198] on icon at bounding box center [559, 201] width 27 height 19
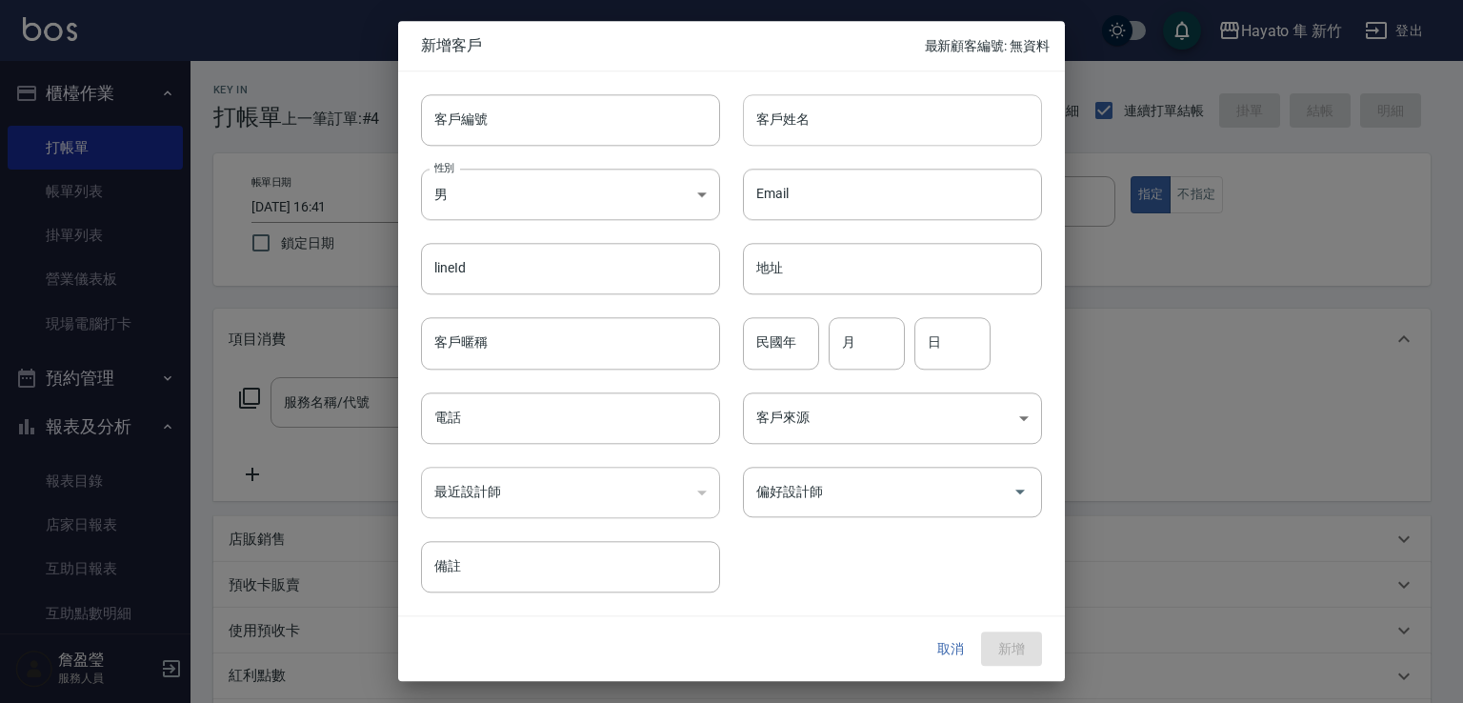
click at [913, 111] on input "客戶姓名" at bounding box center [892, 119] width 299 height 51
type input "盆"
click at [804, 110] on input "[PERSON_NAME]" at bounding box center [892, 119] width 299 height 51
drag, startPoint x: 758, startPoint y: 121, endPoint x: 903, endPoint y: 116, distance: 144.8
click at [903, 116] on input "[PERSON_NAME]" at bounding box center [892, 119] width 299 height 51
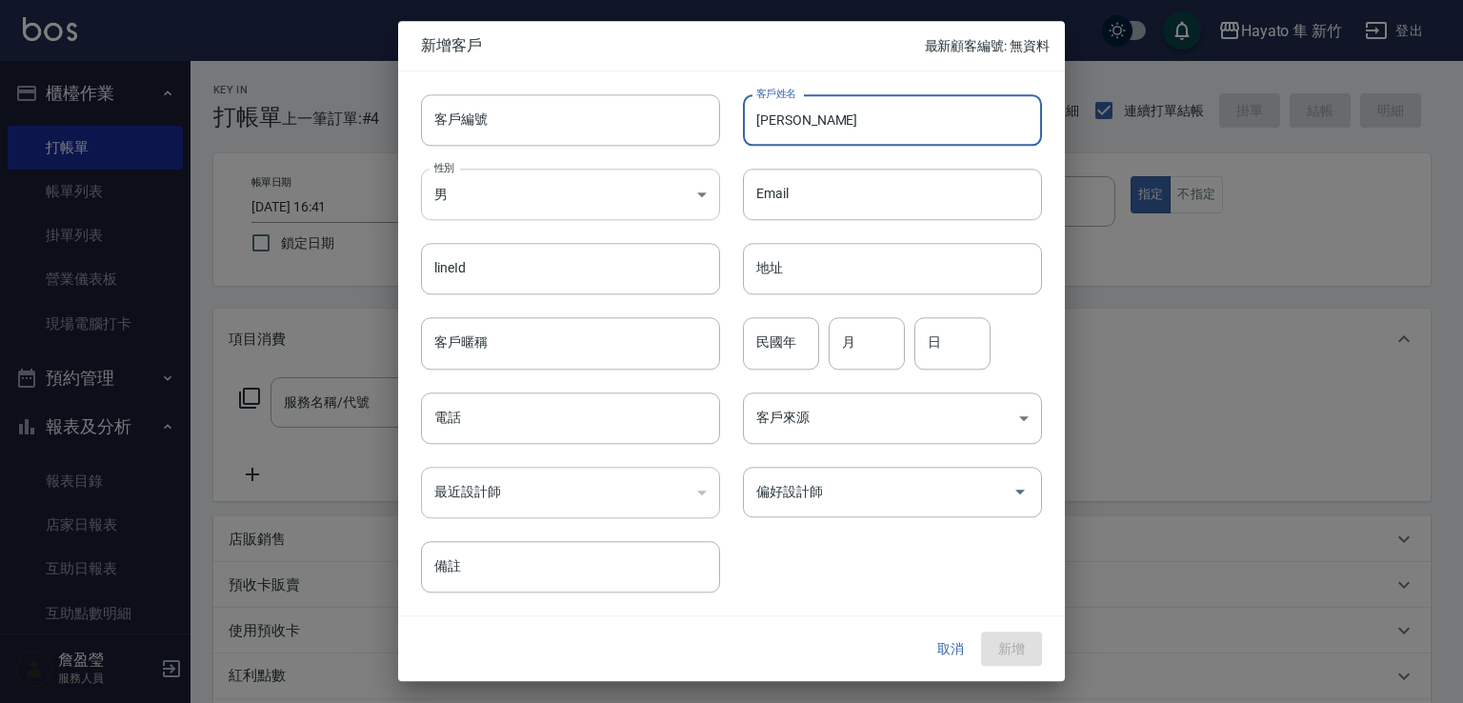
type input "[PERSON_NAME]"
click at [665, 199] on body "Hayato 隼 新竹 登出 櫃檯作業 打帳單 帳單列表 掛單列表 營業儀表板 現場電腦打卡 預約管理 預約管理 報表及分析 報表目錄 店家日報表 互助日報表…" at bounding box center [731, 498] width 1463 height 997
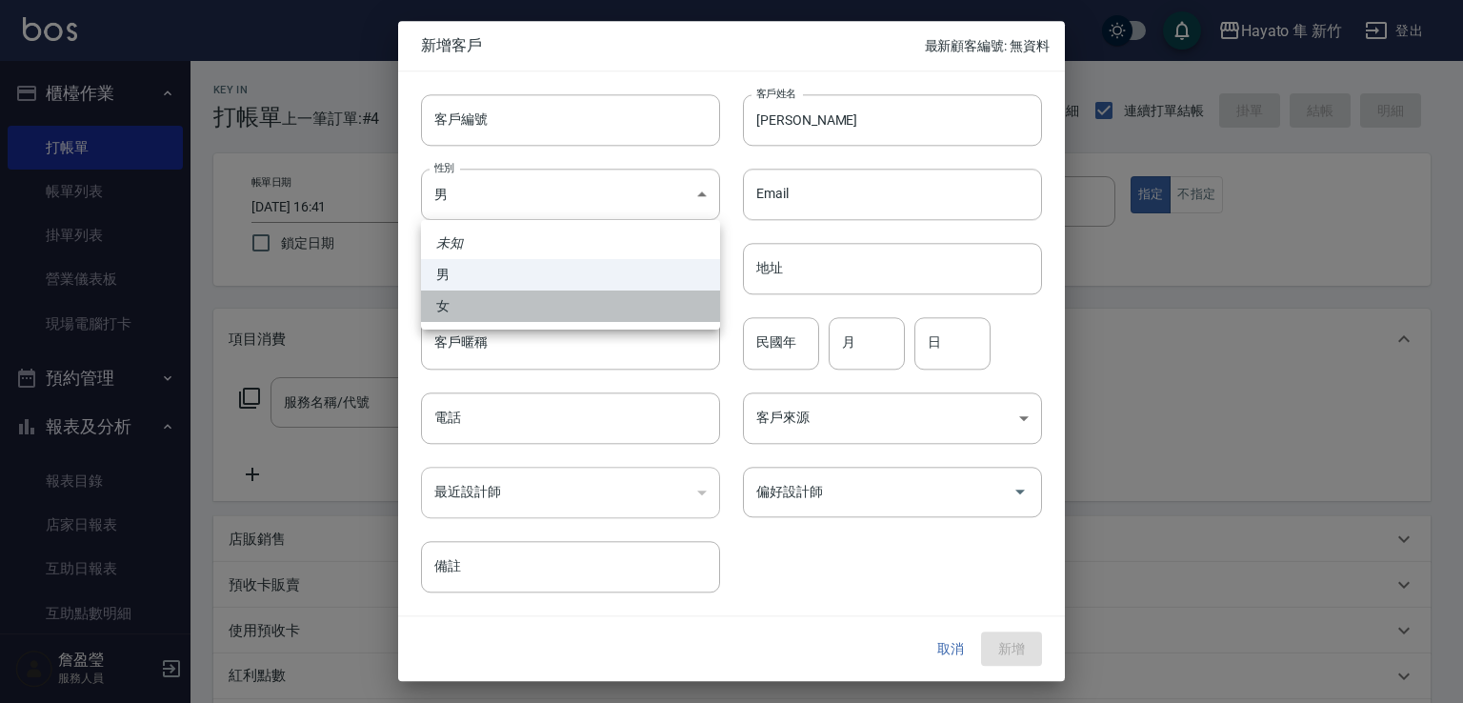
drag, startPoint x: 631, startPoint y: 304, endPoint x: 664, endPoint y: 405, distance: 106.0
click at [629, 310] on li "女" at bounding box center [570, 305] width 299 height 31
type input "[DEMOGRAPHIC_DATA]"
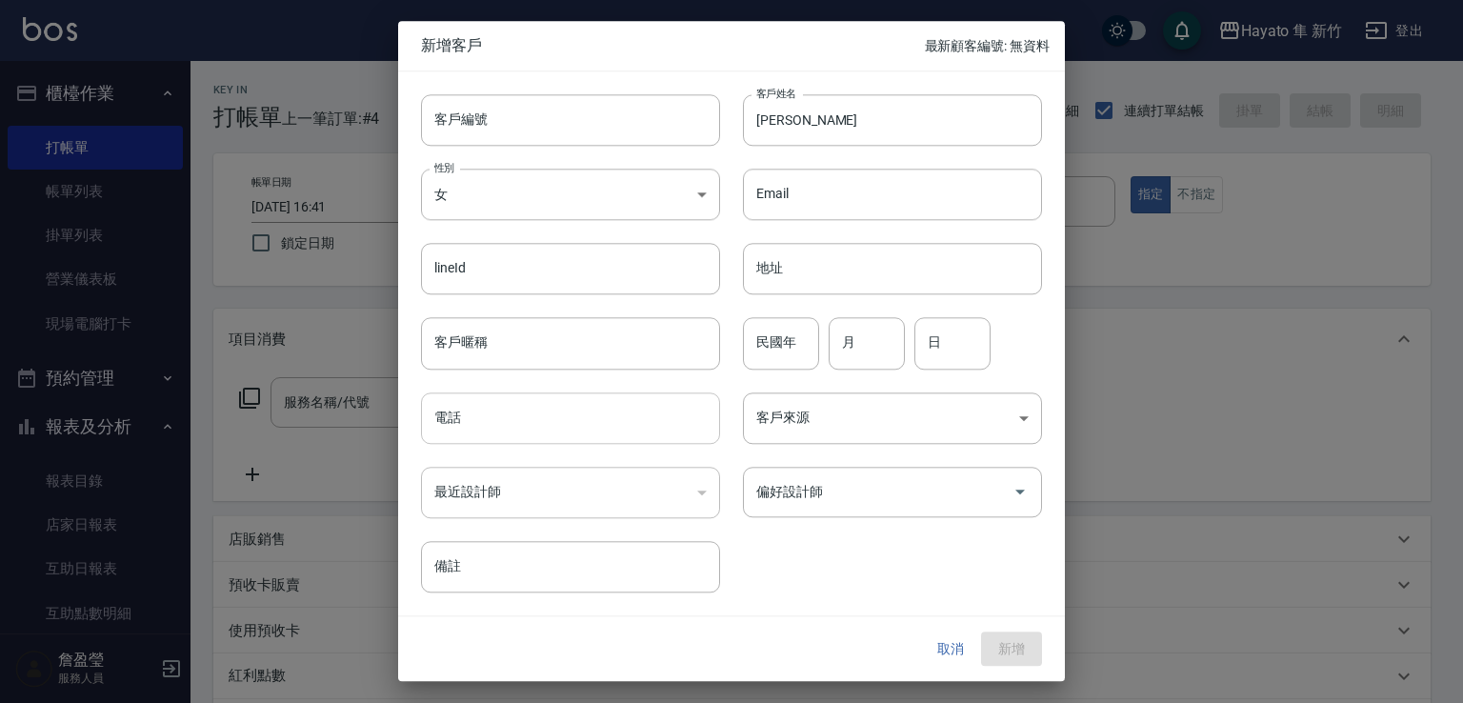
click at [646, 411] on input "電話" at bounding box center [570, 417] width 299 height 51
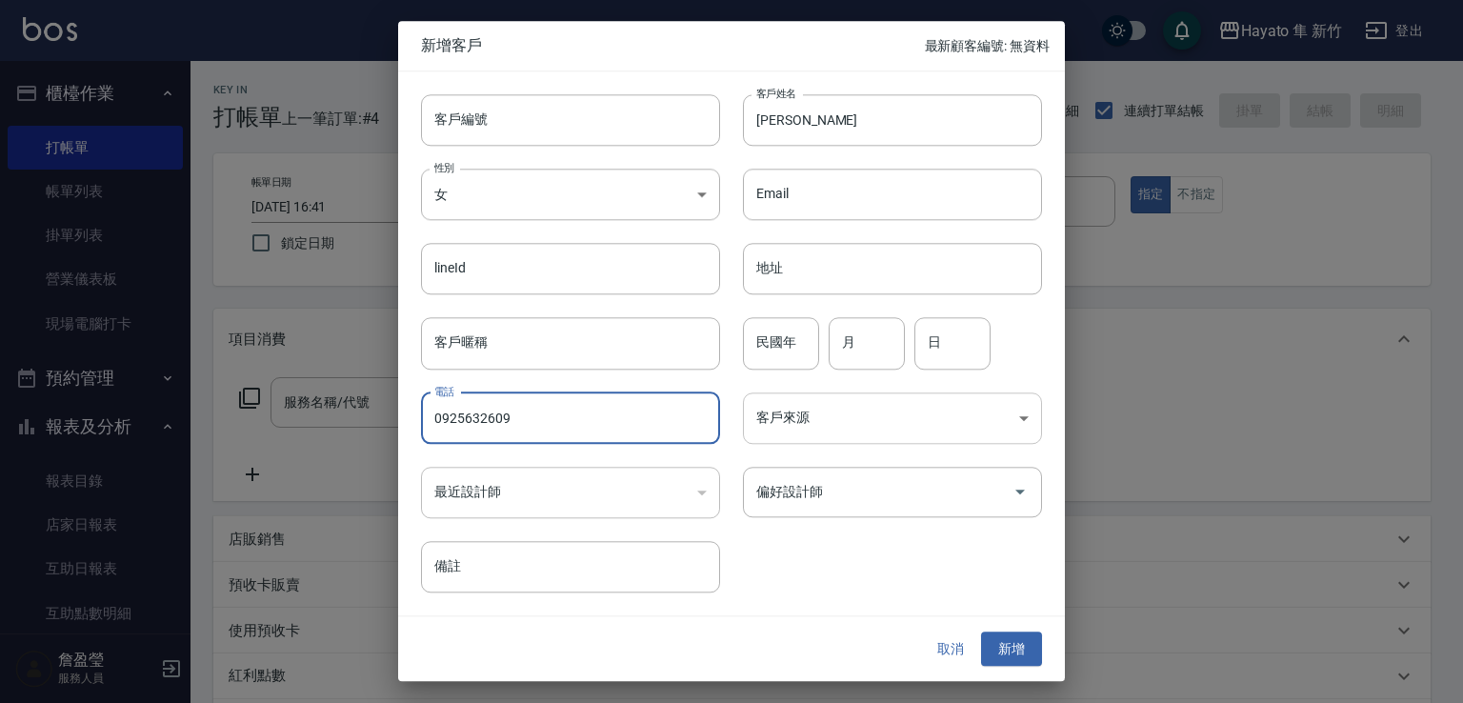
type input "0925632609"
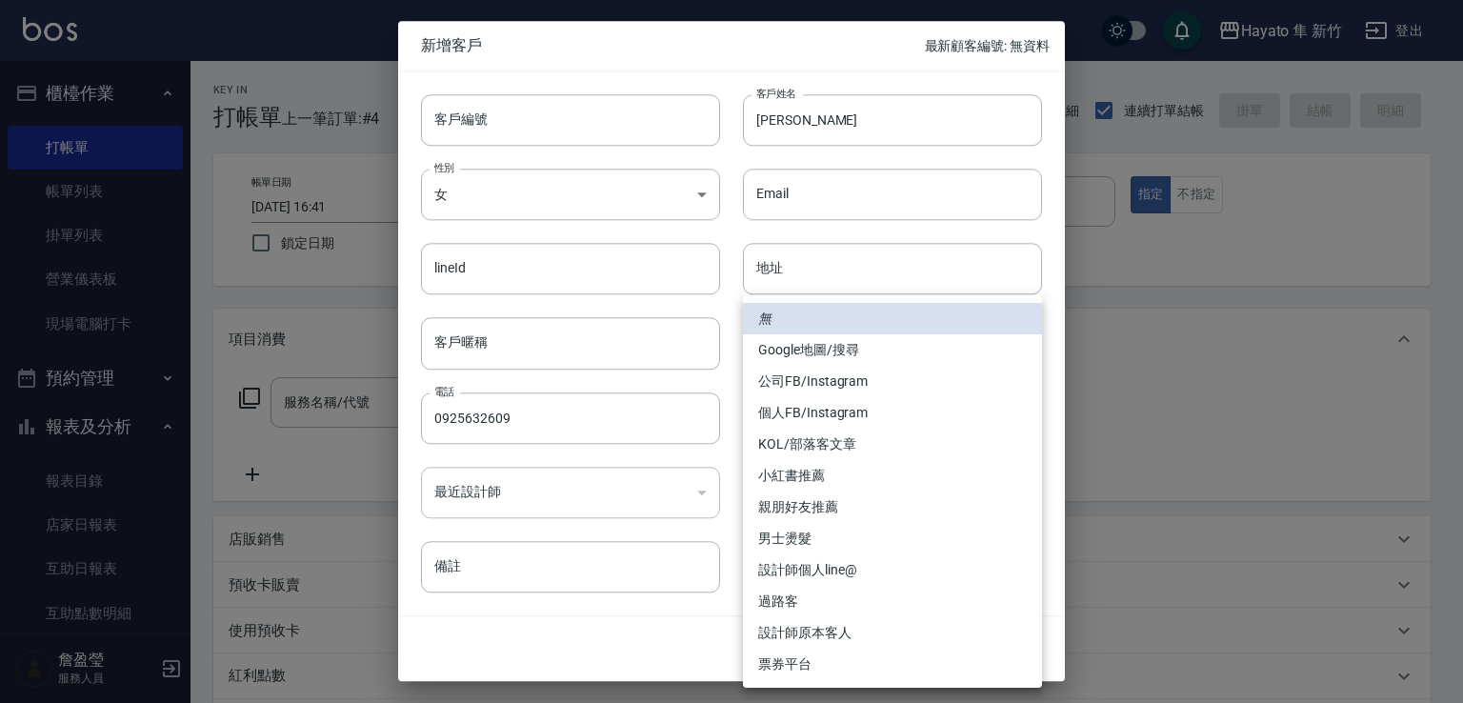
click at [764, 412] on body "Hayato 隼 新竹 登出 櫃檯作業 打帳單 帳單列表 掛單列表 營業儀表板 現場電腦打卡 預約管理 預約管理 報表及分析 報表目錄 店家日報表 互助日報表…" at bounding box center [731, 498] width 1463 height 997
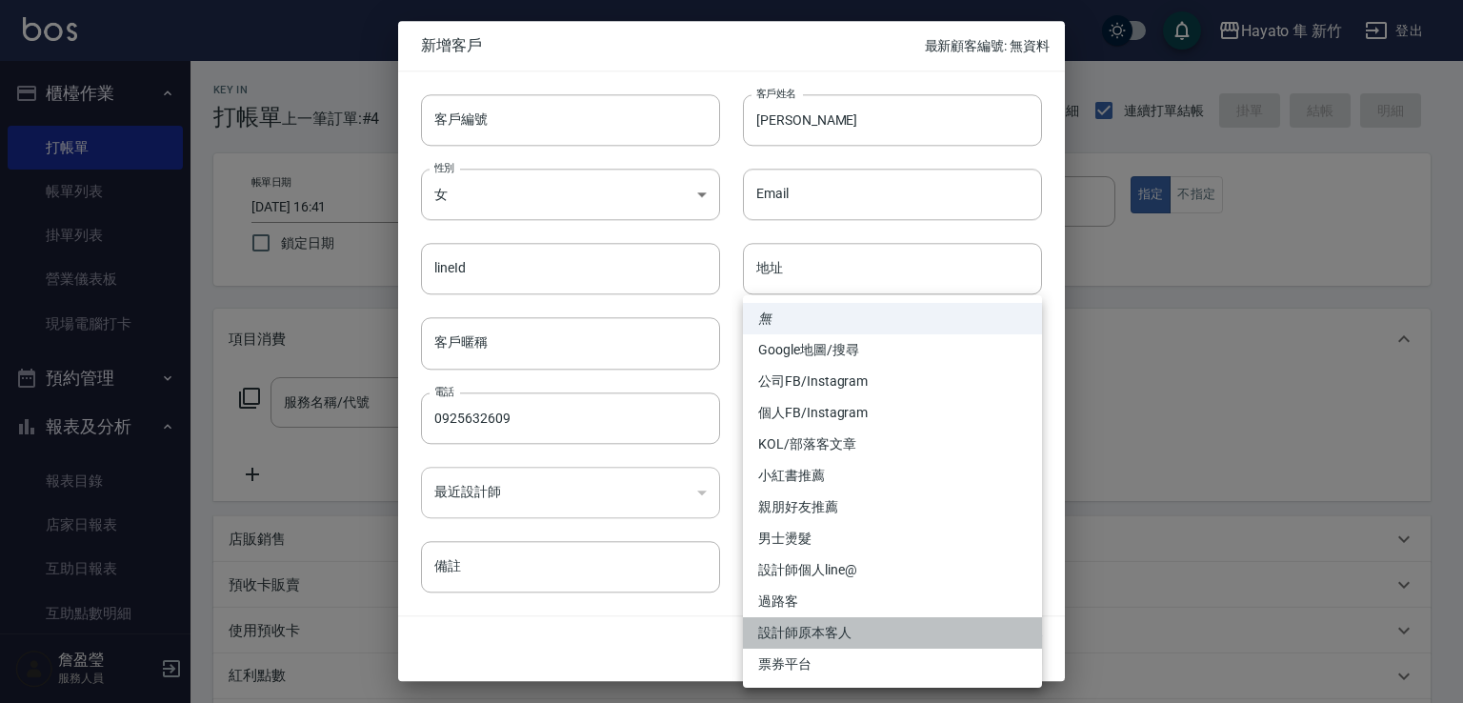
click at [821, 633] on li "設計師原本客人" at bounding box center [892, 632] width 299 height 31
type input "設計師原本客人"
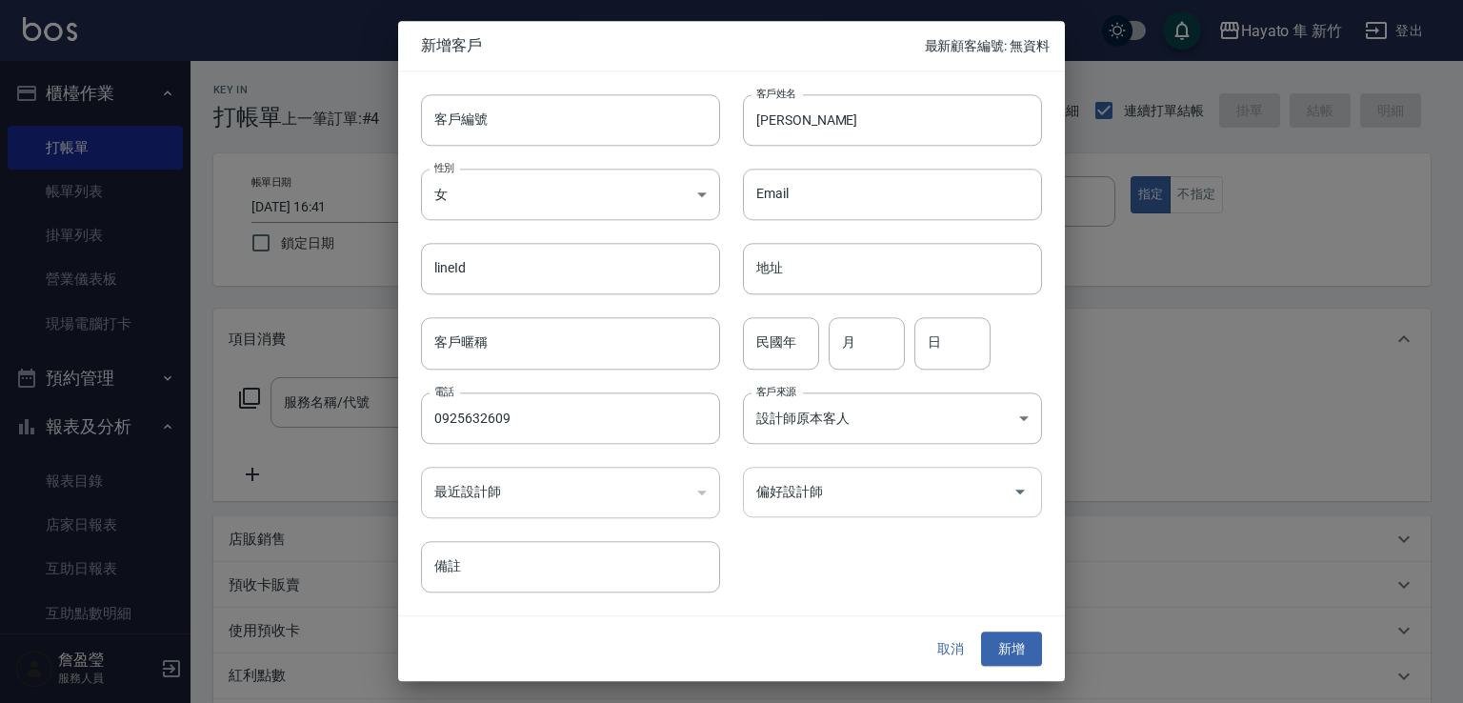
click at [876, 497] on input "偏好設計師" at bounding box center [877, 491] width 253 height 33
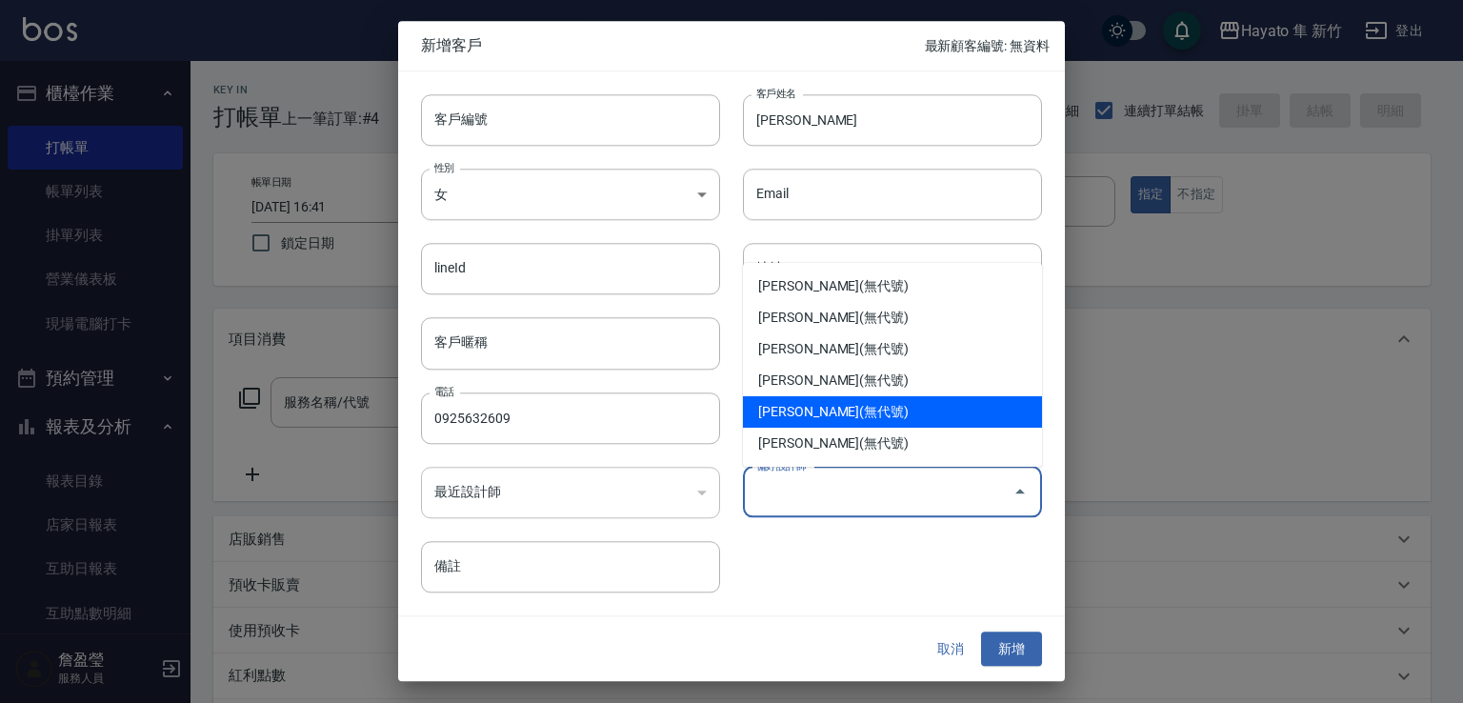
drag, startPoint x: 800, startPoint y: 405, endPoint x: 1019, endPoint y: 647, distance: 326.3
click at [808, 407] on li "[PERSON_NAME](無代號)" at bounding box center [892, 411] width 299 height 31
type input "[PERSON_NAME]"
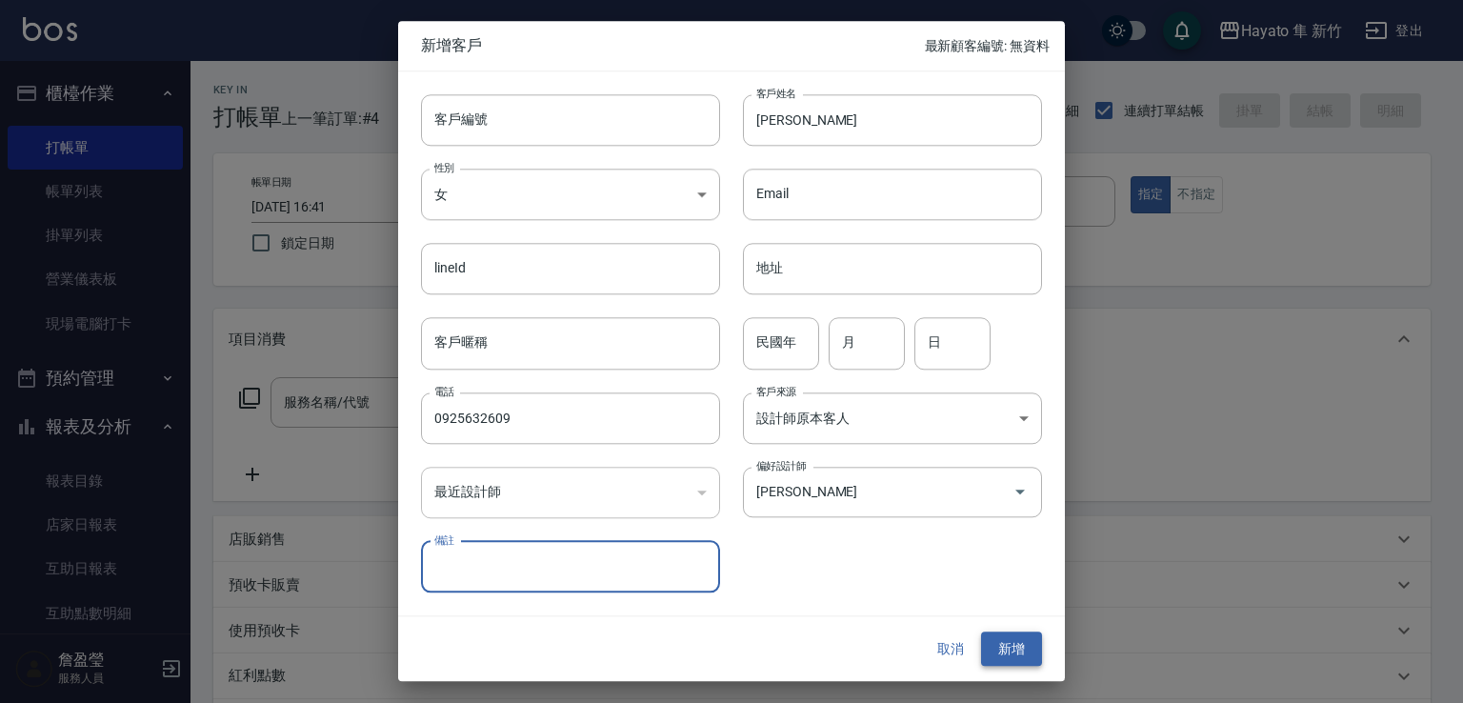
click at [1026, 649] on button "新增" at bounding box center [1011, 648] width 61 height 35
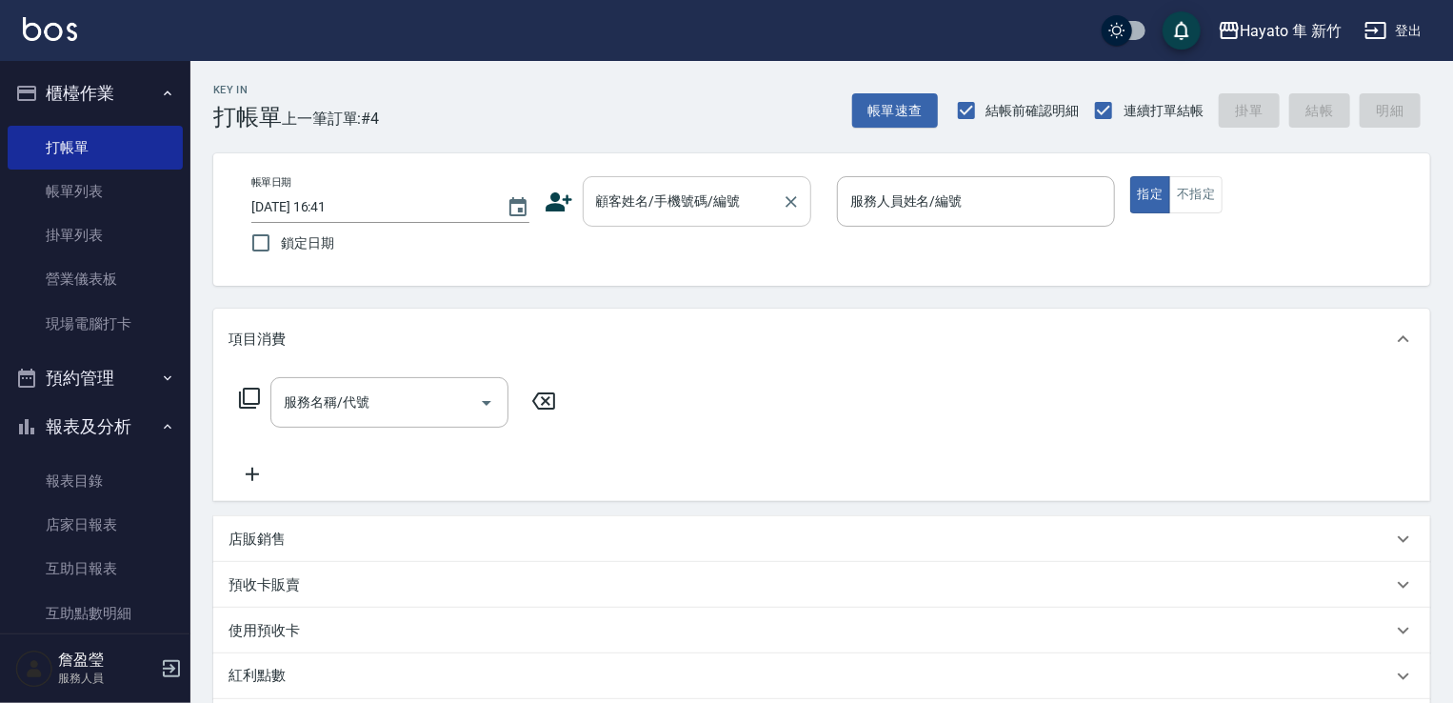
click at [649, 197] on input "顧客姓名/手機號碼/編號" at bounding box center [682, 201] width 183 height 33
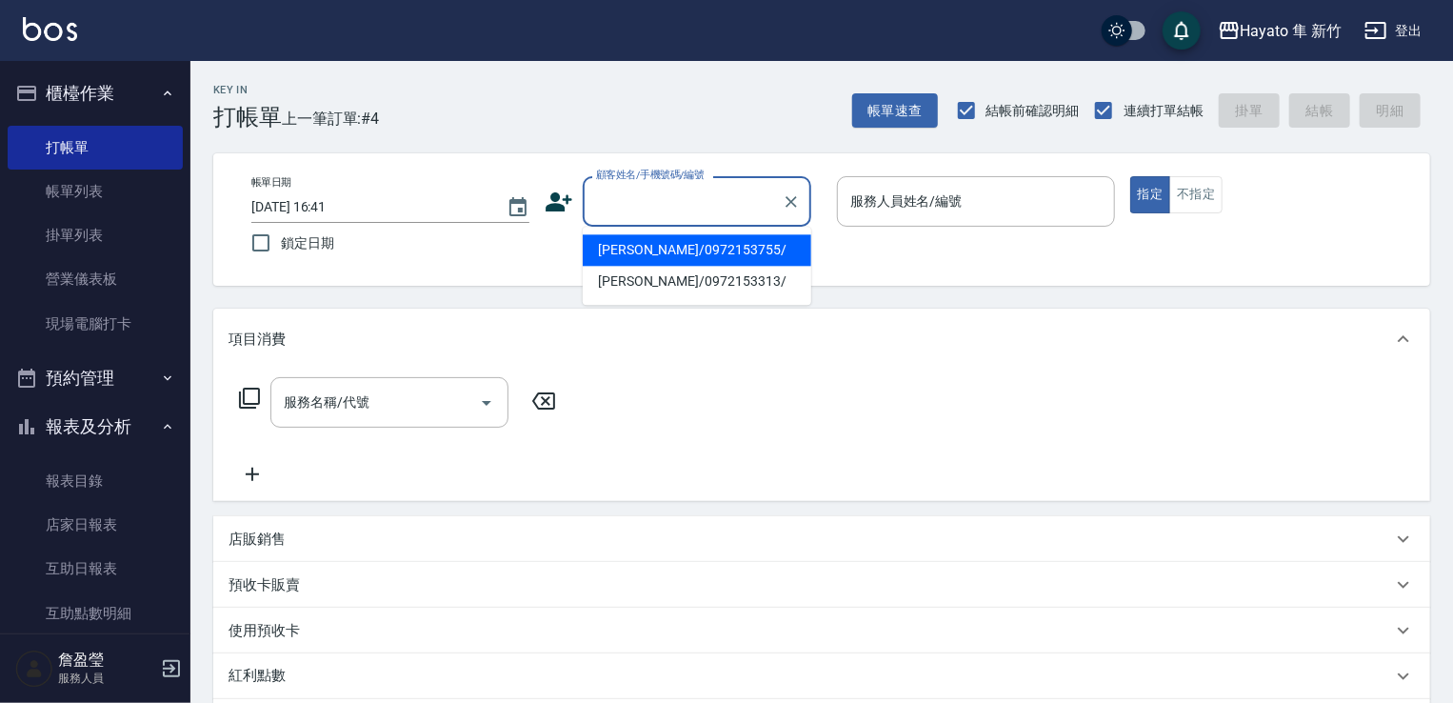
paste input "[PERSON_NAME]"
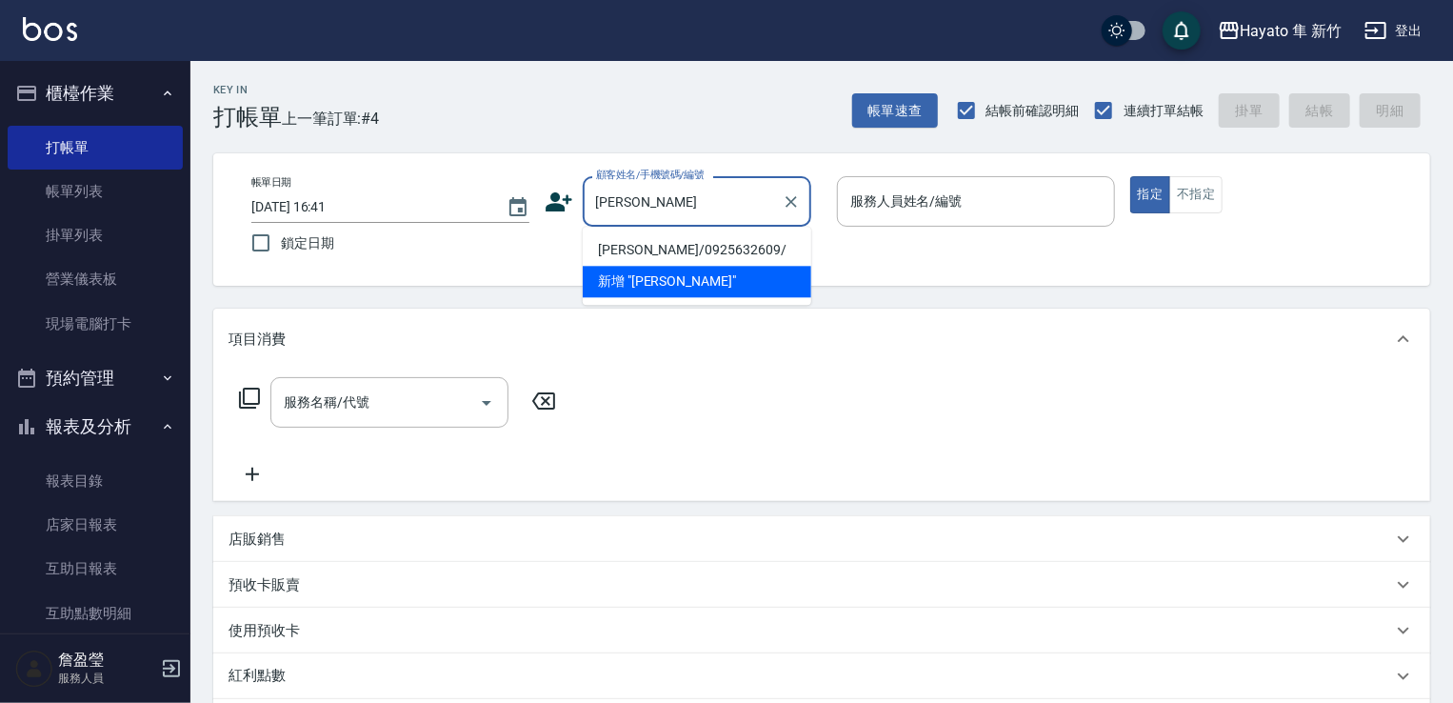
click at [663, 252] on li "[PERSON_NAME]/0925632609/" at bounding box center [697, 249] width 229 height 31
type input "[PERSON_NAME]/0925632609/"
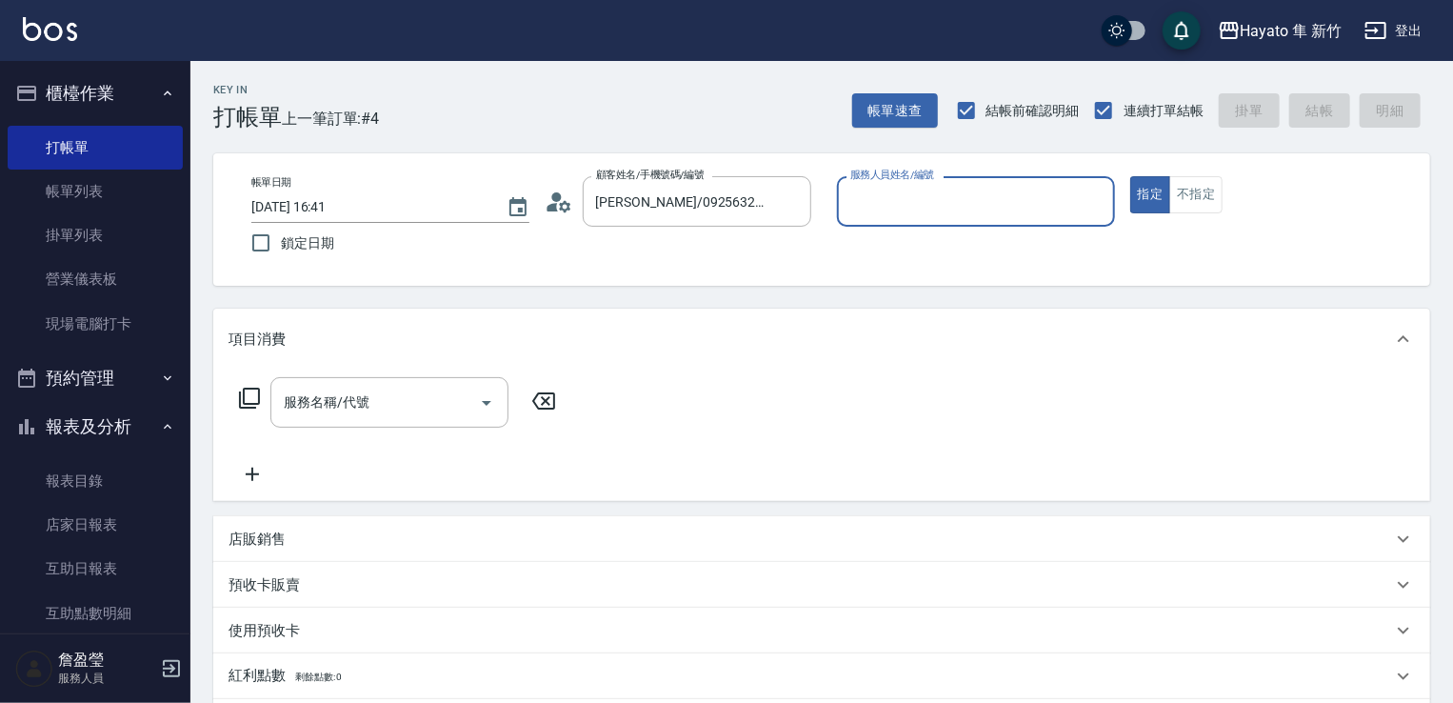
type input "[PERSON_NAME](無代號)"
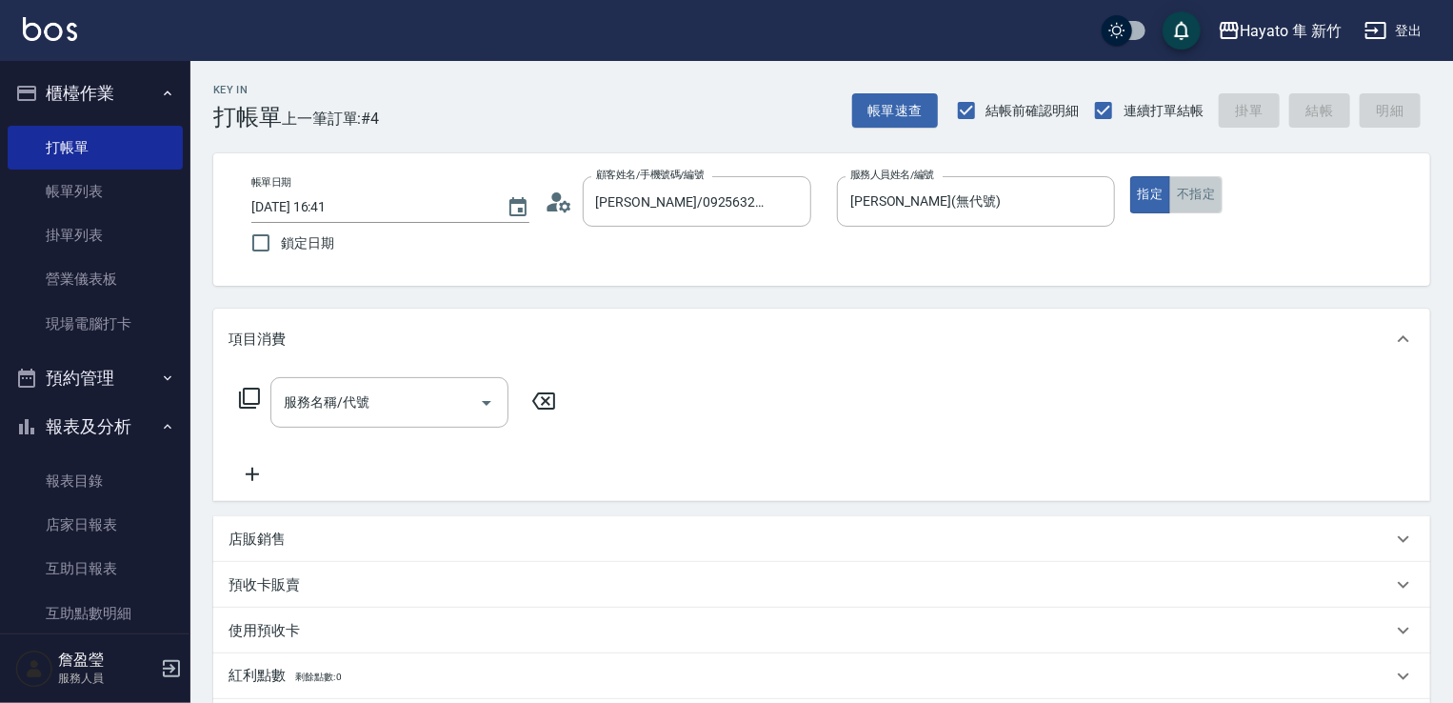
click at [1181, 191] on button "不指定" at bounding box center [1195, 194] width 53 height 37
click at [1143, 191] on button "指定" at bounding box center [1150, 194] width 41 height 37
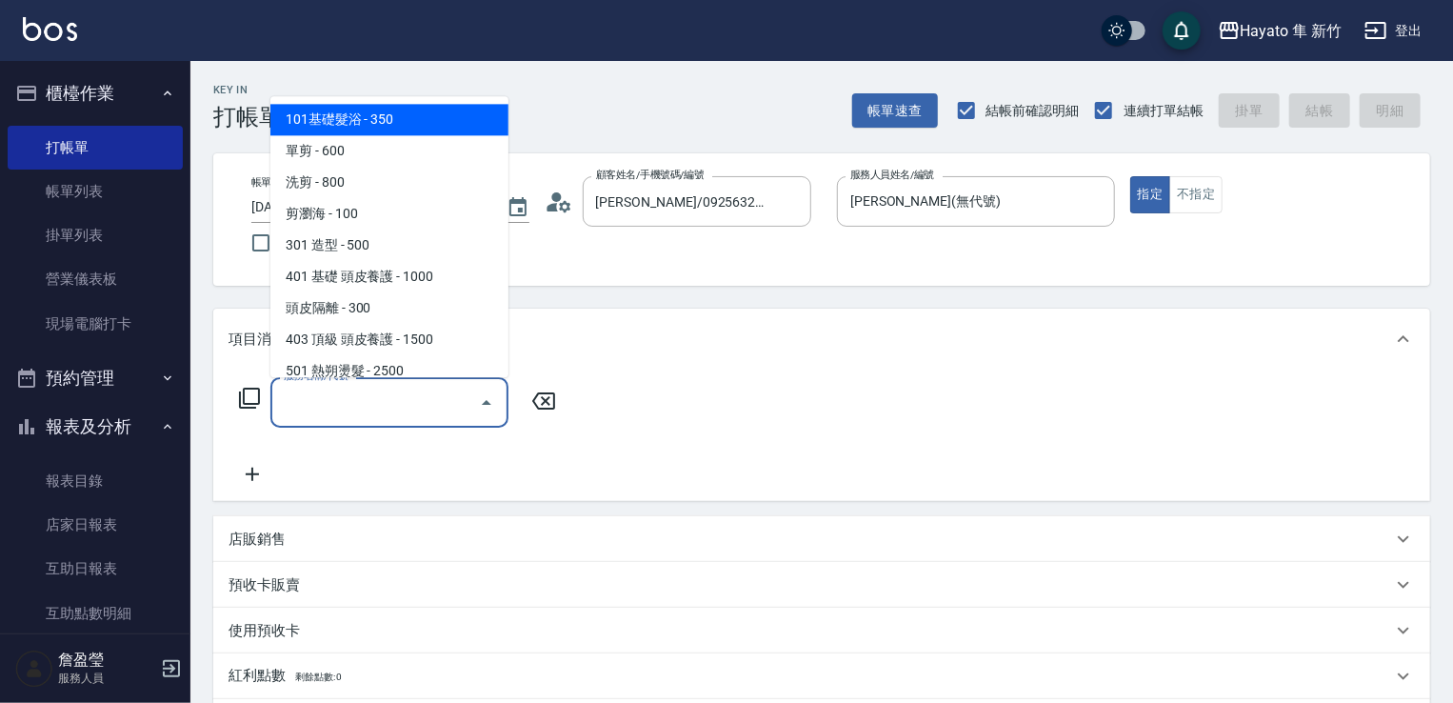
click at [389, 409] on input "服務名稱/代號" at bounding box center [375, 402] width 192 height 33
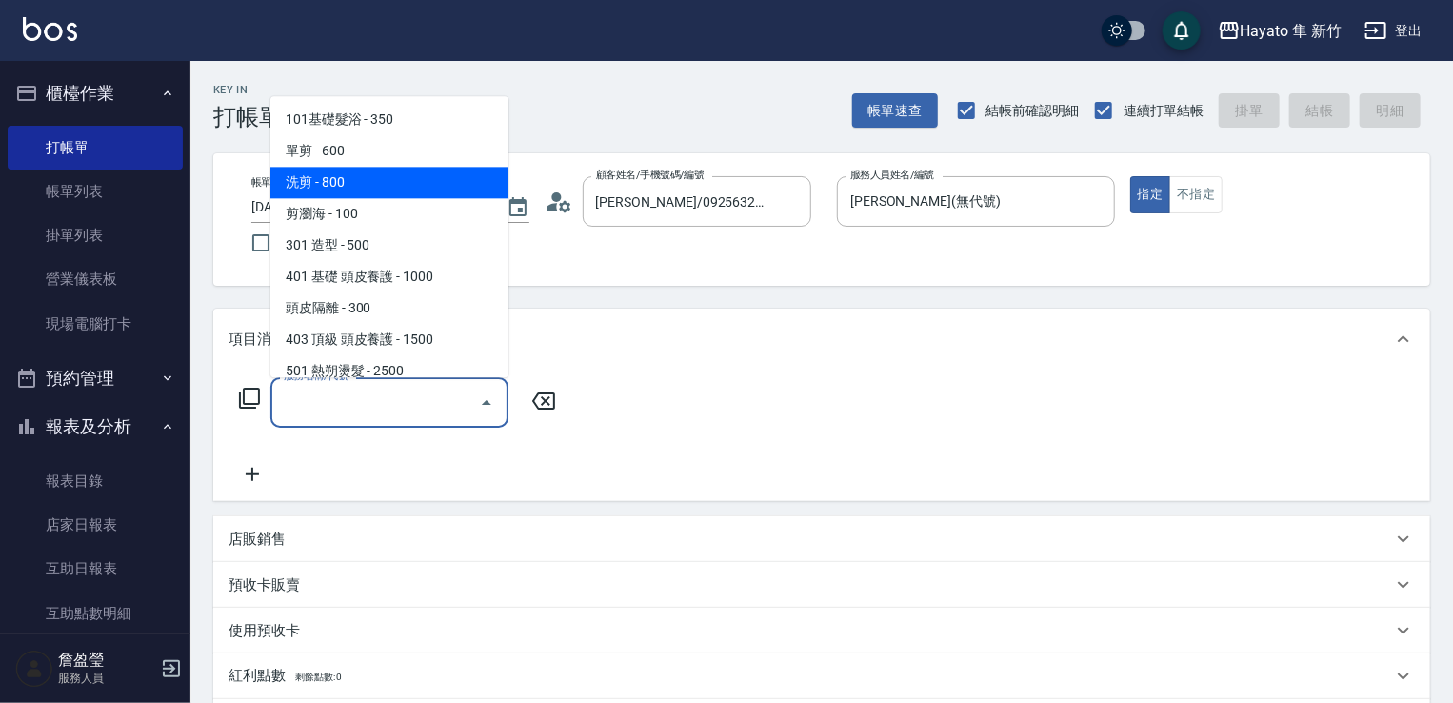
click at [339, 170] on span "洗剪 - 800" at bounding box center [389, 182] width 238 height 31
type input "洗剪(201)"
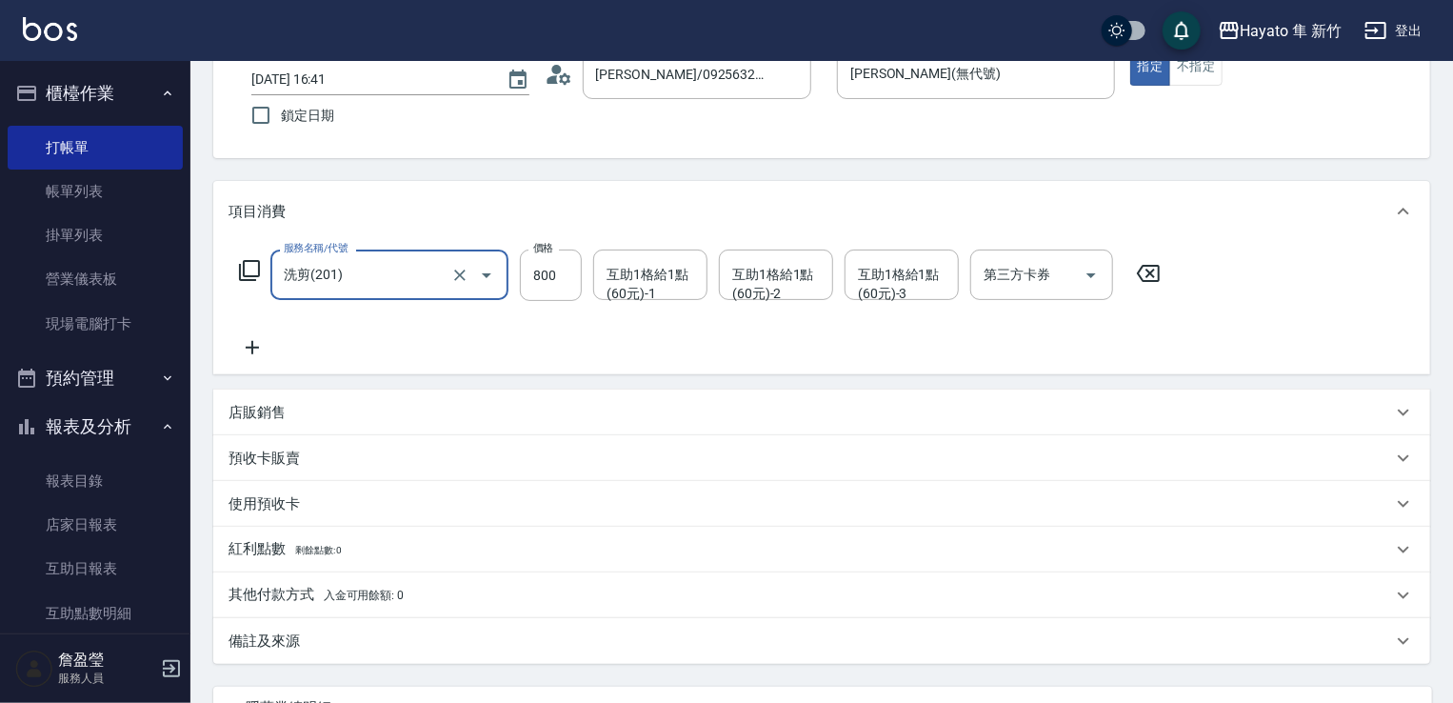
scroll to position [190, 0]
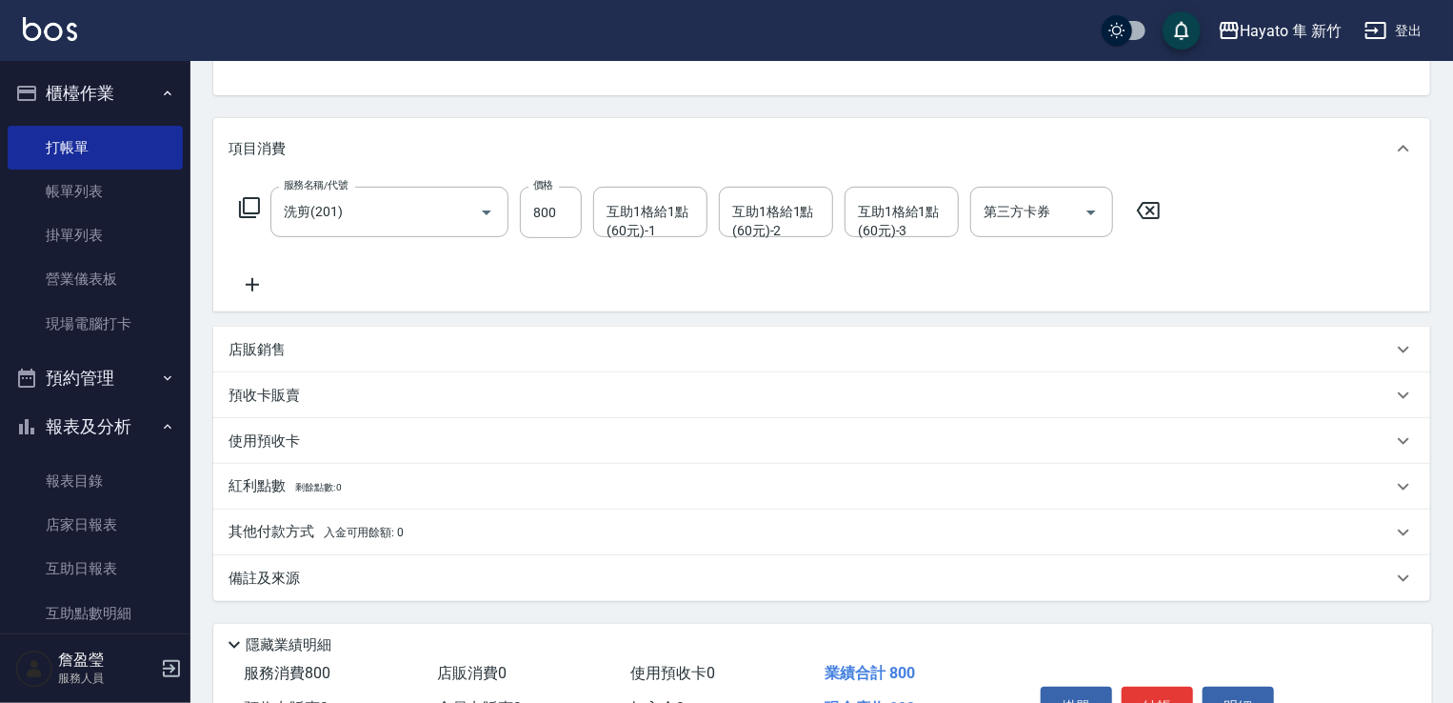
drag, startPoint x: 395, startPoint y: 564, endPoint x: 461, endPoint y: 606, distance: 77.9
click at [400, 564] on div "備註及來源" at bounding box center [821, 578] width 1217 height 46
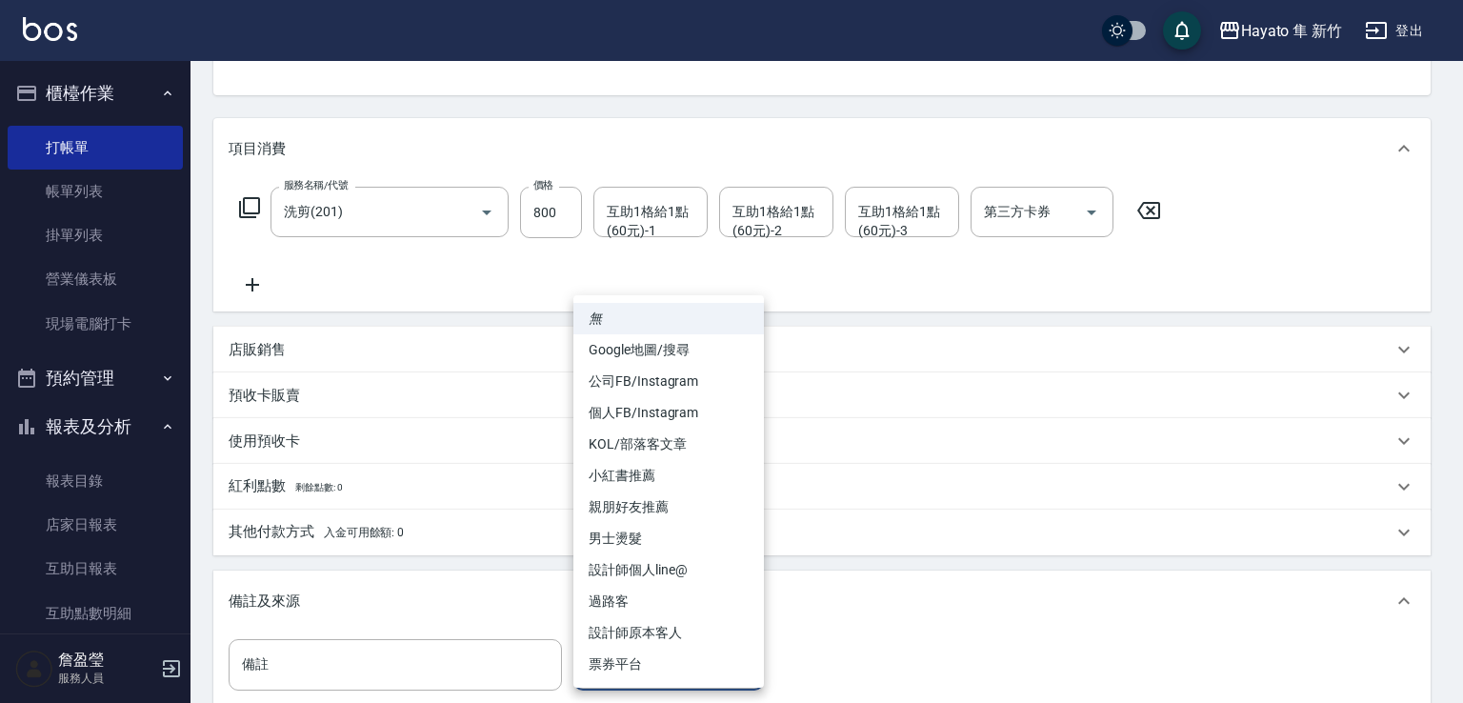
click at [696, 654] on body "Hayato 隼 新竹 登出 櫃檯作業 打帳單 帳單列表 掛單列表 營業儀表板 現場電腦打卡 預約管理 預約管理 報表及分析 報表目錄 店家日報表 互助日報表…" at bounding box center [731, 373] width 1463 height 1126
click at [613, 629] on li "設計師原本客人" at bounding box center [668, 632] width 190 height 31
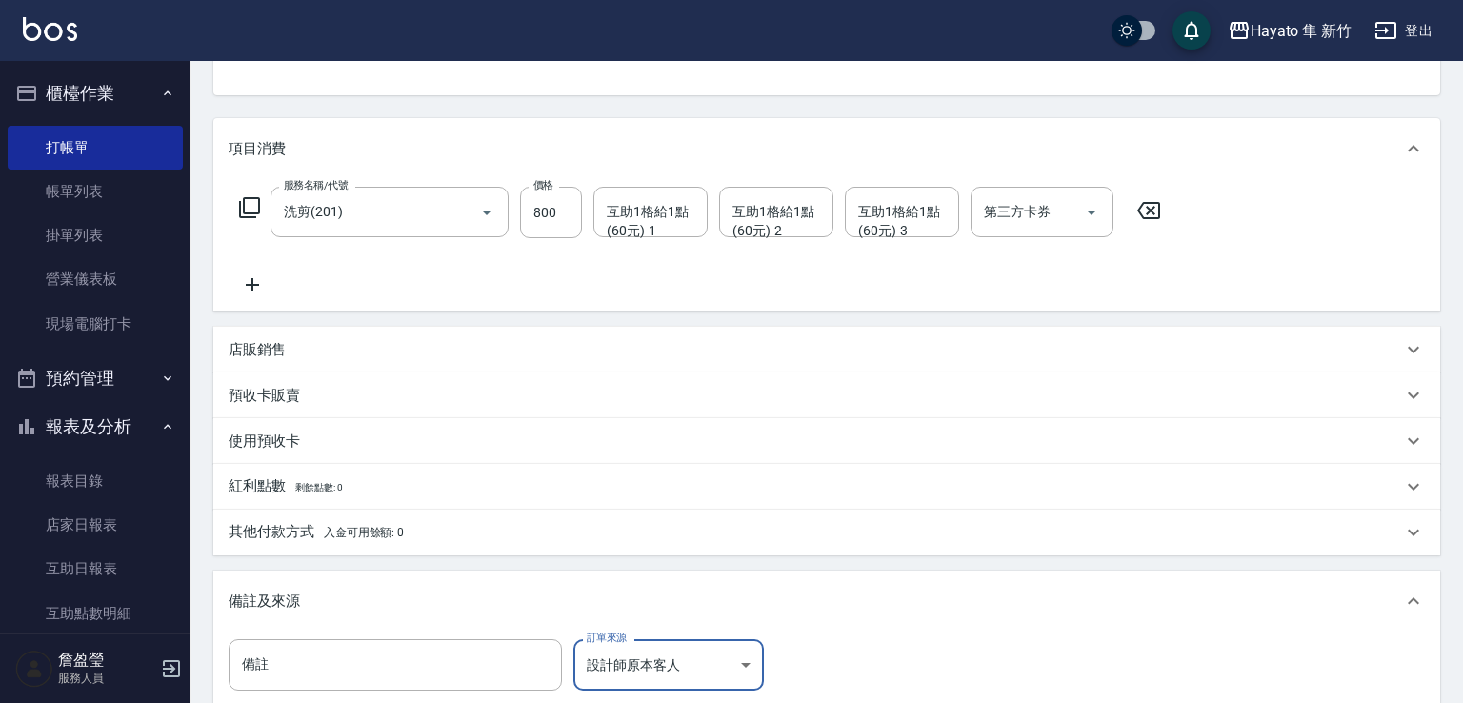
type input "設計師原本客人"
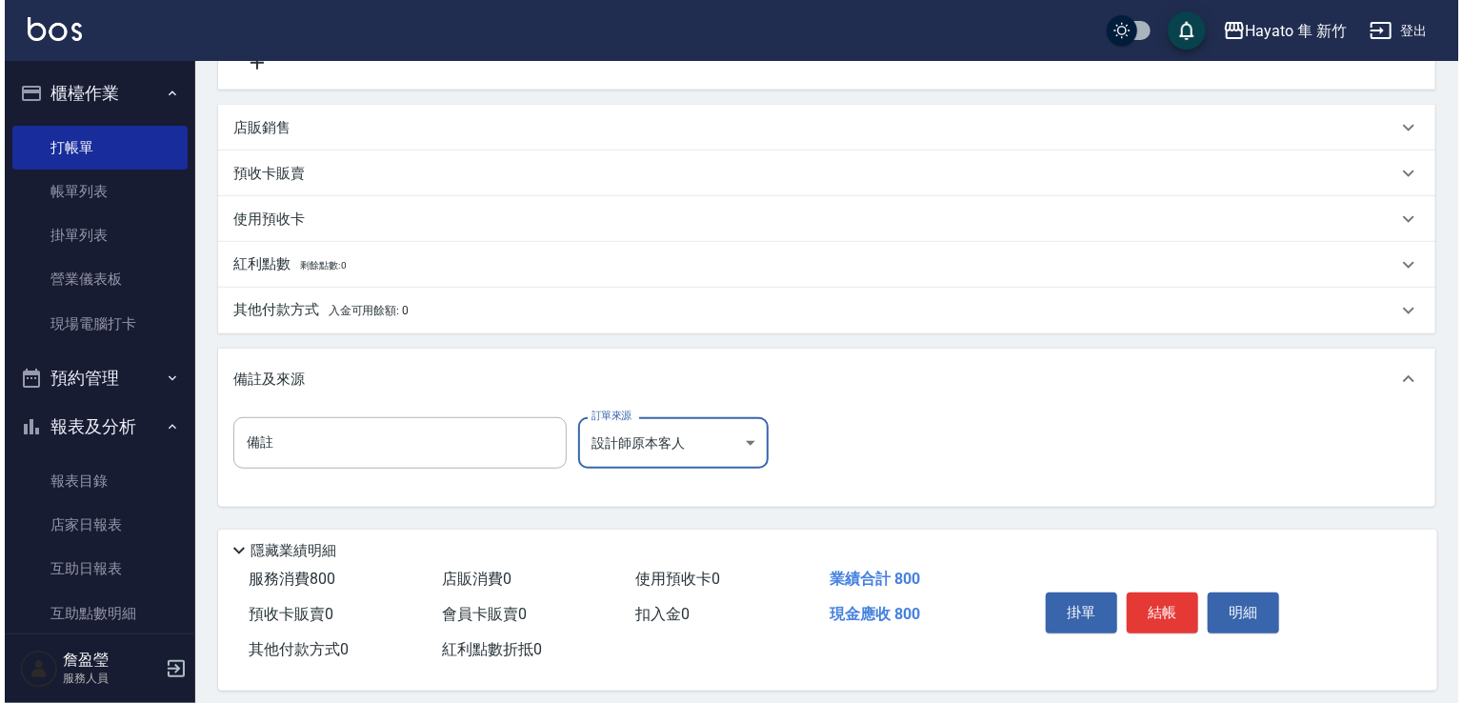
scroll to position [429, 0]
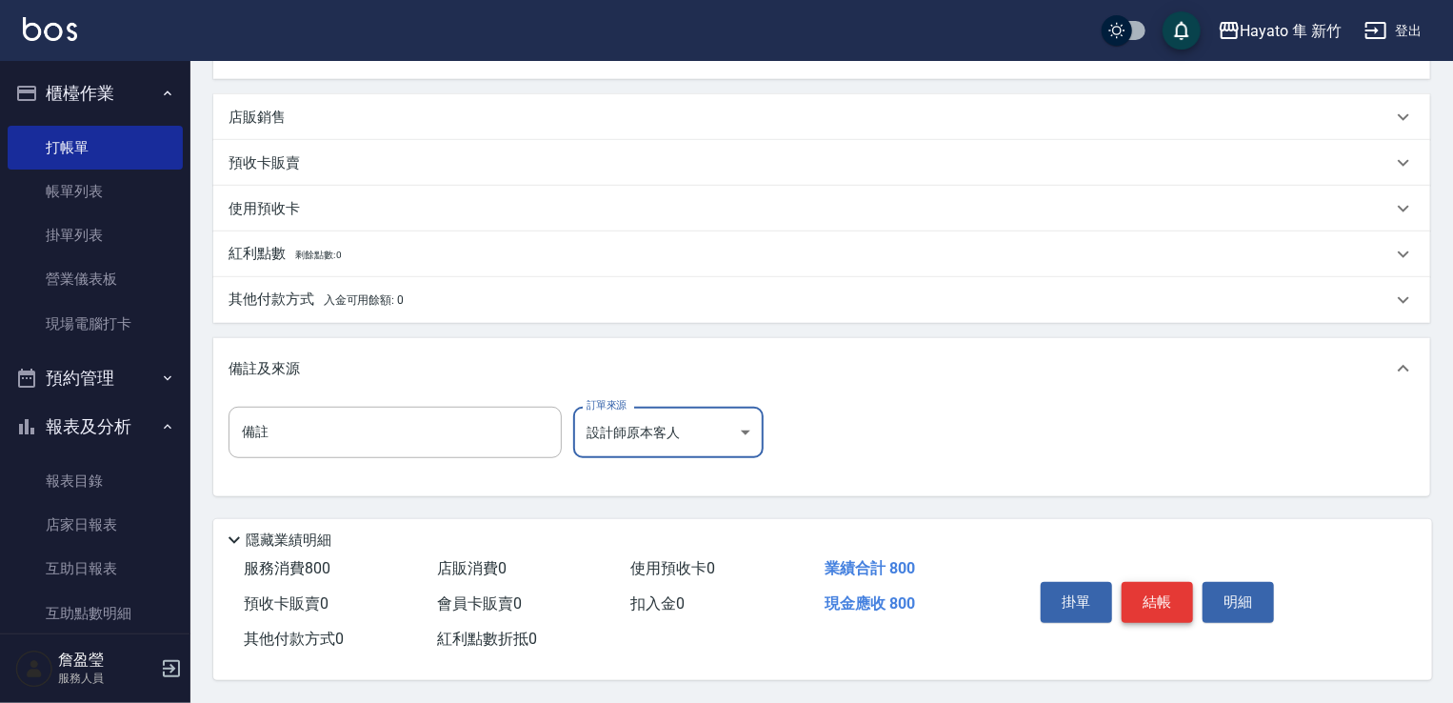
click at [1162, 591] on button "結帳" at bounding box center [1157, 602] width 71 height 40
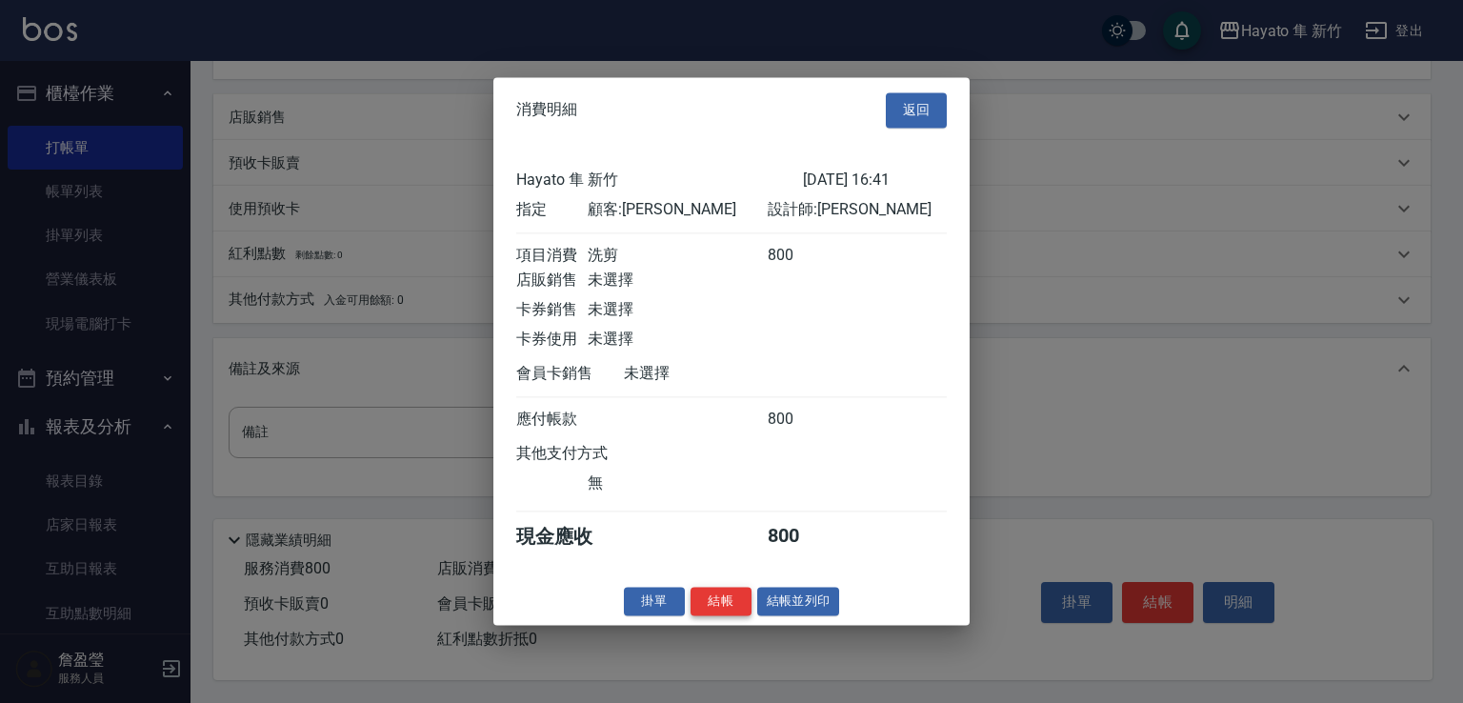
click at [721, 607] on button "結帳" at bounding box center [720, 602] width 61 height 30
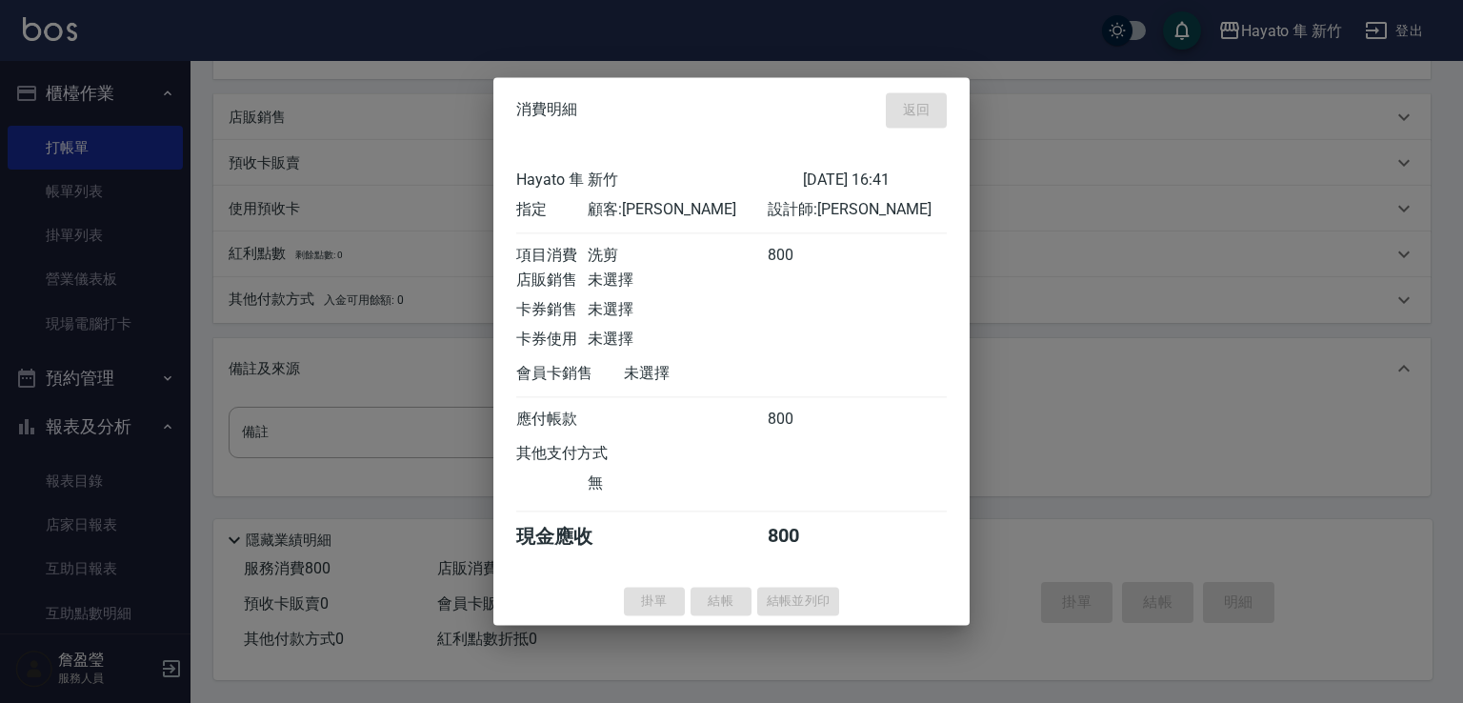
type input "[DATE] 16:51"
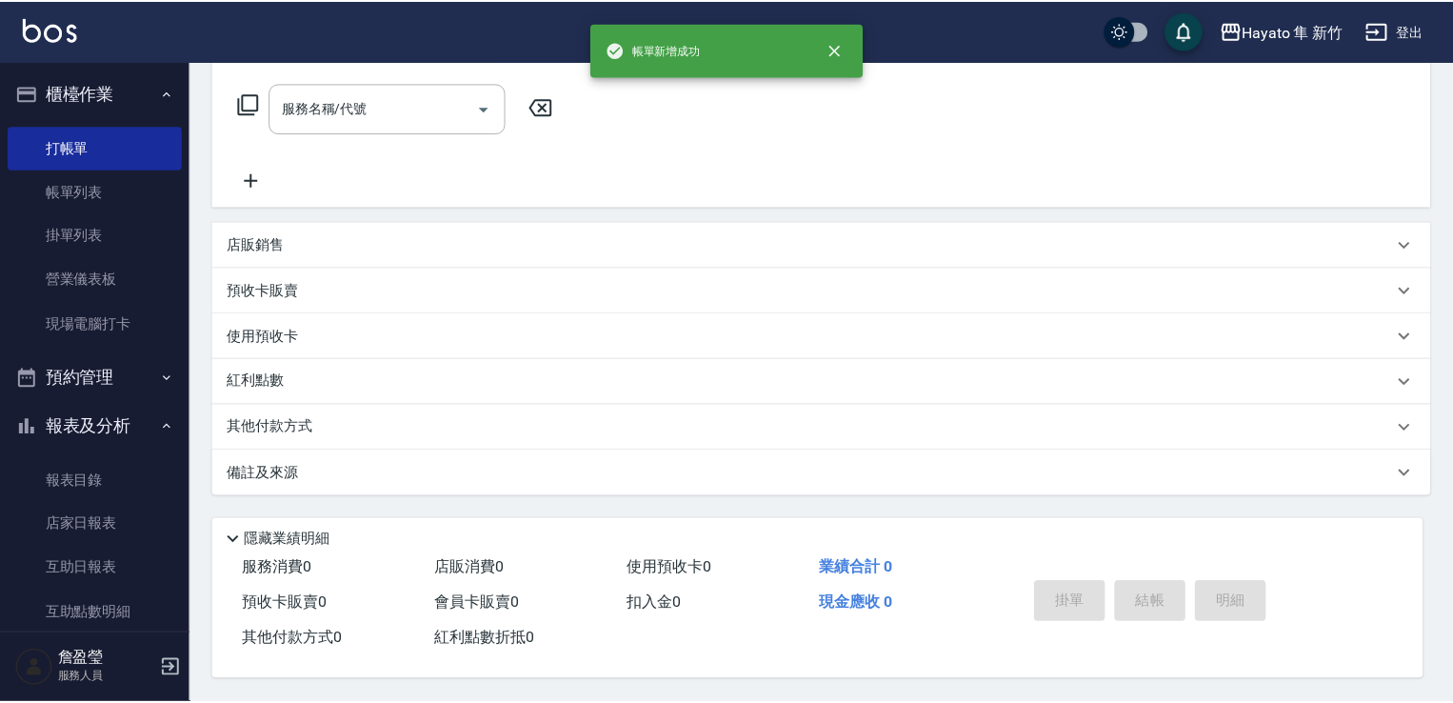
scroll to position [0, 0]
